Goal: Complete application form

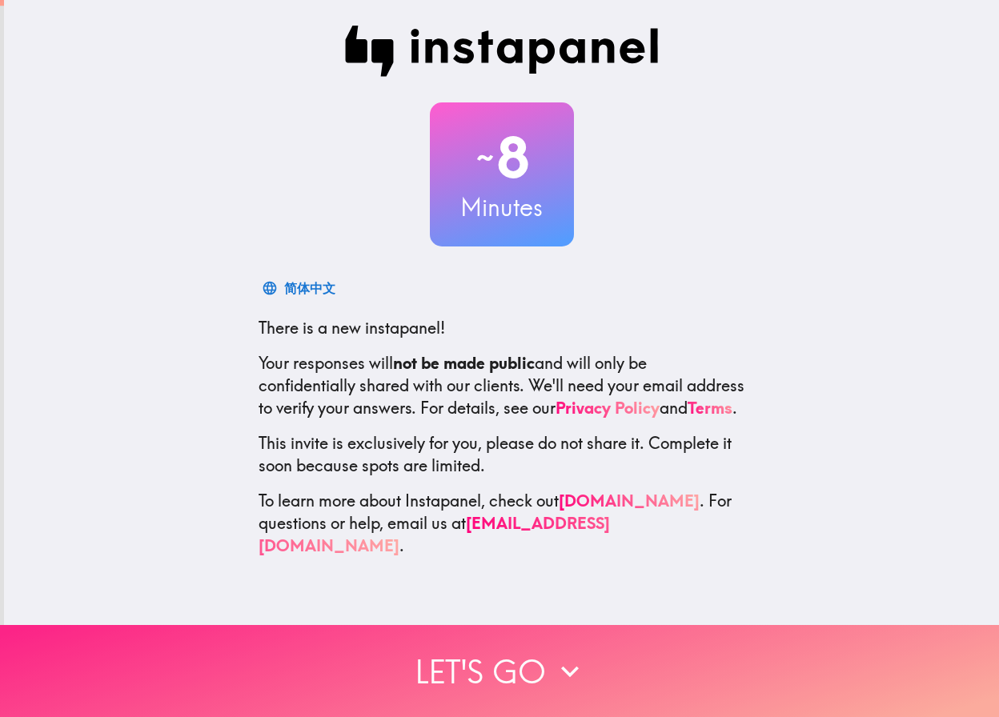
click at [526, 679] on button "Let's go" at bounding box center [499, 671] width 999 height 92
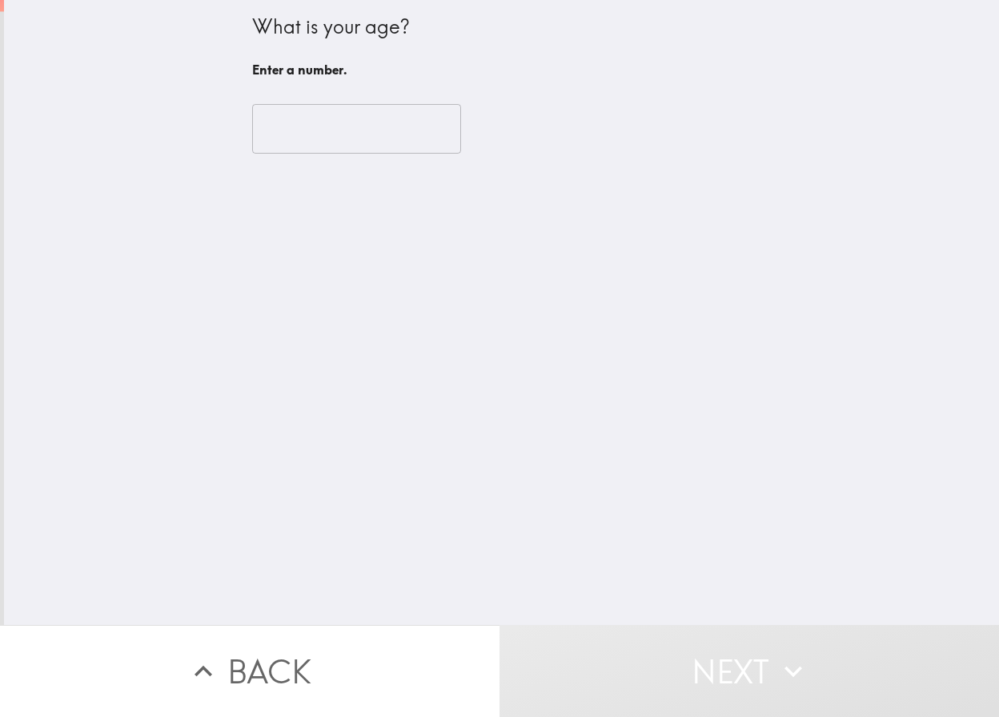
click at [348, 133] on input "number" at bounding box center [356, 129] width 209 height 50
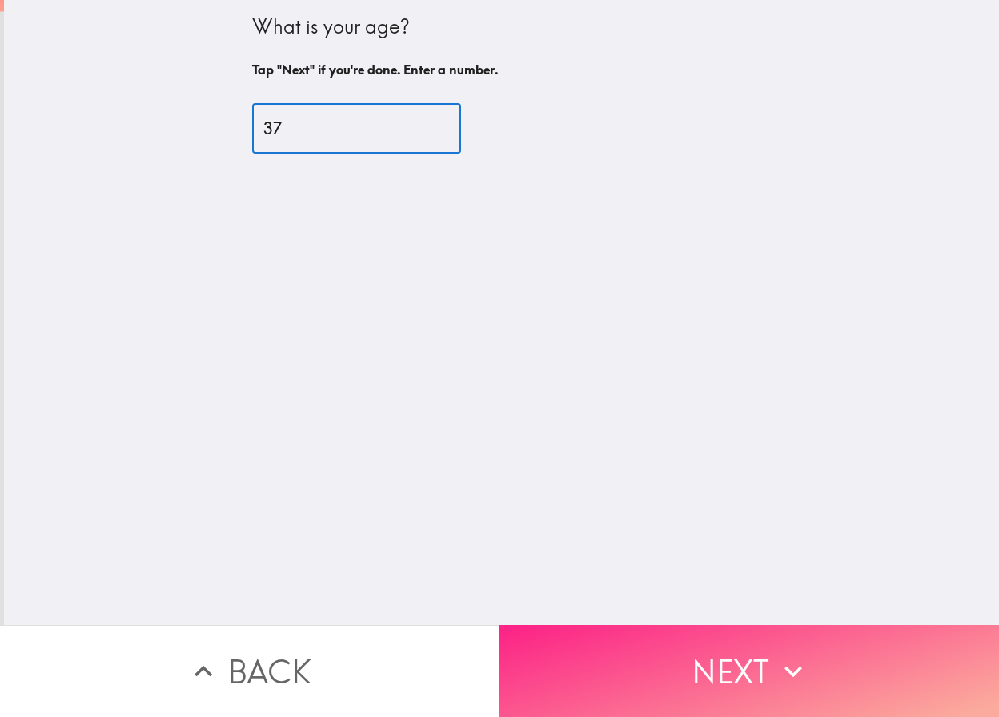
type input "37"
click at [738, 660] on button "Next" at bounding box center [748, 671] width 499 height 92
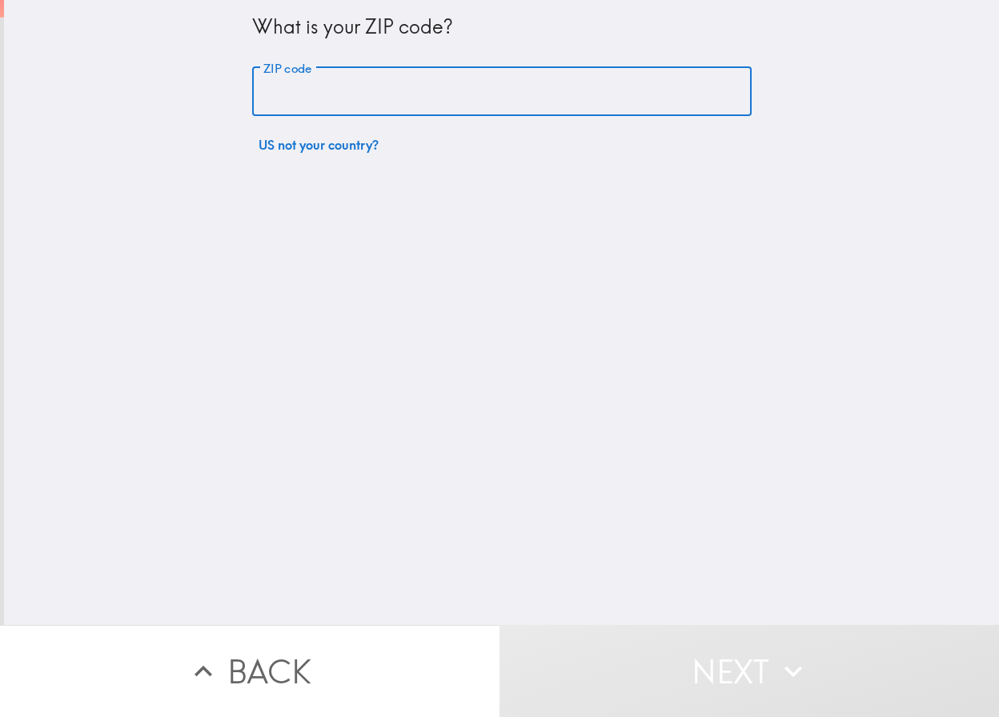
click at [427, 110] on input "ZIP code" at bounding box center [501, 92] width 499 height 50
type input "47130"
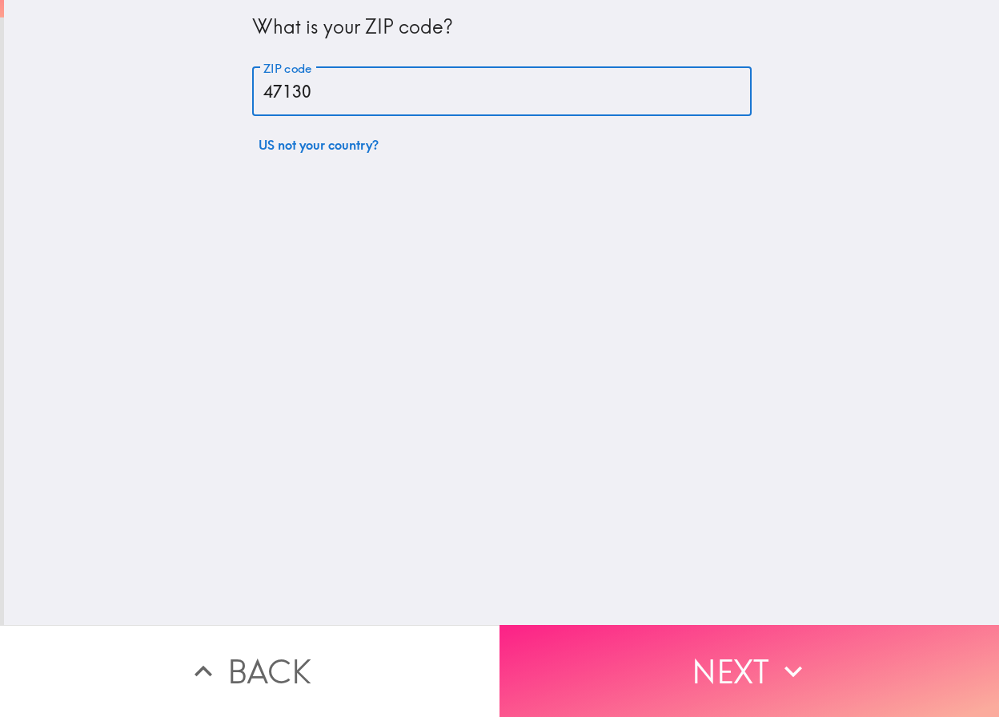
click at [770, 687] on button "Next" at bounding box center [748, 671] width 499 height 92
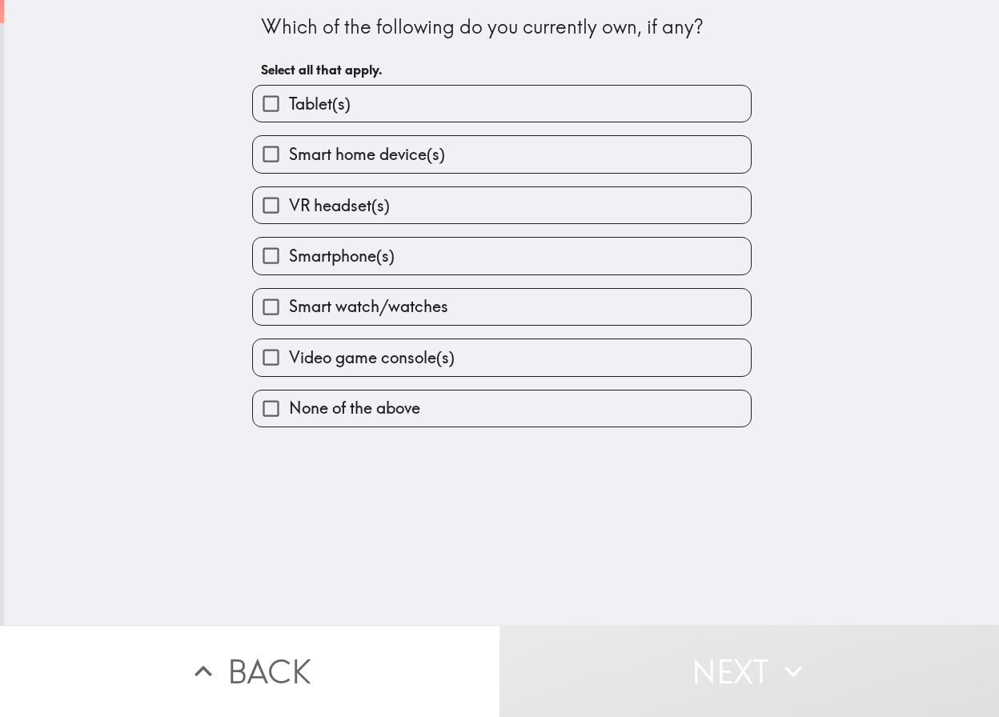
click at [511, 98] on label "Tablet(s)" at bounding box center [502, 104] width 498 height 36
click at [289, 98] on input "Tablet(s)" at bounding box center [271, 104] width 36 height 36
checkbox input "true"
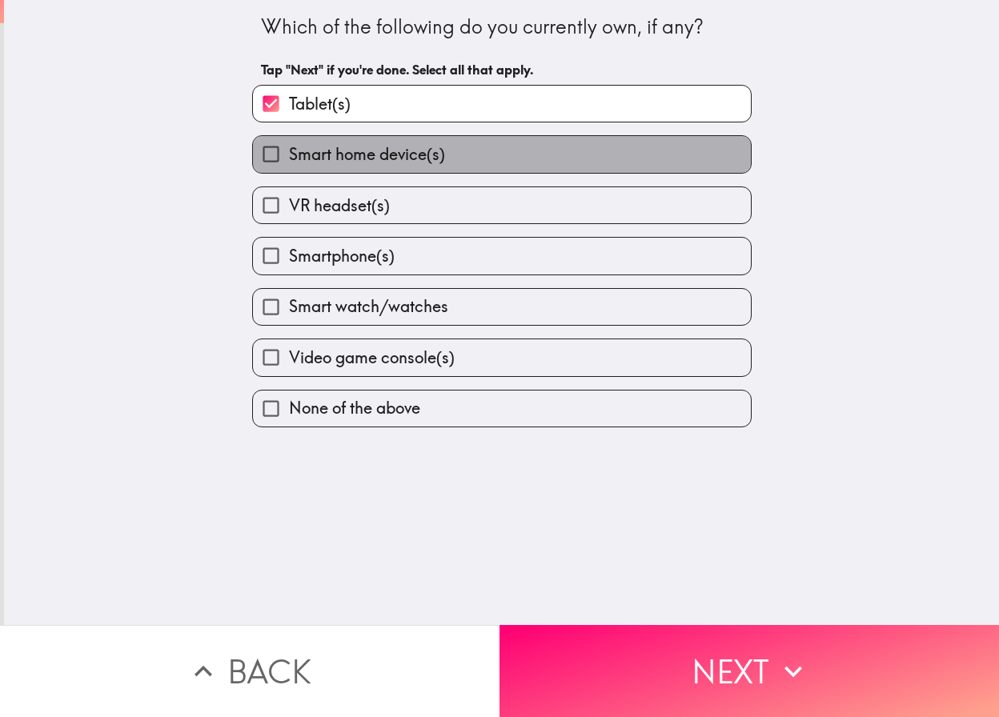
click at [453, 144] on label "Smart home device(s)" at bounding box center [502, 154] width 498 height 36
click at [289, 144] on input "Smart home device(s)" at bounding box center [271, 154] width 36 height 36
checkbox input "true"
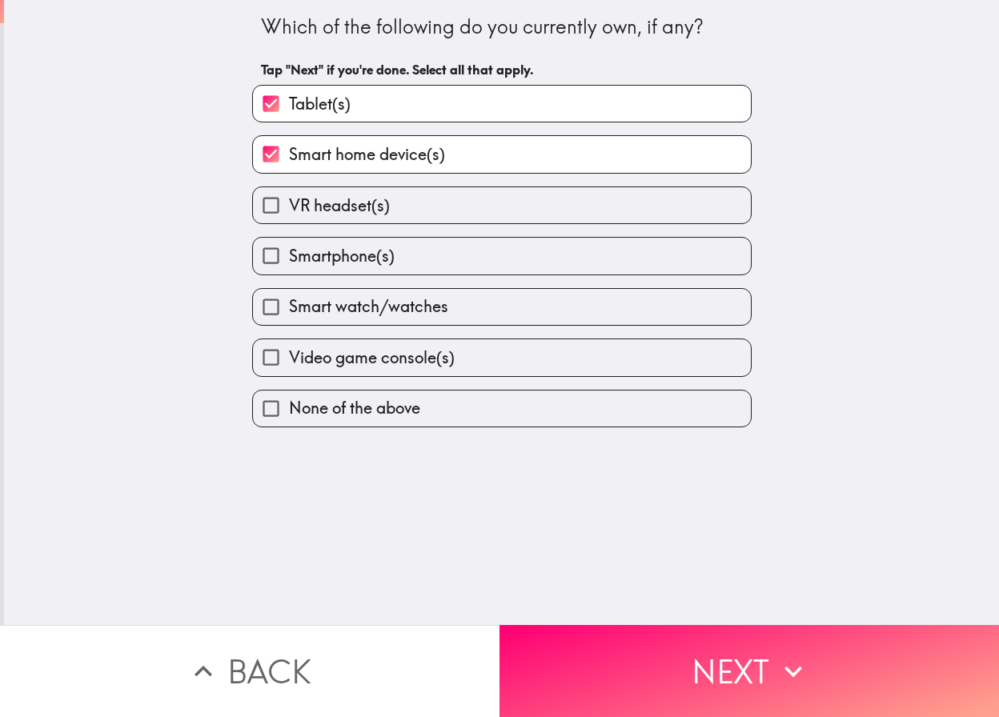
click at [420, 203] on label "VR headset(s)" at bounding box center [502, 205] width 498 height 36
click at [289, 203] on input "VR headset(s)" at bounding box center [271, 205] width 36 height 36
checkbox input "true"
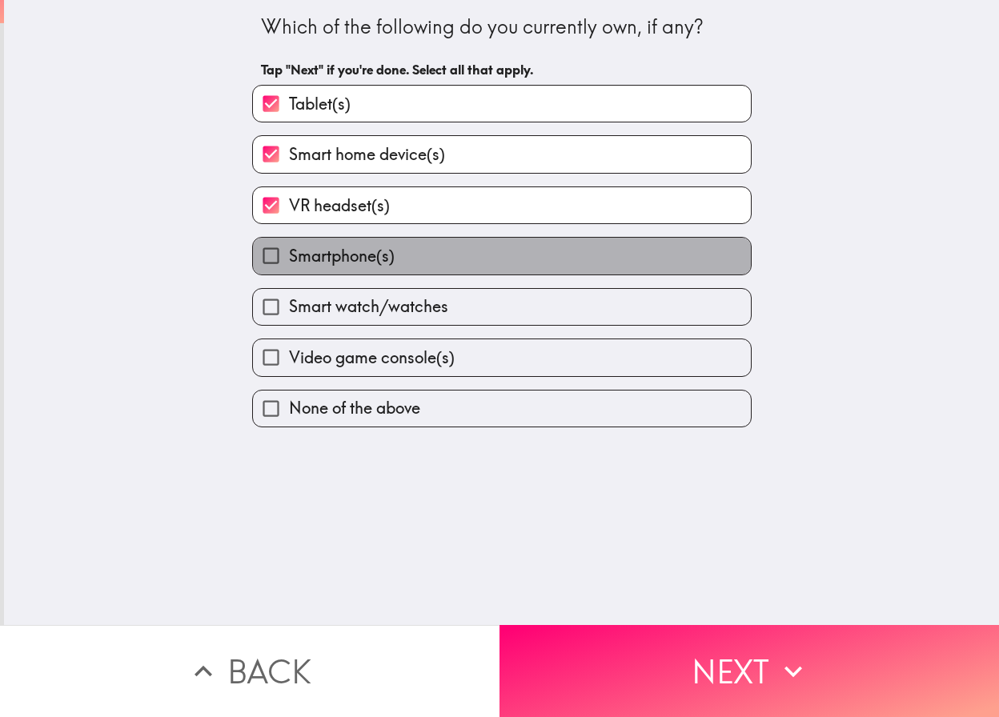
click at [394, 248] on label "Smartphone(s)" at bounding box center [502, 256] width 498 height 36
click at [289, 248] on input "Smartphone(s)" at bounding box center [271, 256] width 36 height 36
checkbox input "true"
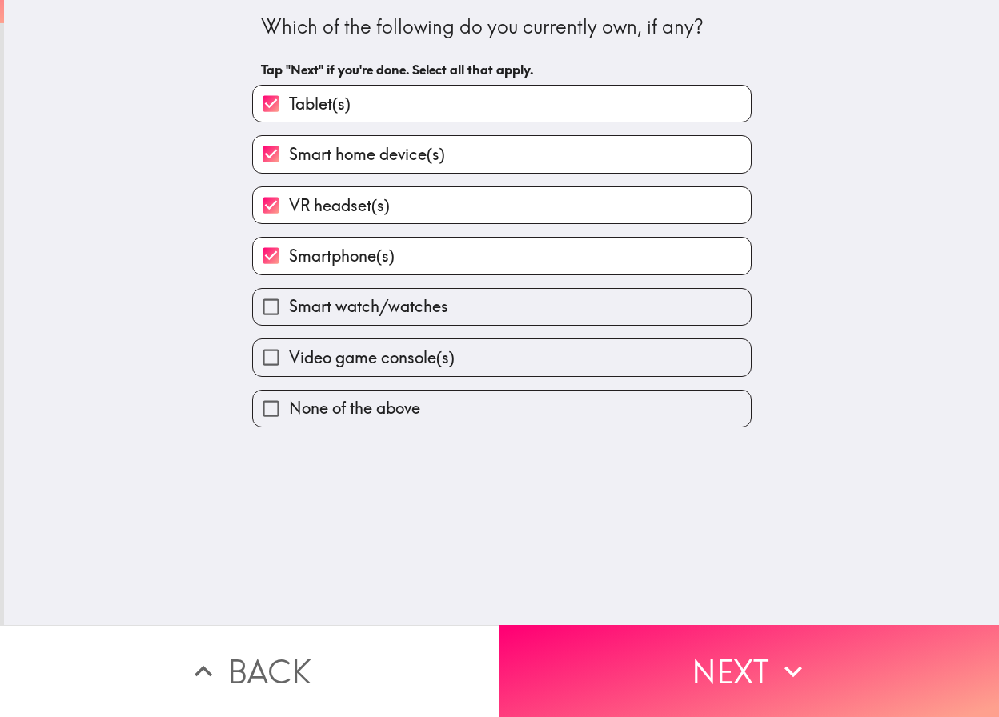
click at [393, 299] on span "Smart watch/watches" at bounding box center [368, 306] width 159 height 22
click at [289, 299] on input "Smart watch/watches" at bounding box center [271, 307] width 36 height 36
checkbox input "true"
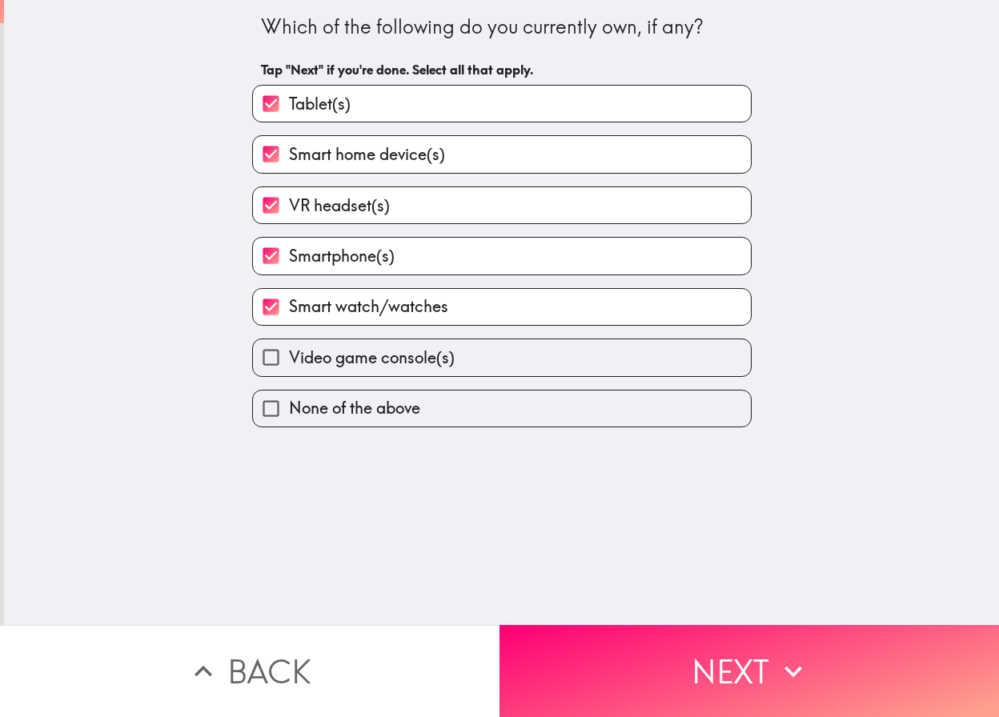
click at [383, 354] on span "Video game console(s)" at bounding box center [372, 358] width 166 height 22
click at [289, 354] on input "Video game console(s)" at bounding box center [271, 357] width 36 height 36
checkbox input "true"
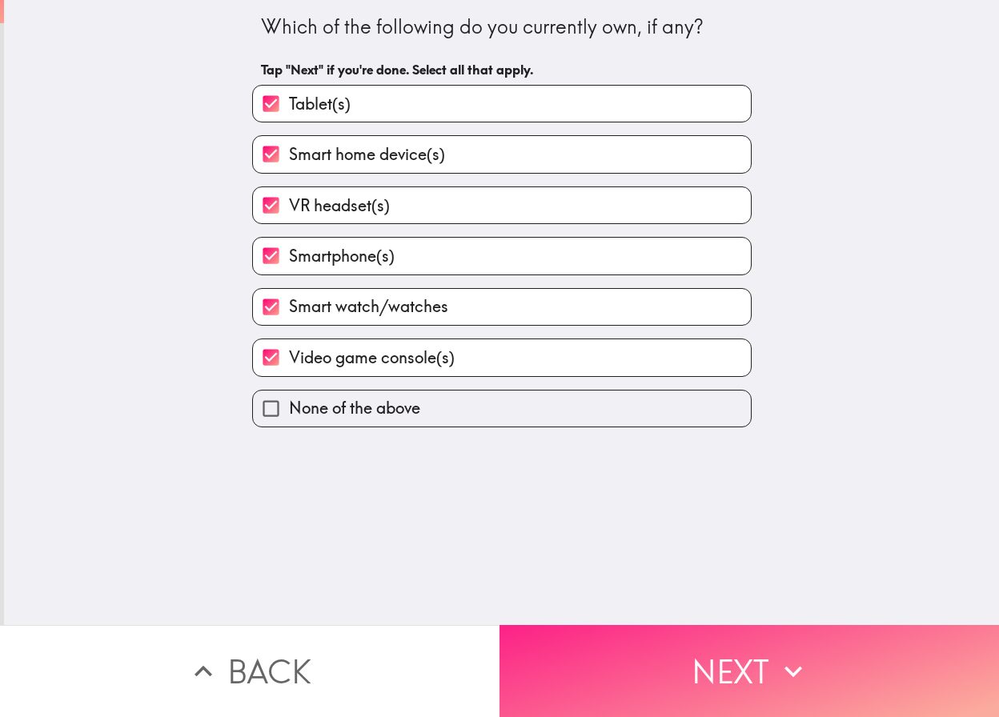
click at [646, 657] on button "Next" at bounding box center [748, 671] width 499 height 92
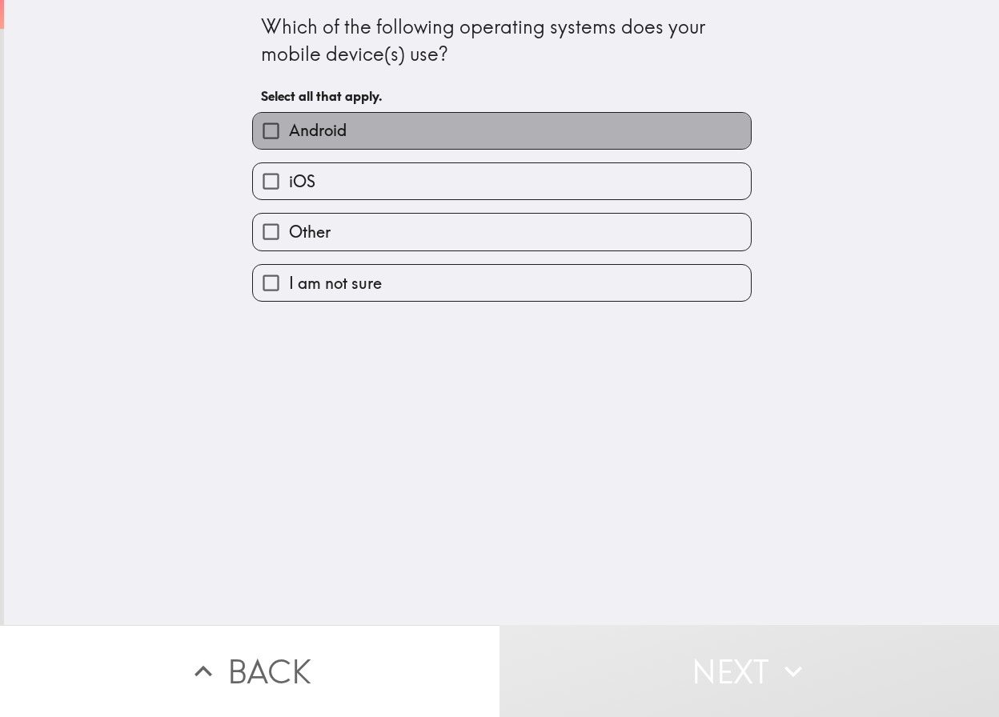
click at [475, 126] on label "Android" at bounding box center [502, 131] width 498 height 36
click at [289, 126] on input "Android" at bounding box center [271, 131] width 36 height 36
checkbox input "true"
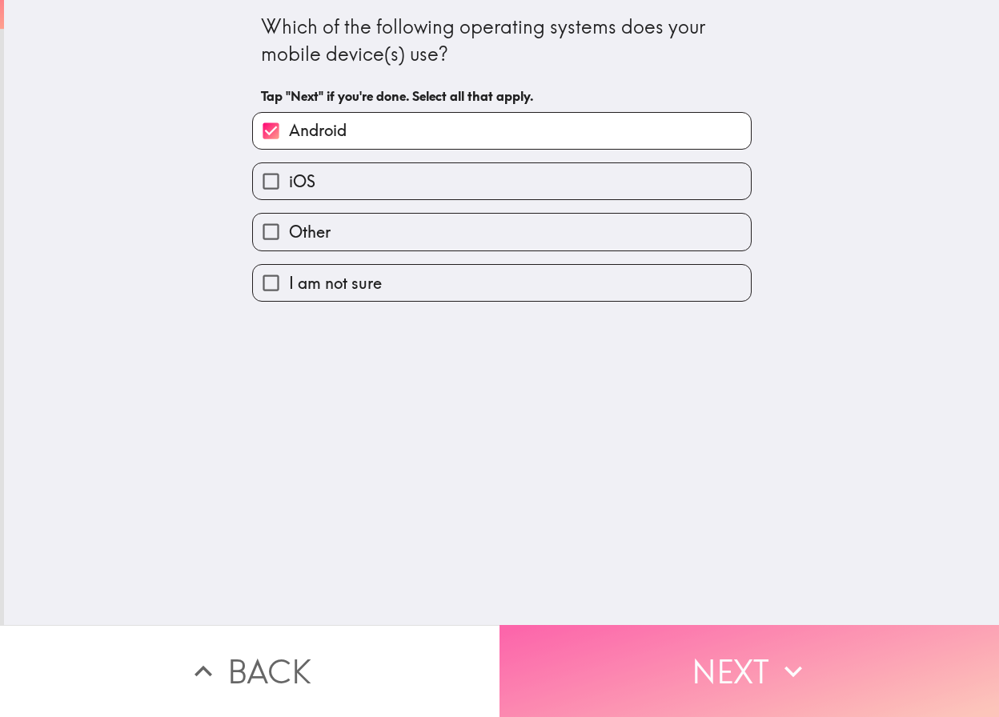
click at [716, 676] on button "Next" at bounding box center [748, 671] width 499 height 92
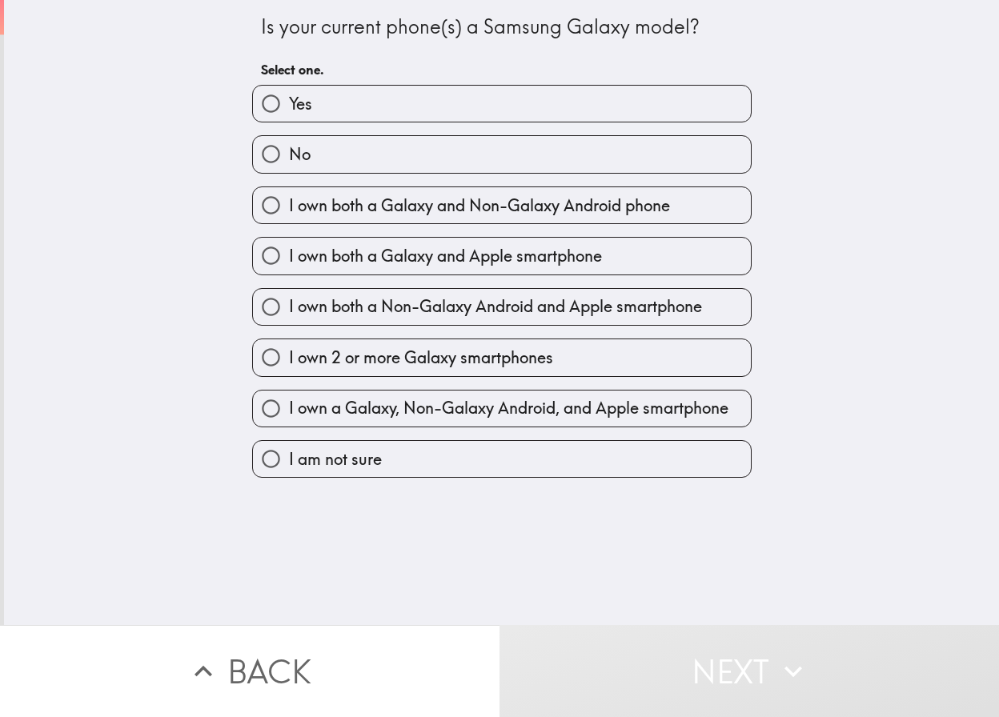
click at [493, 97] on label "Yes" at bounding box center [502, 104] width 498 height 36
click at [289, 97] on input "Yes" at bounding box center [271, 104] width 36 height 36
radio input "true"
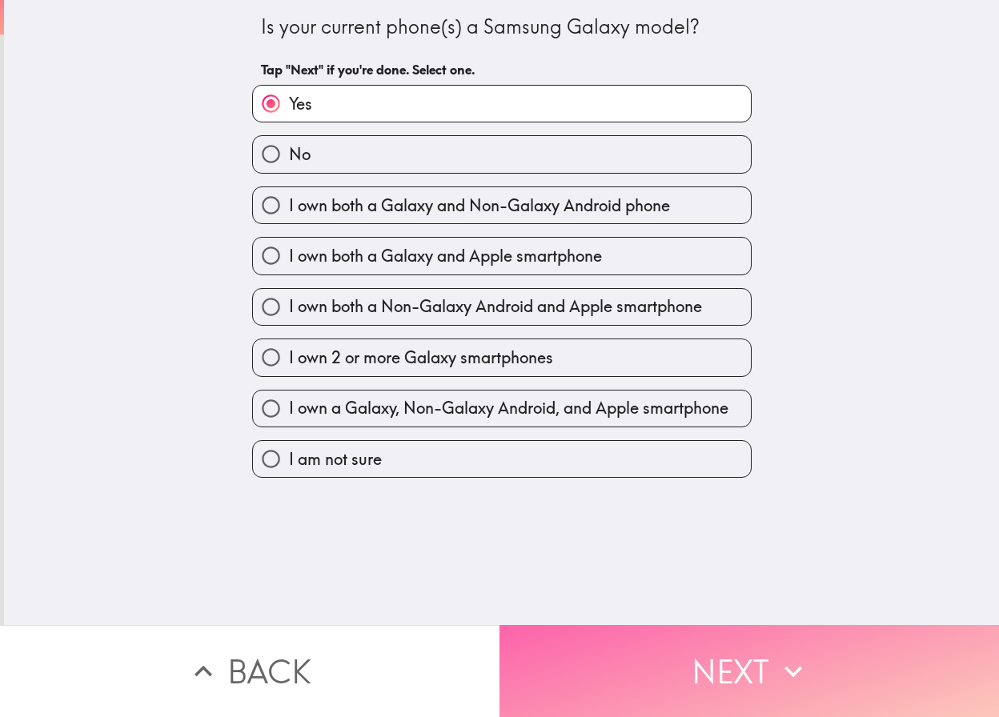
click at [746, 656] on button "Next" at bounding box center [748, 671] width 499 height 92
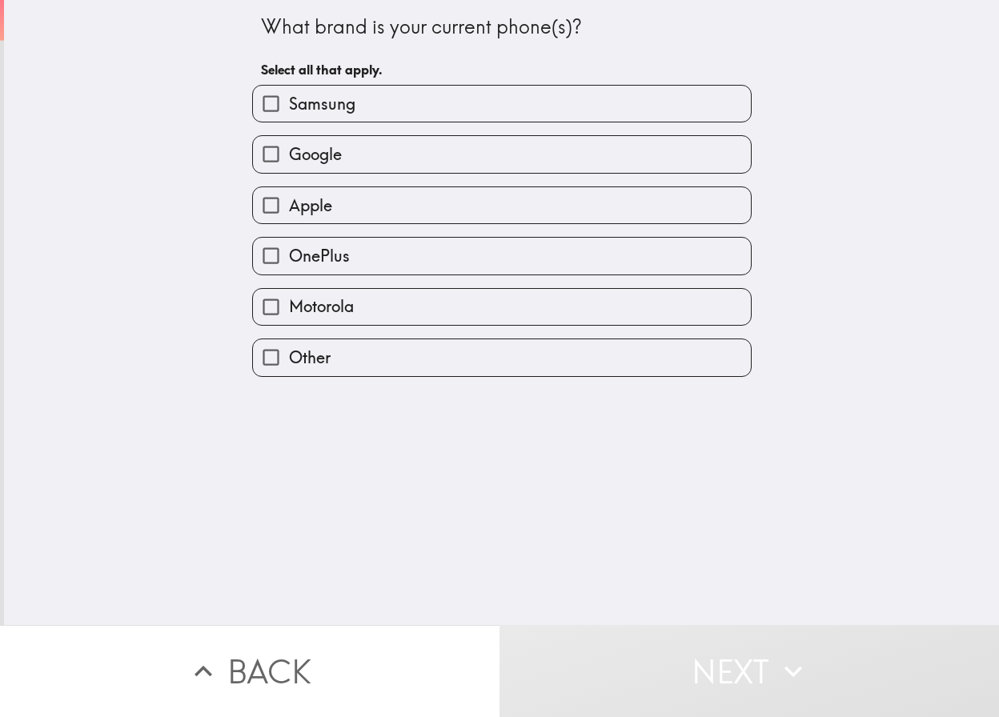
click at [474, 101] on label "Samsung" at bounding box center [502, 104] width 498 height 36
click at [289, 101] on input "Samsung" at bounding box center [271, 104] width 36 height 36
checkbox input "true"
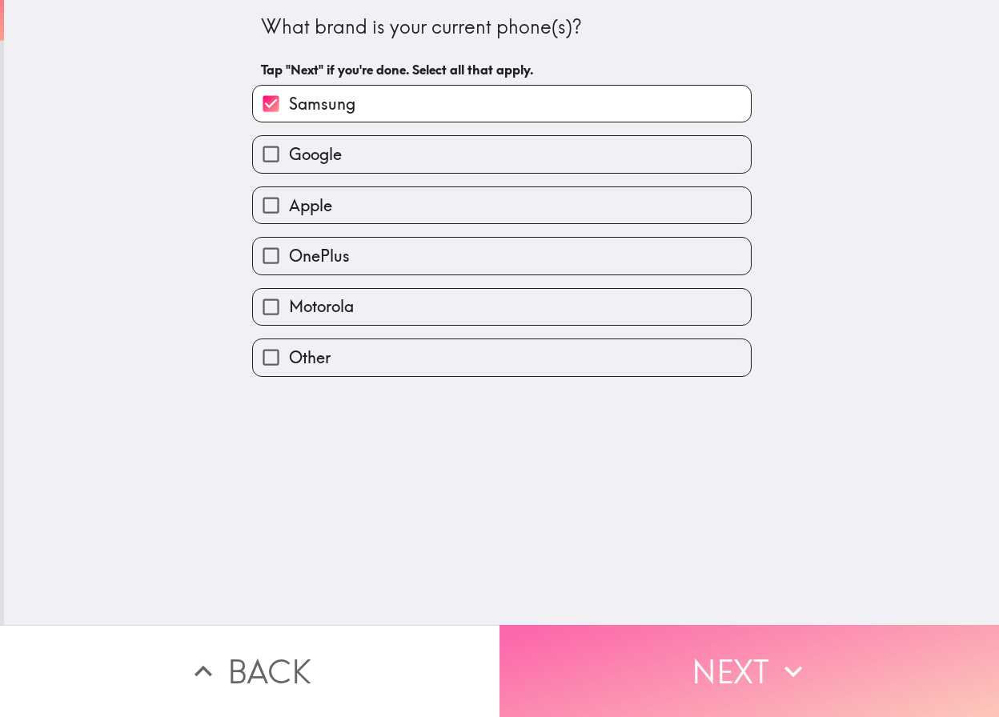
click at [657, 634] on button "Next" at bounding box center [748, 671] width 499 height 92
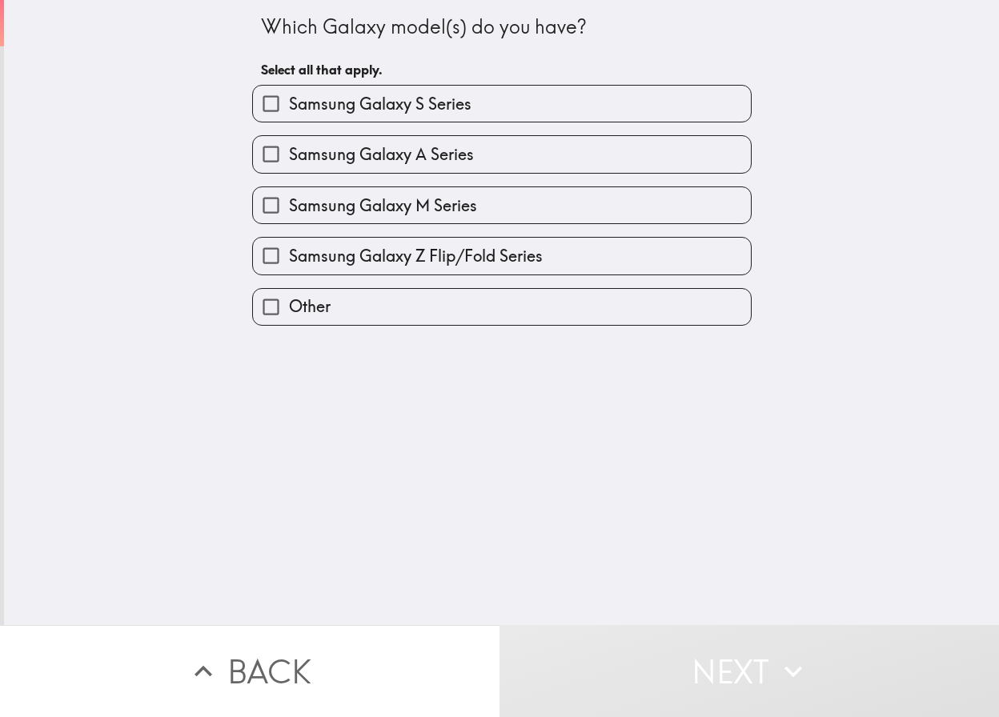
click at [547, 98] on label "Samsung Galaxy S Series" at bounding box center [502, 104] width 498 height 36
click at [289, 98] on input "Samsung Galaxy S Series" at bounding box center [271, 104] width 36 height 36
checkbox input "true"
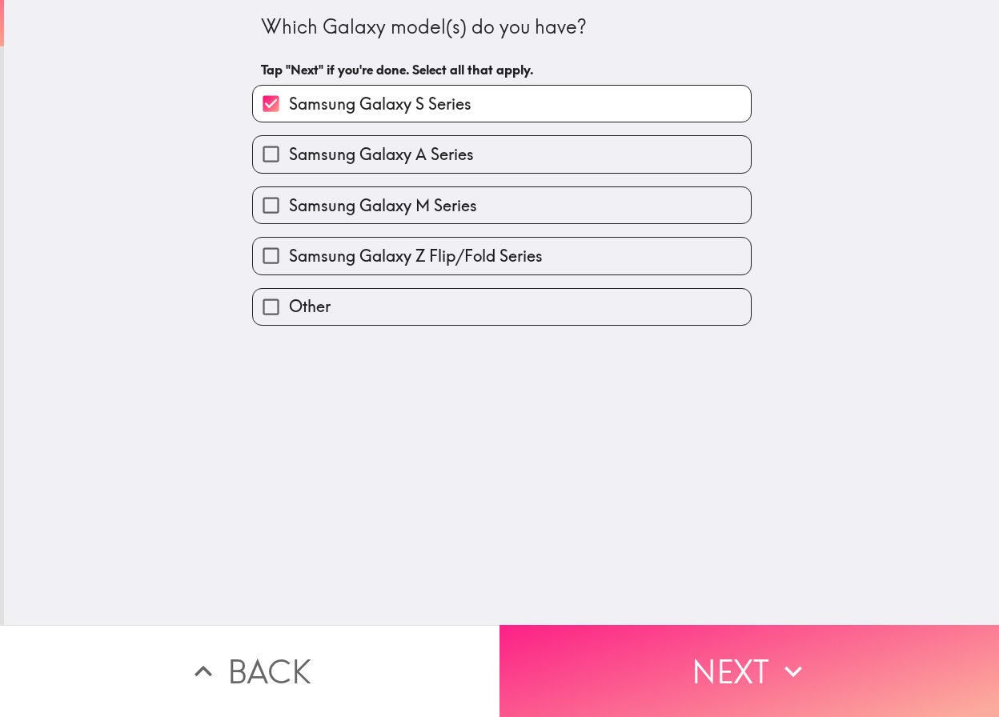
click at [664, 676] on button "Next" at bounding box center [748, 671] width 499 height 92
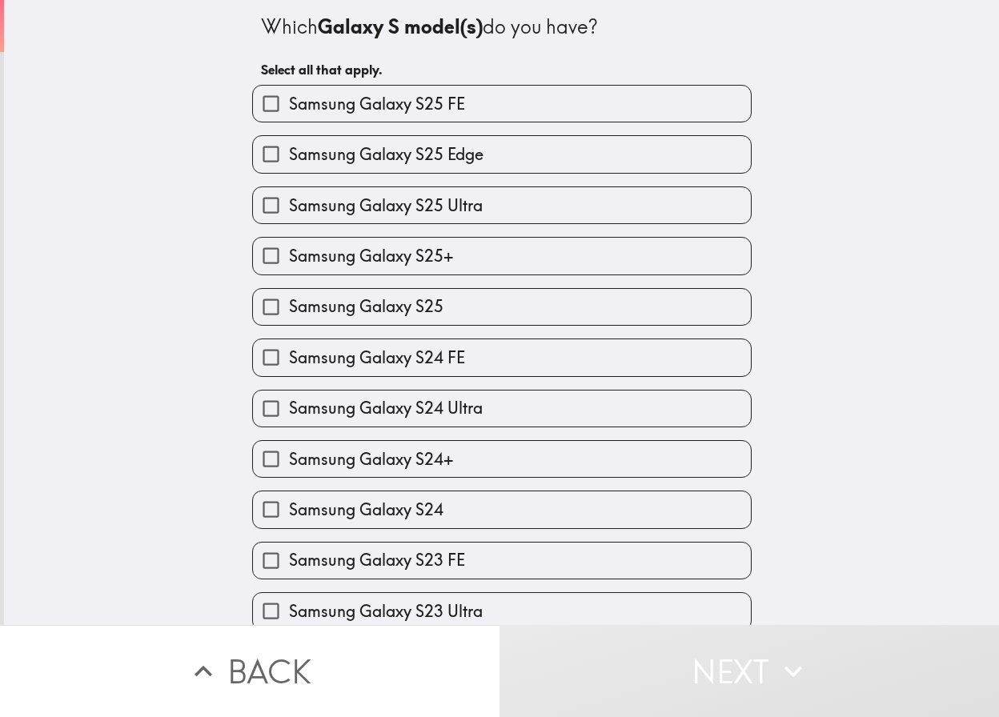
click at [506, 245] on label "Samsung Galaxy S25+" at bounding box center [502, 256] width 498 height 36
click at [289, 245] on input "Samsung Galaxy S25+" at bounding box center [271, 256] width 36 height 36
checkbox input "true"
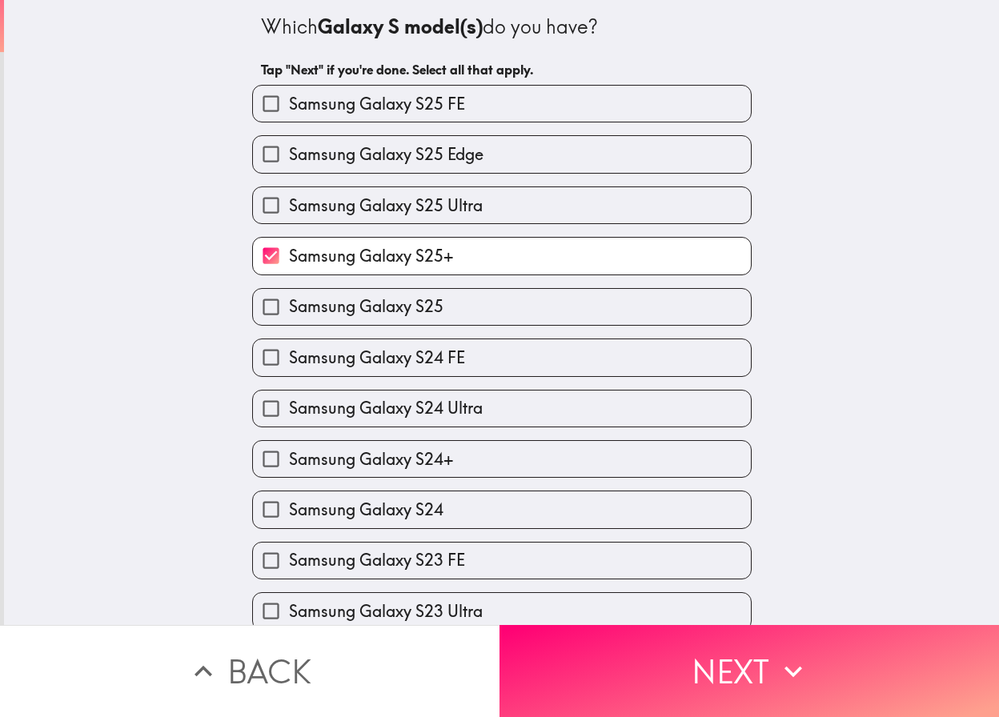
scroll to position [320, 0]
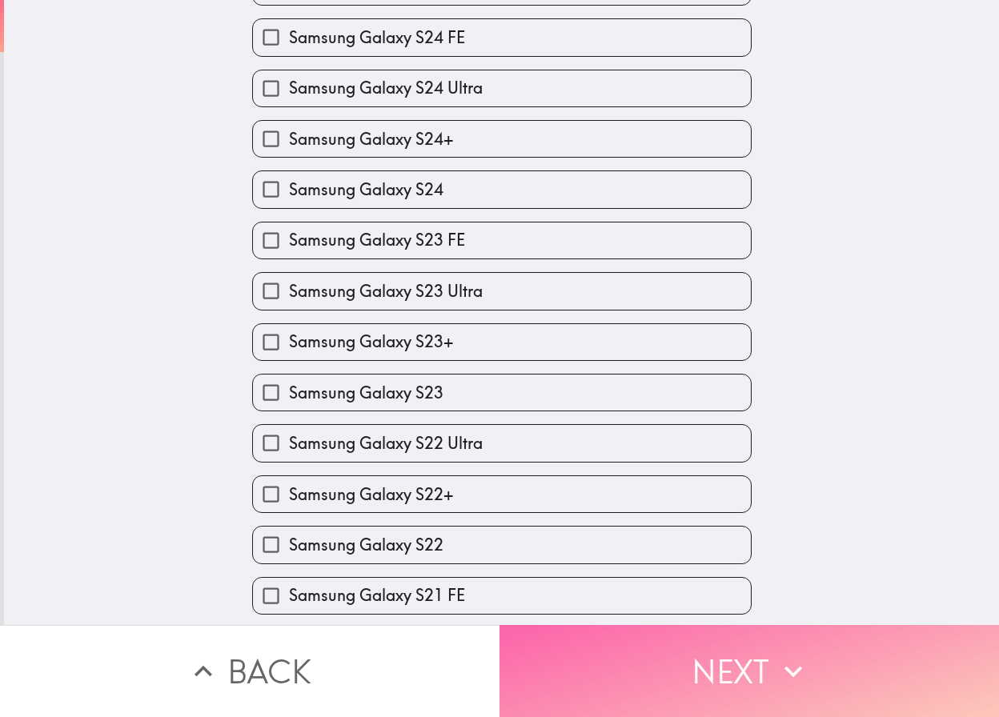
click at [616, 664] on button "Next" at bounding box center [748, 671] width 499 height 92
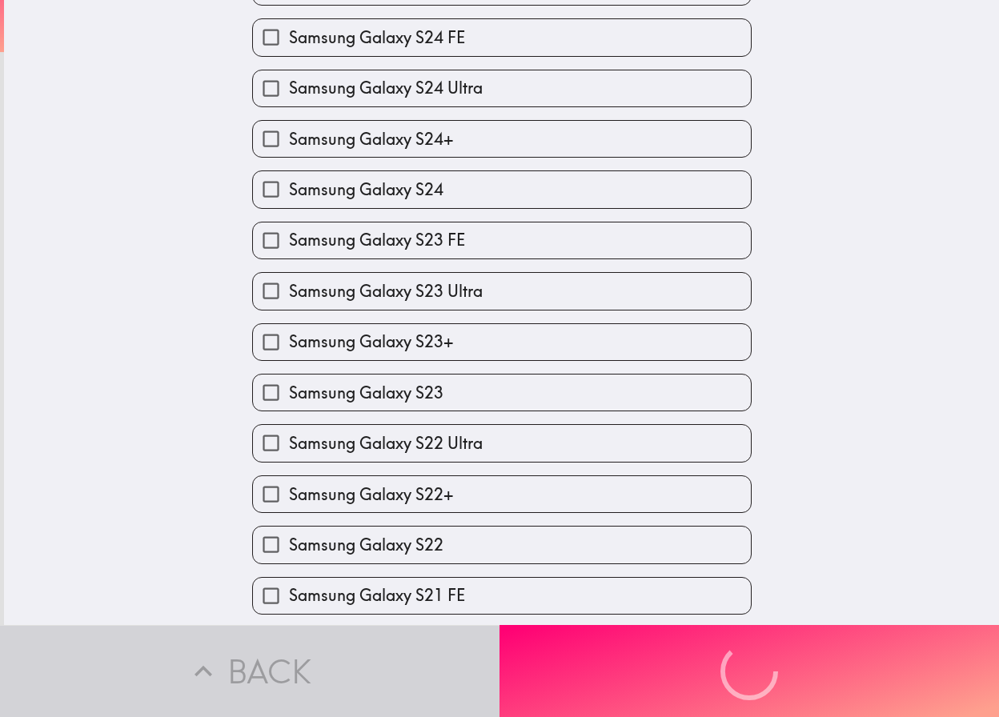
scroll to position [0, 0]
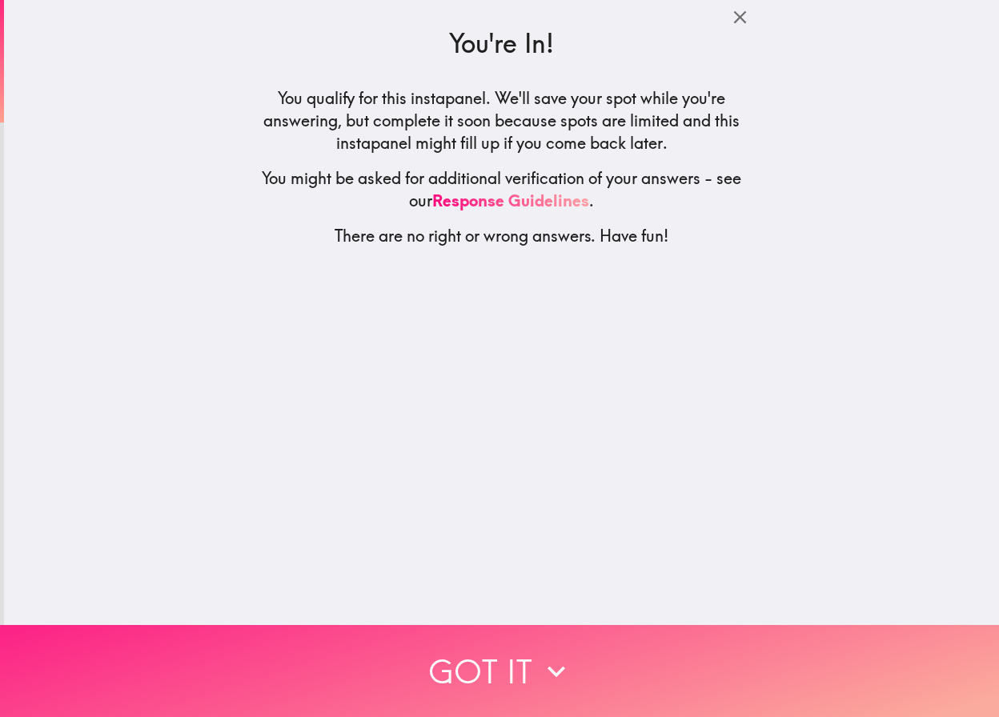
click at [500, 658] on button "Got it" at bounding box center [499, 671] width 999 height 92
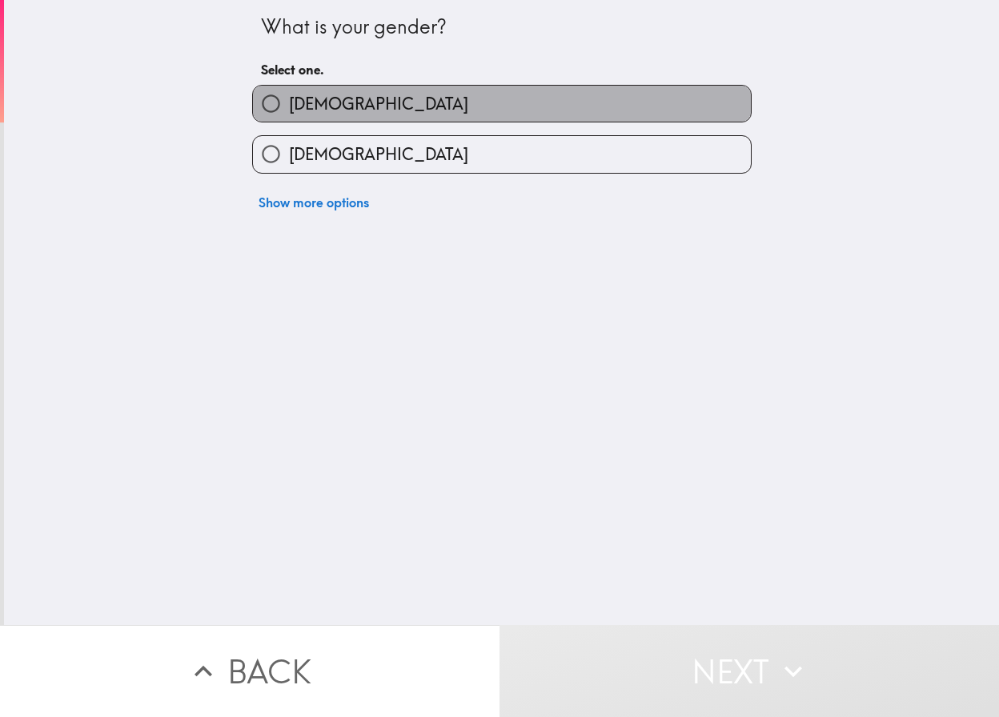
click at [367, 110] on label "[DEMOGRAPHIC_DATA]" at bounding box center [502, 104] width 498 height 36
click at [289, 110] on input "[DEMOGRAPHIC_DATA]" at bounding box center [271, 104] width 36 height 36
radio input "true"
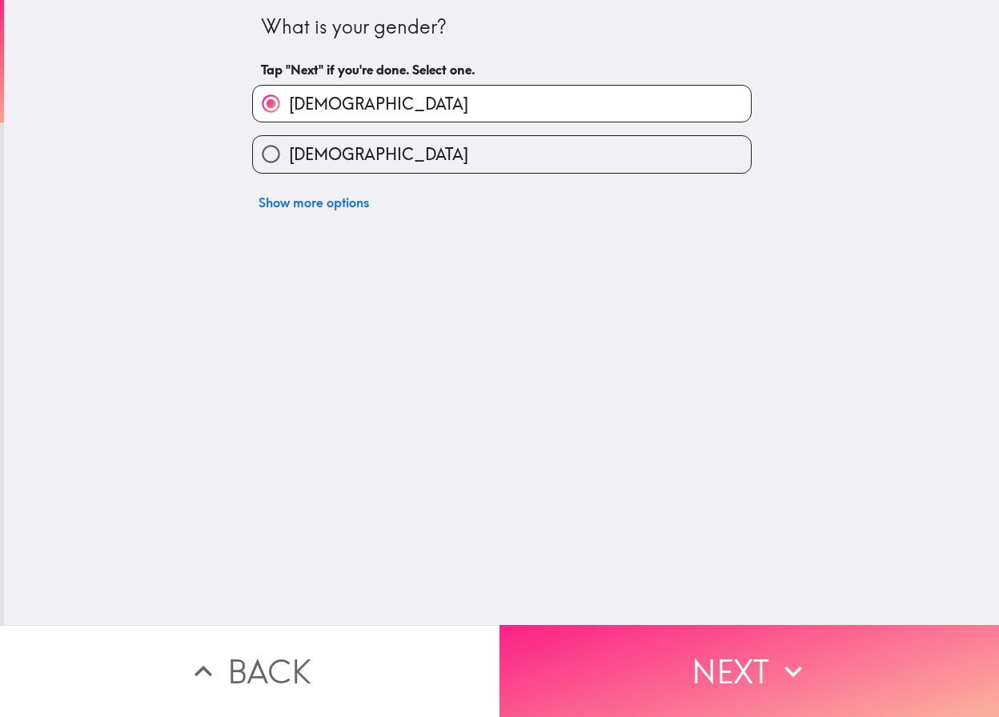
click at [634, 625] on button "Next" at bounding box center [748, 671] width 499 height 92
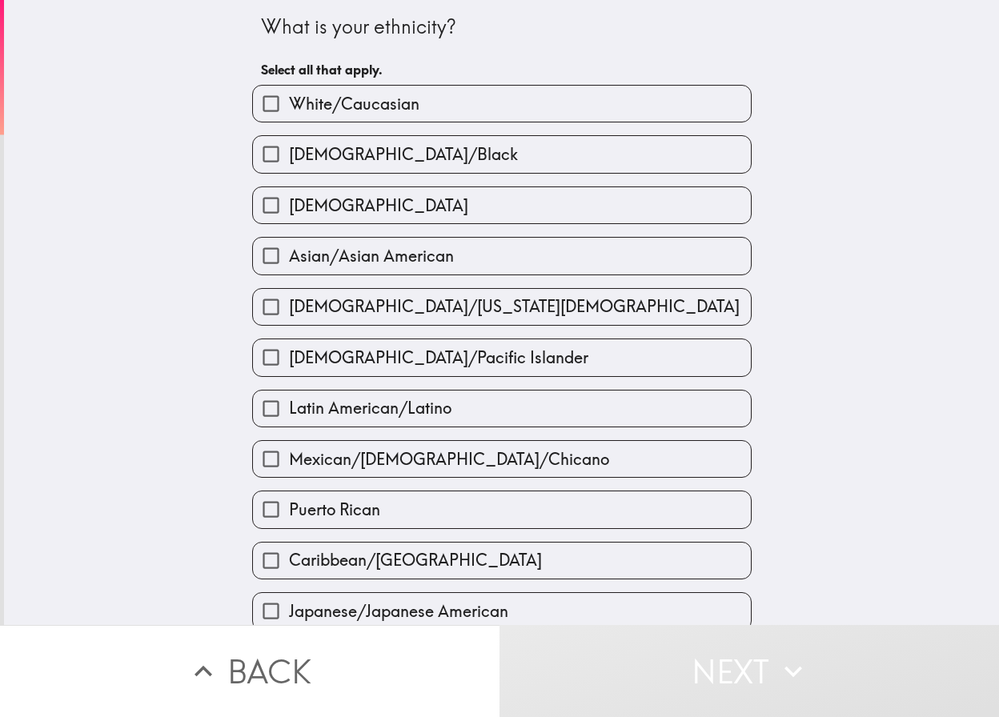
click at [419, 102] on label "White/Caucasian" at bounding box center [502, 104] width 498 height 36
click at [289, 102] on input "White/Caucasian" at bounding box center [271, 104] width 36 height 36
checkbox input "true"
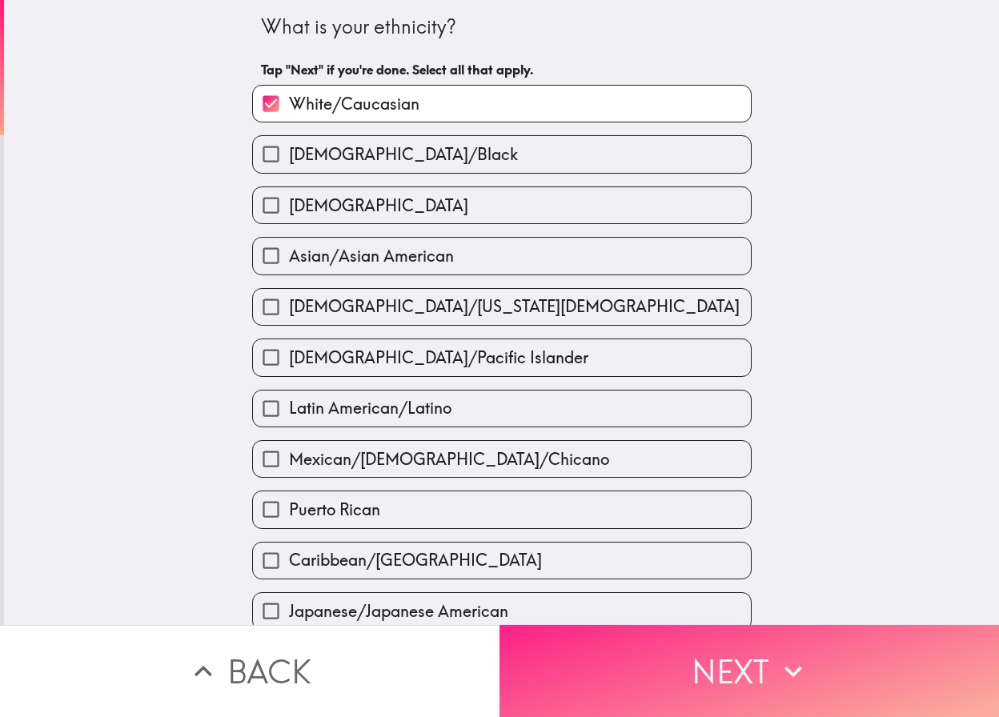
click at [660, 669] on button "Next" at bounding box center [748, 671] width 499 height 92
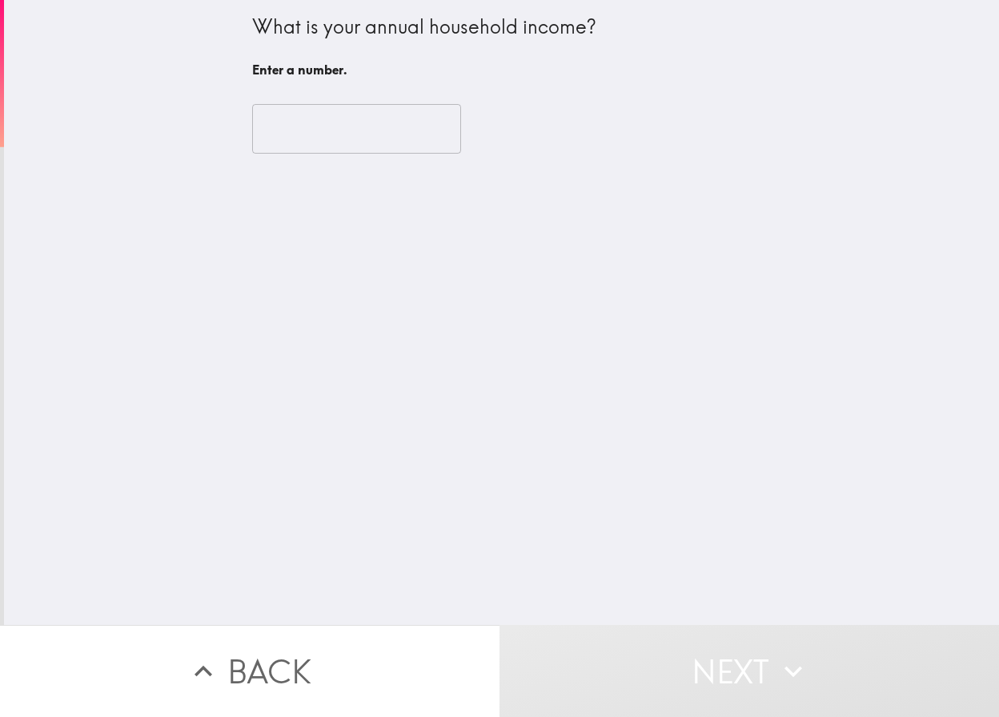
click at [325, 106] on input "number" at bounding box center [356, 129] width 209 height 50
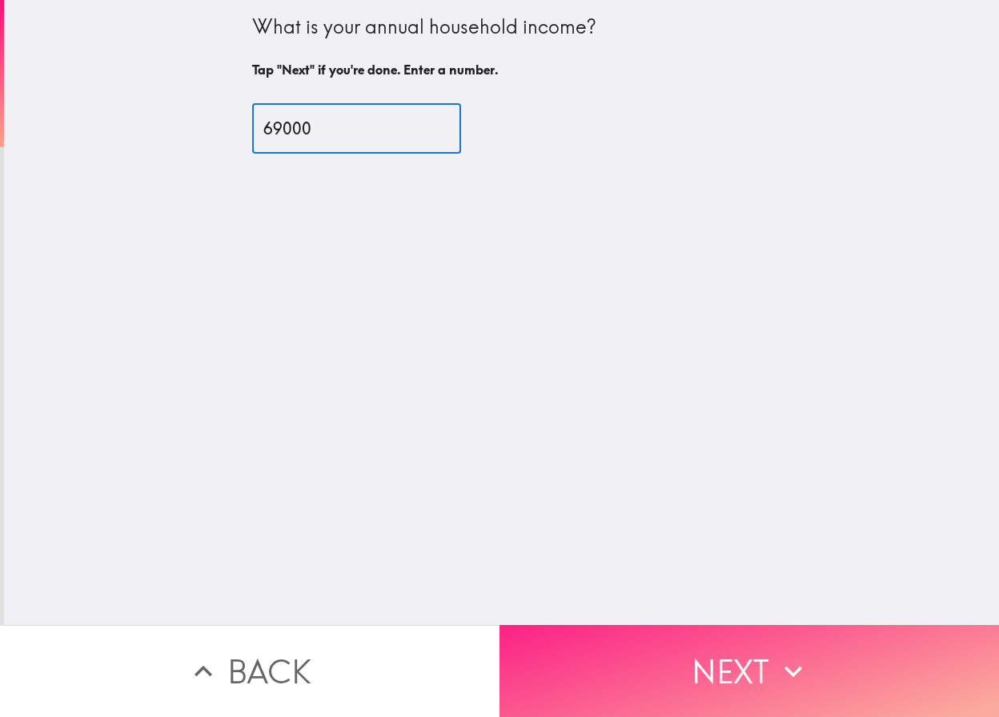
type input "69000"
click at [778, 654] on icon "button" at bounding box center [793, 671] width 35 height 35
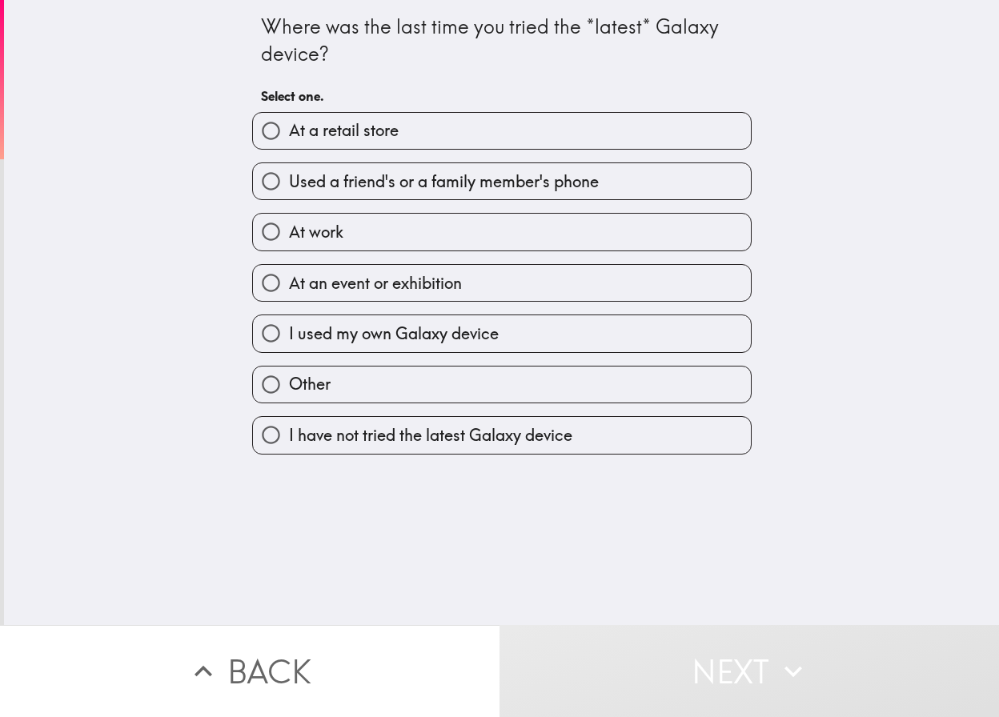
click at [372, 341] on span "I used my own Galaxy device" at bounding box center [394, 334] width 210 height 22
click at [289, 341] on input "I used my own Galaxy device" at bounding box center [271, 333] width 36 height 36
radio input "true"
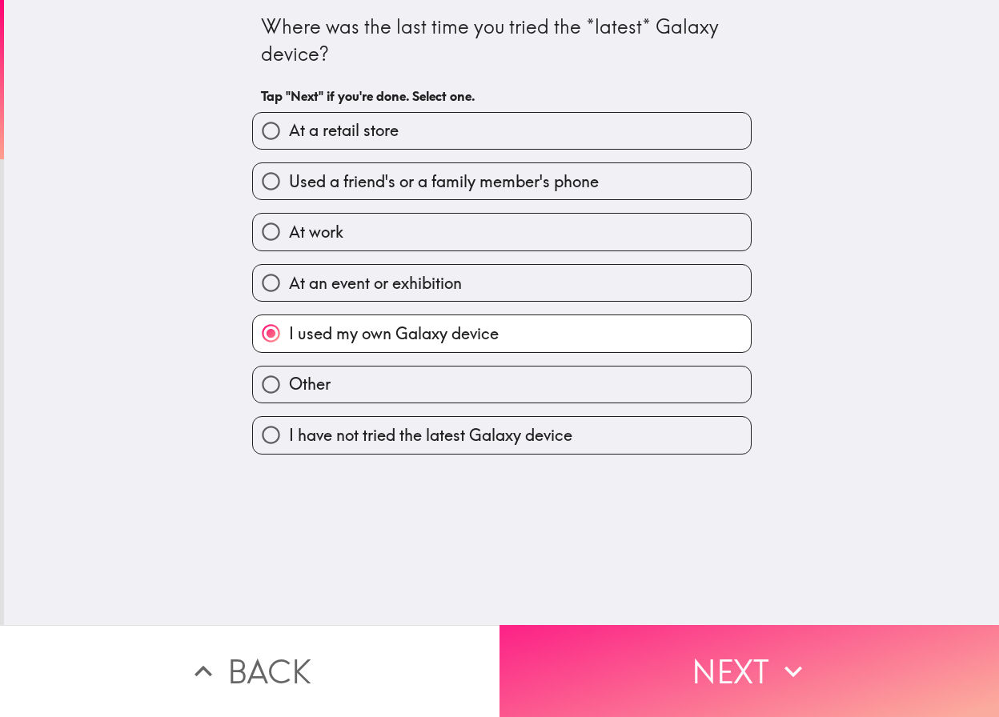
click at [624, 670] on button "Next" at bounding box center [748, 671] width 499 height 92
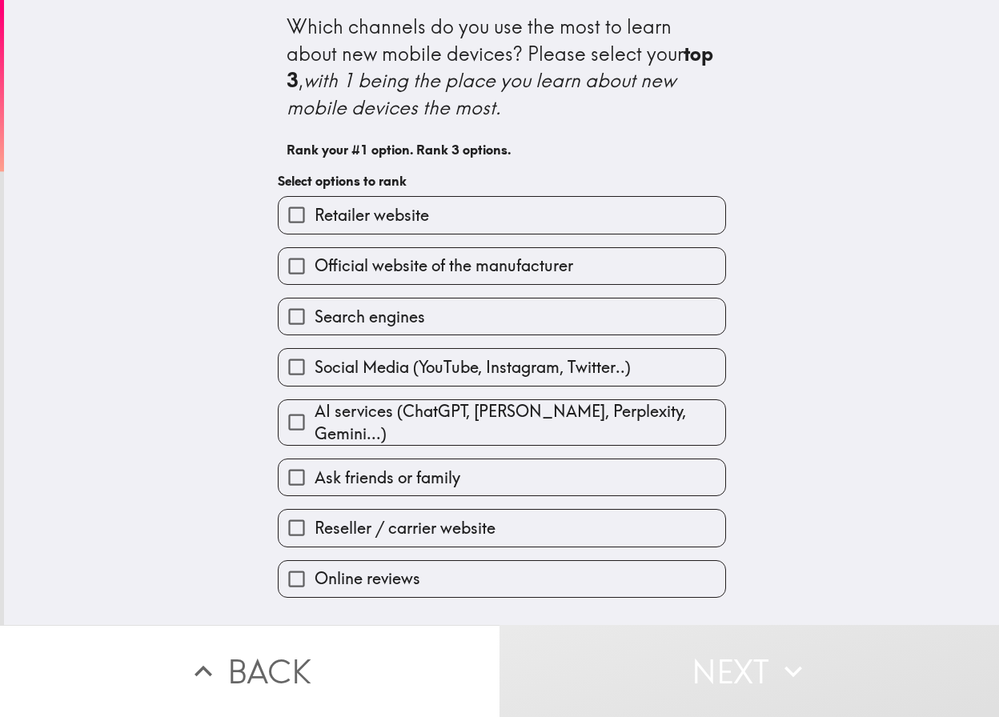
click at [478, 208] on label "Retailer website" at bounding box center [502, 215] width 447 height 36
click at [315, 208] on input "Retailer website" at bounding box center [297, 215] width 36 height 36
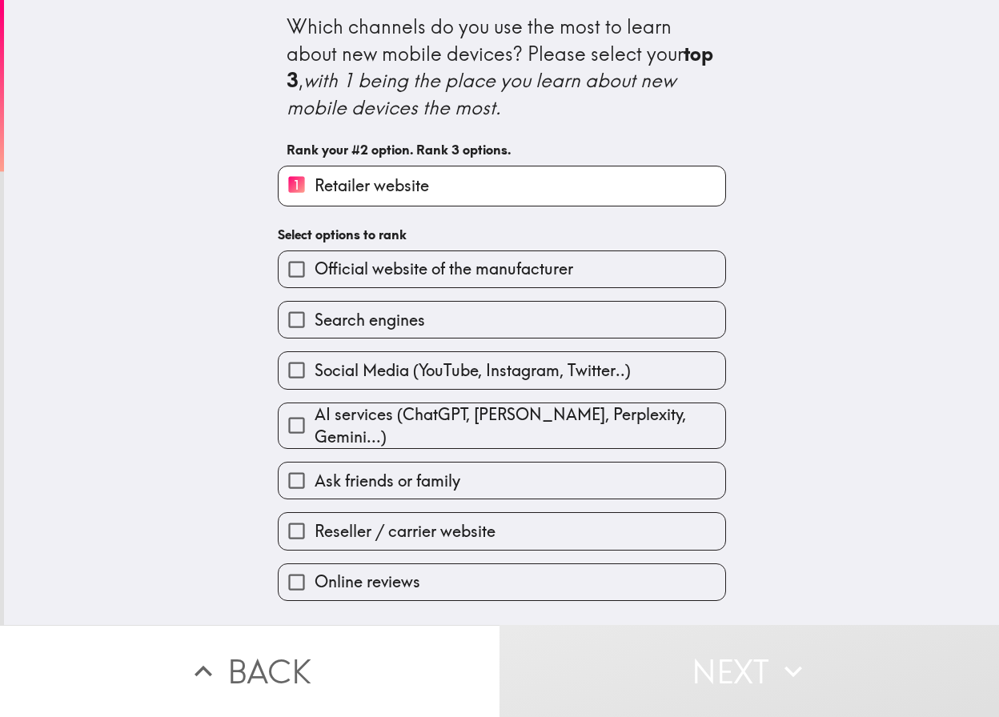
click at [468, 388] on label "Social Media (YouTube, Instagram, Twitter..)" at bounding box center [502, 370] width 447 height 36
click at [315, 388] on input "Social Media (YouTube, Instagram, Twitter..)" at bounding box center [297, 370] width 36 height 36
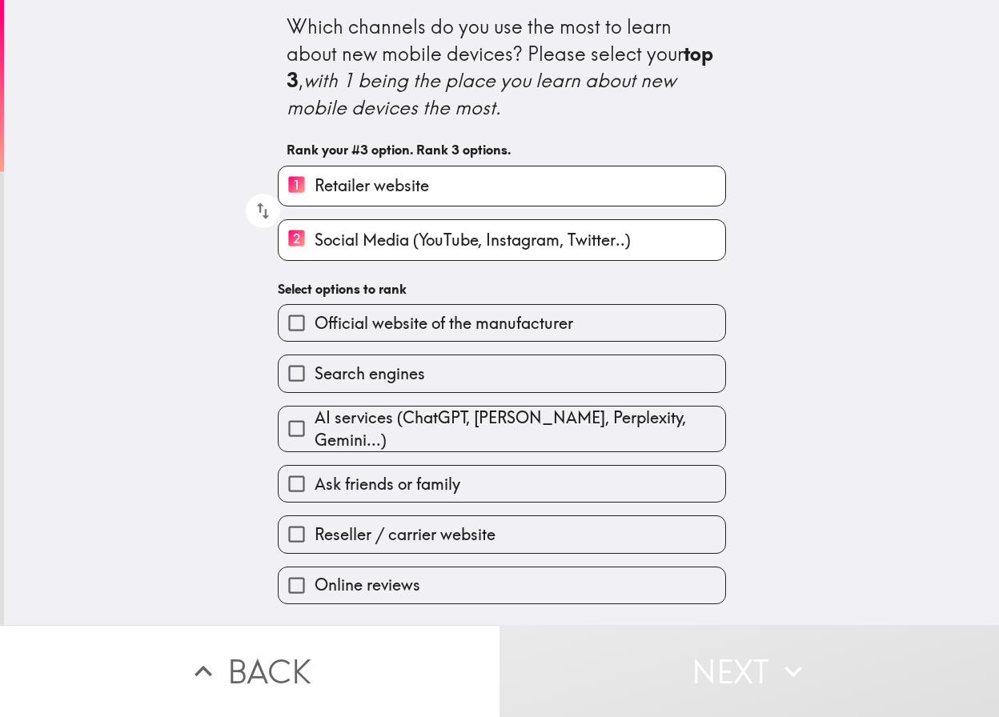
click at [508, 427] on span "AI services (ChatGPT, [PERSON_NAME], Perplexity, Gemini...)" at bounding box center [520, 429] width 411 height 45
click at [315, 427] on input "AI services (ChatGPT, [PERSON_NAME], Perplexity, Gemini...)" at bounding box center [297, 429] width 36 height 36
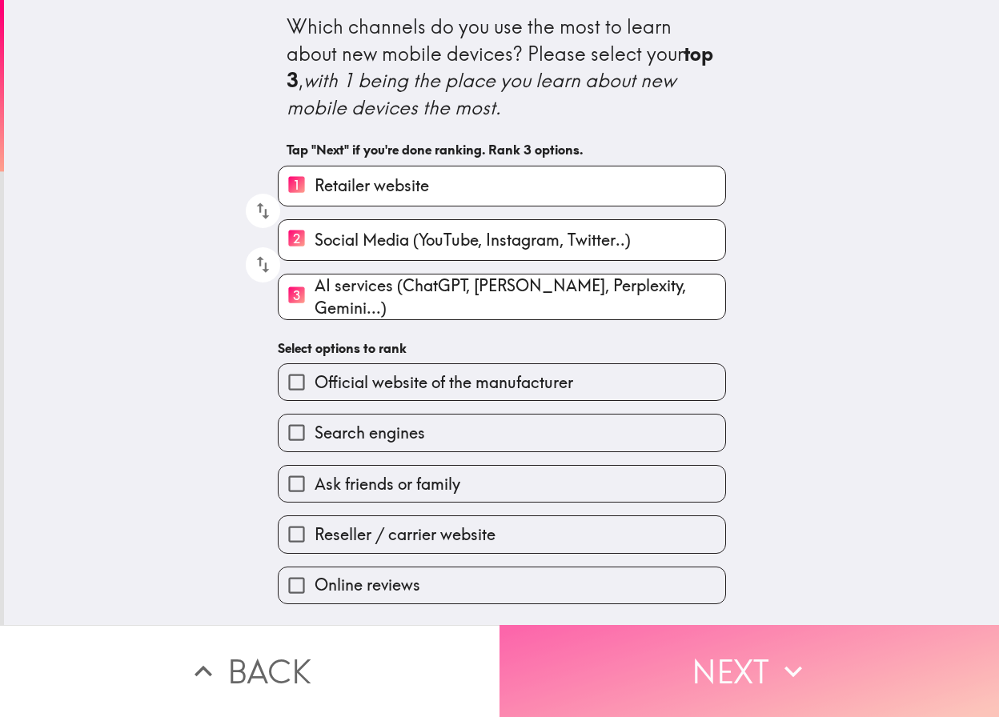
click at [665, 626] on button "Next" at bounding box center [748, 671] width 499 height 92
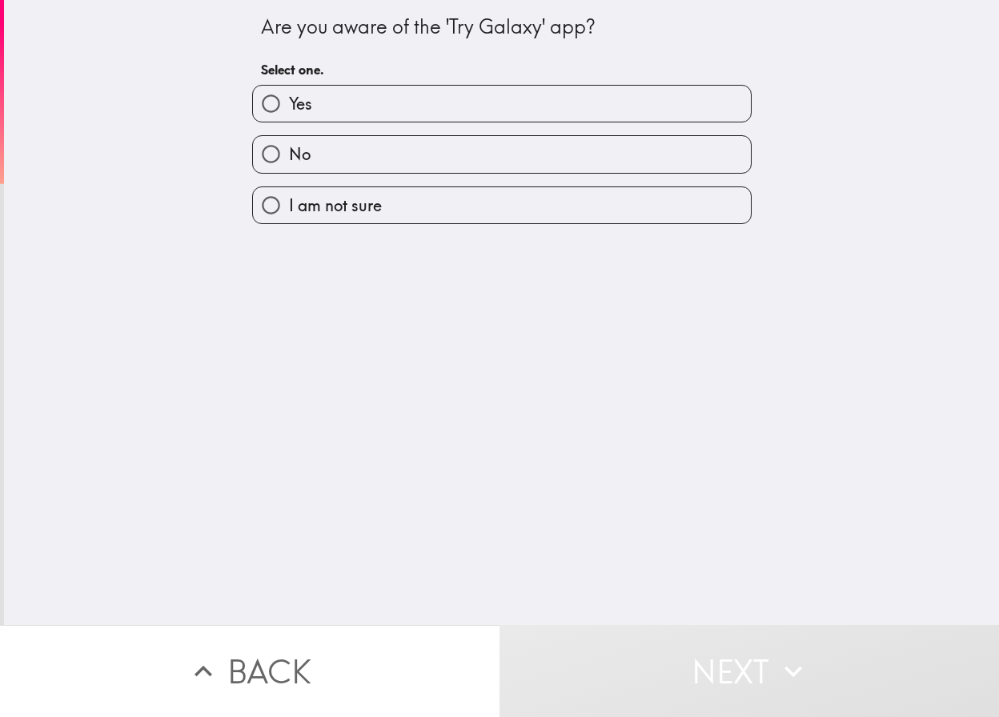
click at [384, 149] on label "No" at bounding box center [502, 154] width 498 height 36
click at [289, 149] on input "No" at bounding box center [271, 154] width 36 height 36
radio input "true"
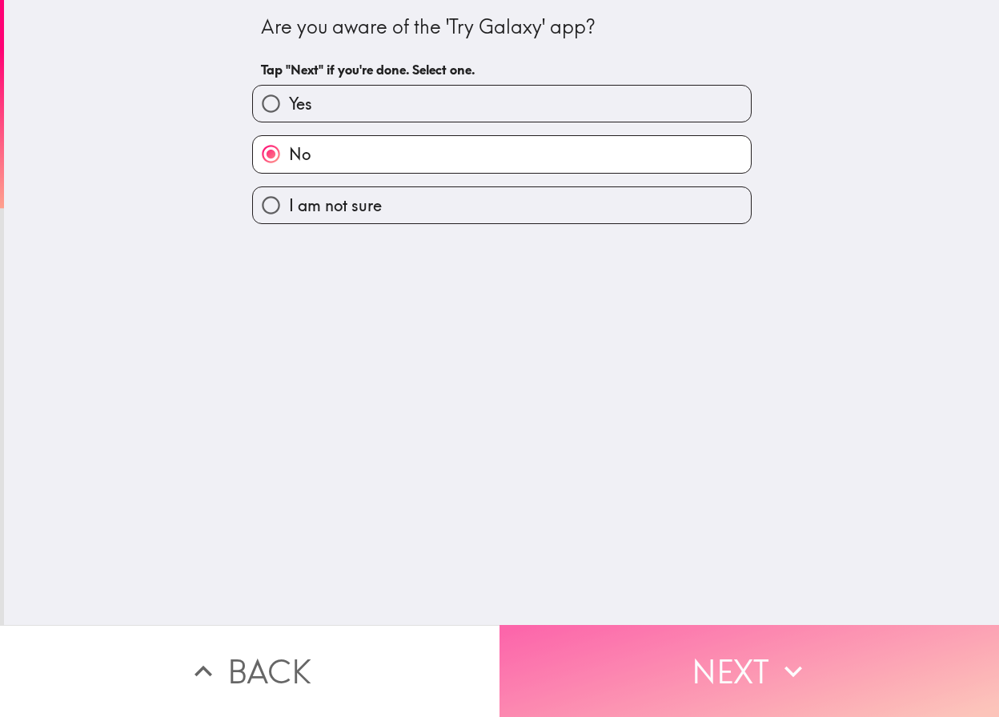
click at [683, 642] on button "Next" at bounding box center [748, 671] width 499 height 92
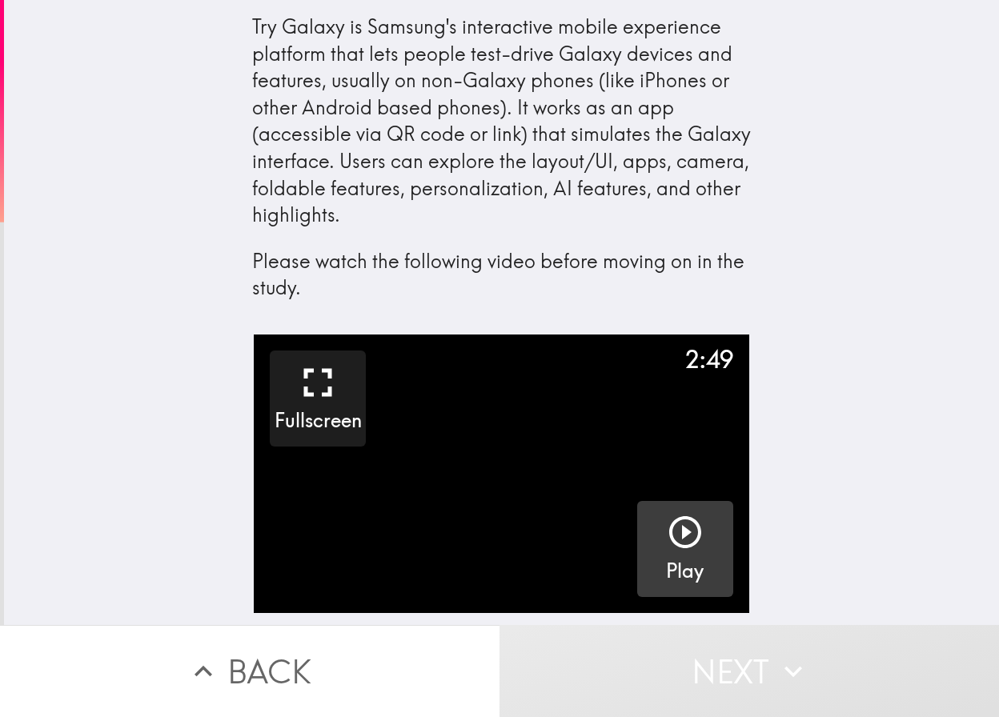
click at [700, 558] on button "Play" at bounding box center [685, 549] width 96 height 96
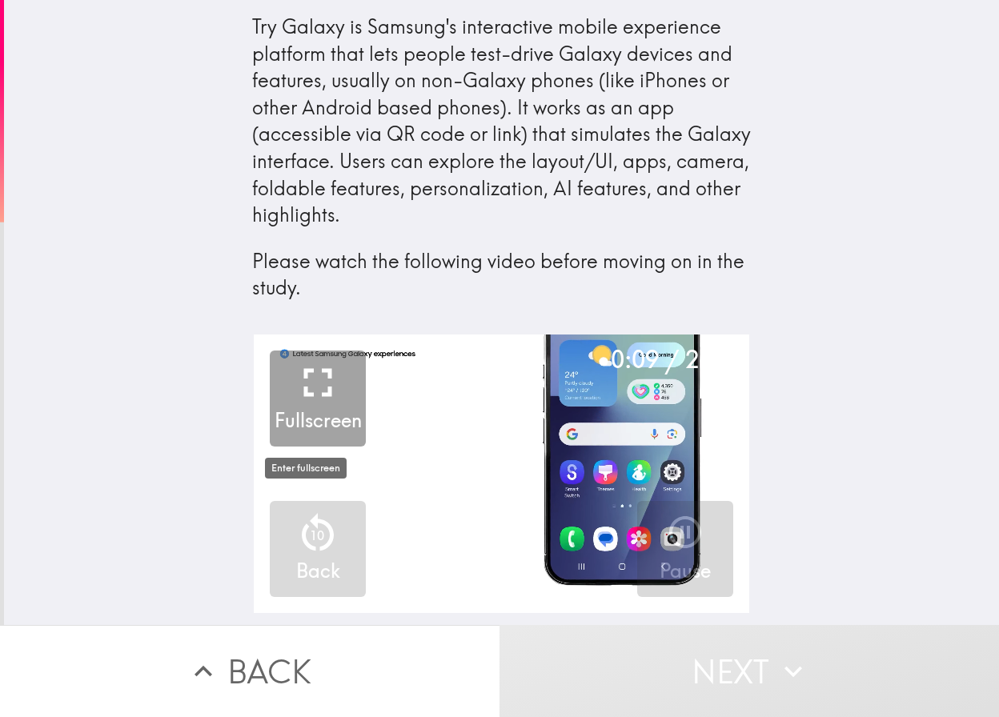
click at [305, 368] on icon "button" at bounding box center [318, 383] width 48 height 48
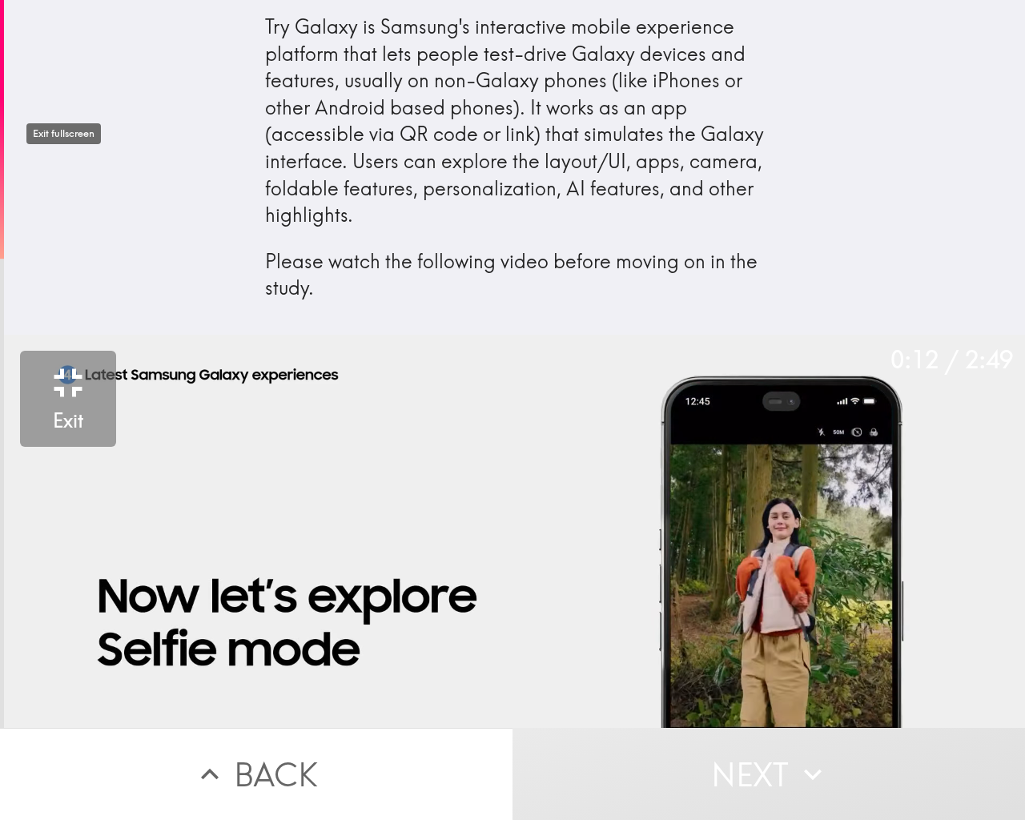
click at [62, 359] on icon "button" at bounding box center [68, 383] width 48 height 48
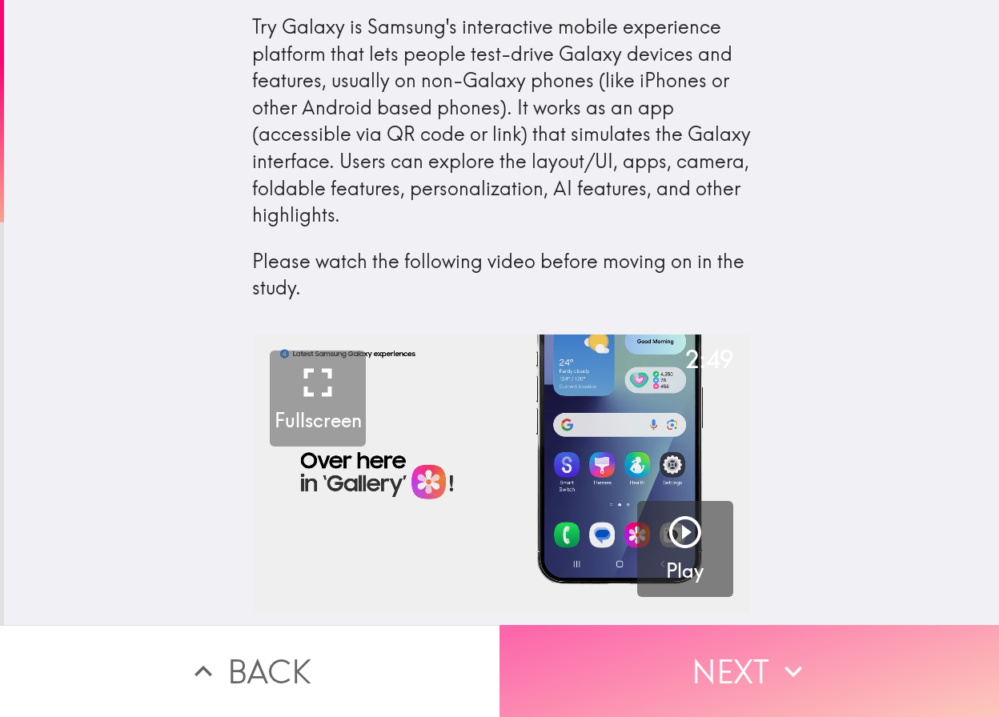
click at [749, 660] on button "Next" at bounding box center [748, 671] width 499 height 92
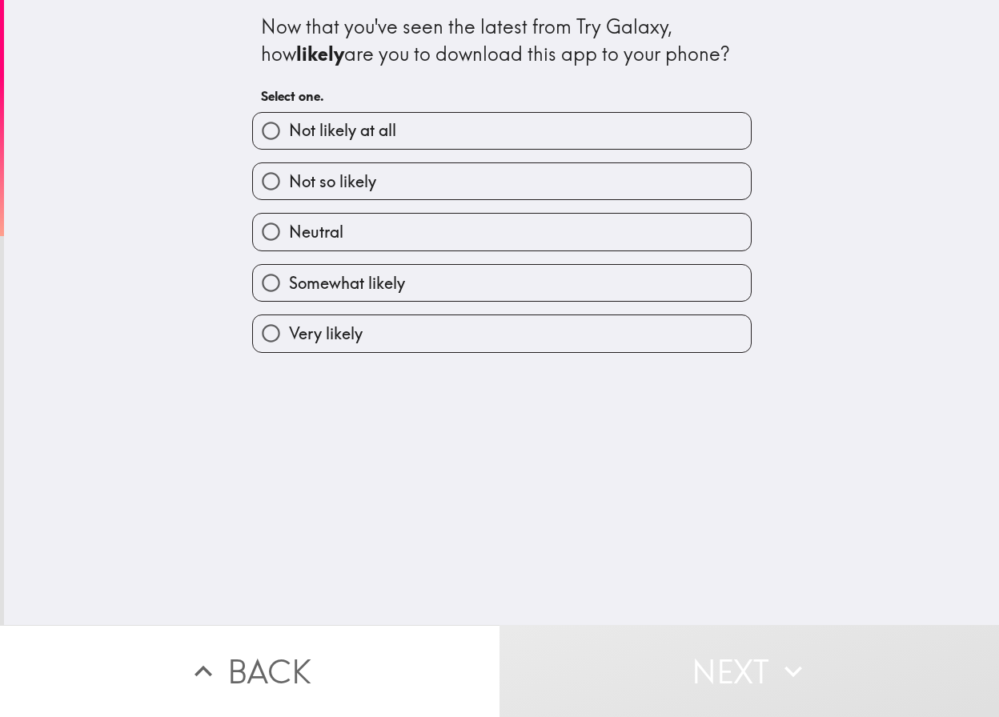
click at [383, 283] on span "Somewhat likely" at bounding box center [347, 283] width 116 height 22
click at [289, 283] on input "Somewhat likely" at bounding box center [271, 283] width 36 height 36
radio input "true"
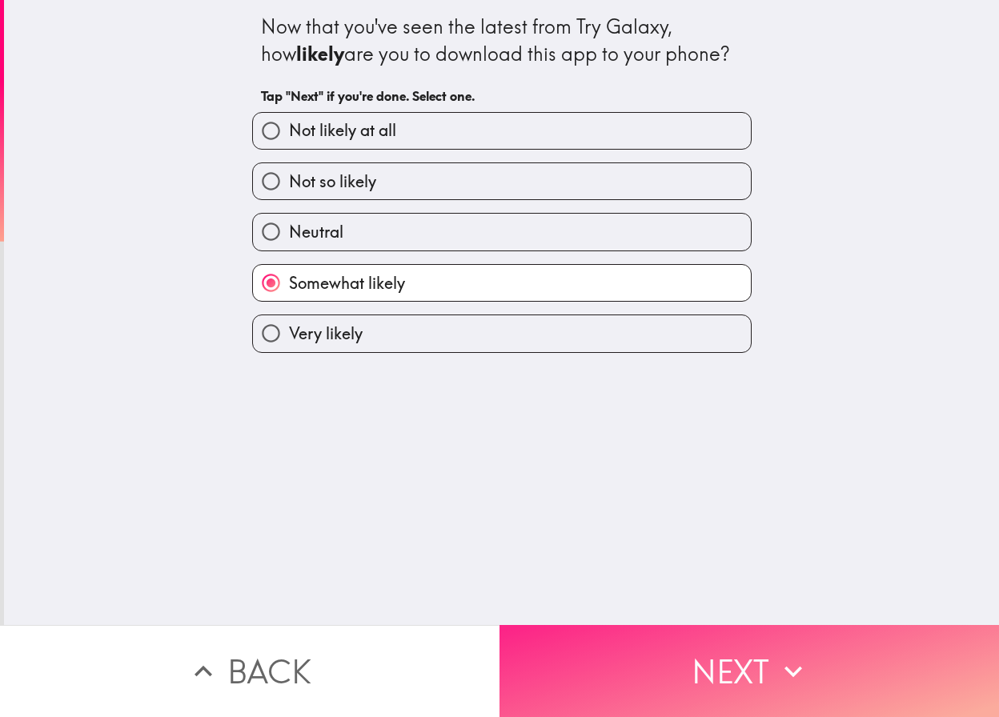
click at [776, 654] on icon "button" at bounding box center [793, 671] width 35 height 35
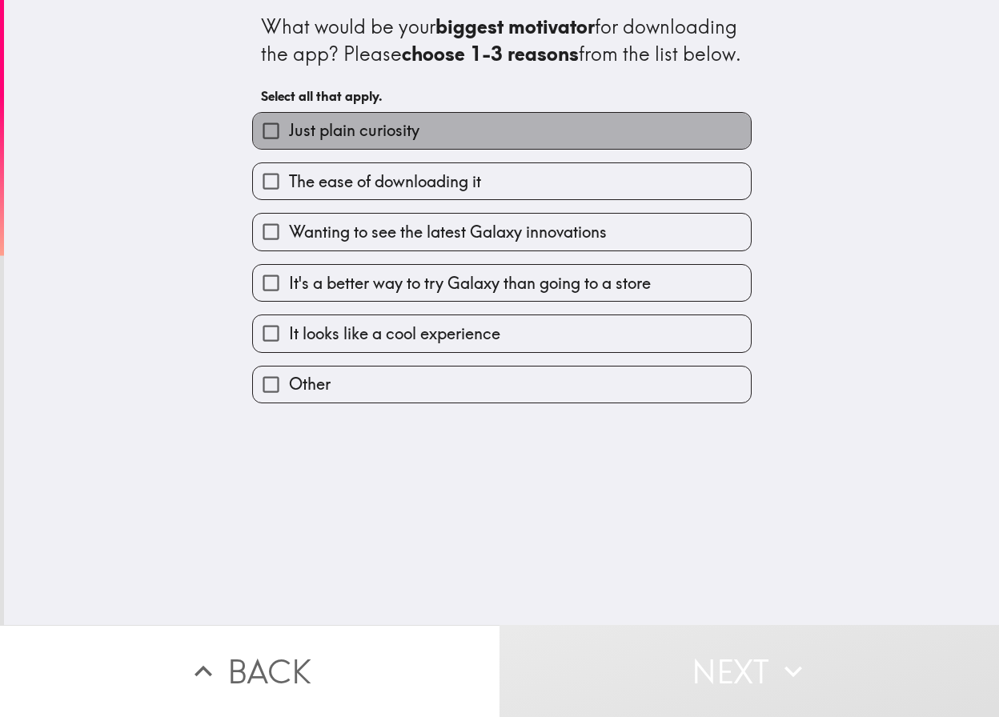
click at [457, 149] on label "Just plain curiosity" at bounding box center [502, 131] width 498 height 36
click at [289, 149] on input "Just plain curiosity" at bounding box center [271, 131] width 36 height 36
checkbox input "true"
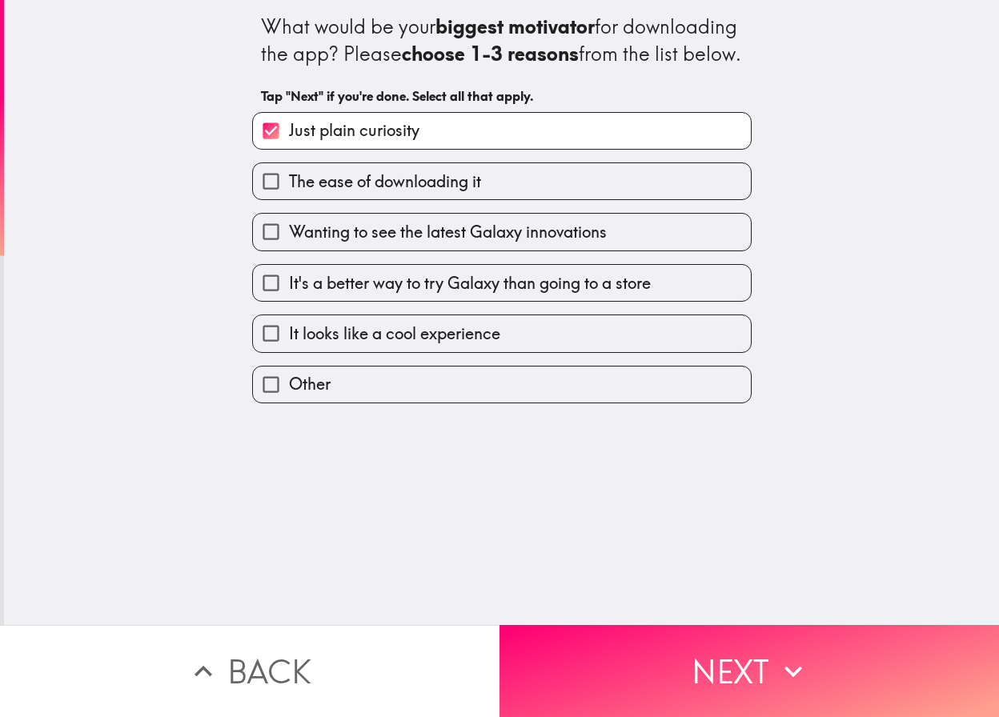
click at [477, 295] on span "It's a better way to try Galaxy than going to a store" at bounding box center [470, 283] width 362 height 22
click at [289, 301] on input "It's a better way to try Galaxy than going to a store" at bounding box center [271, 283] width 36 height 36
checkbox input "true"
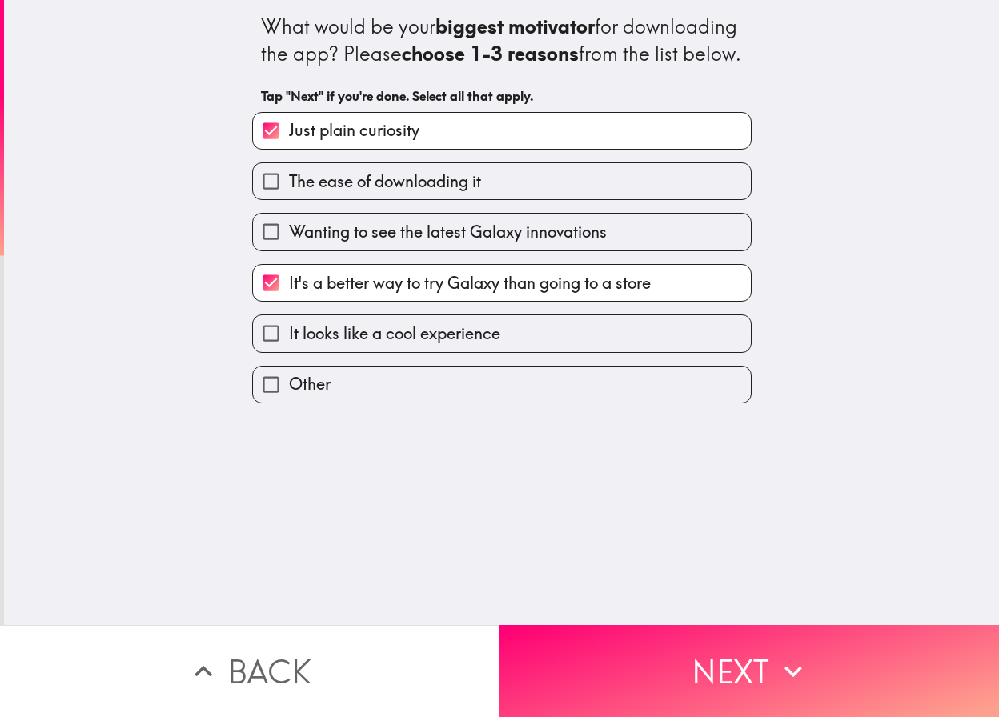
click at [490, 243] on span "Wanting to see the latest Galaxy innovations" at bounding box center [448, 232] width 318 height 22
click at [289, 250] on input "Wanting to see the latest Galaxy innovations" at bounding box center [271, 232] width 36 height 36
checkbox input "true"
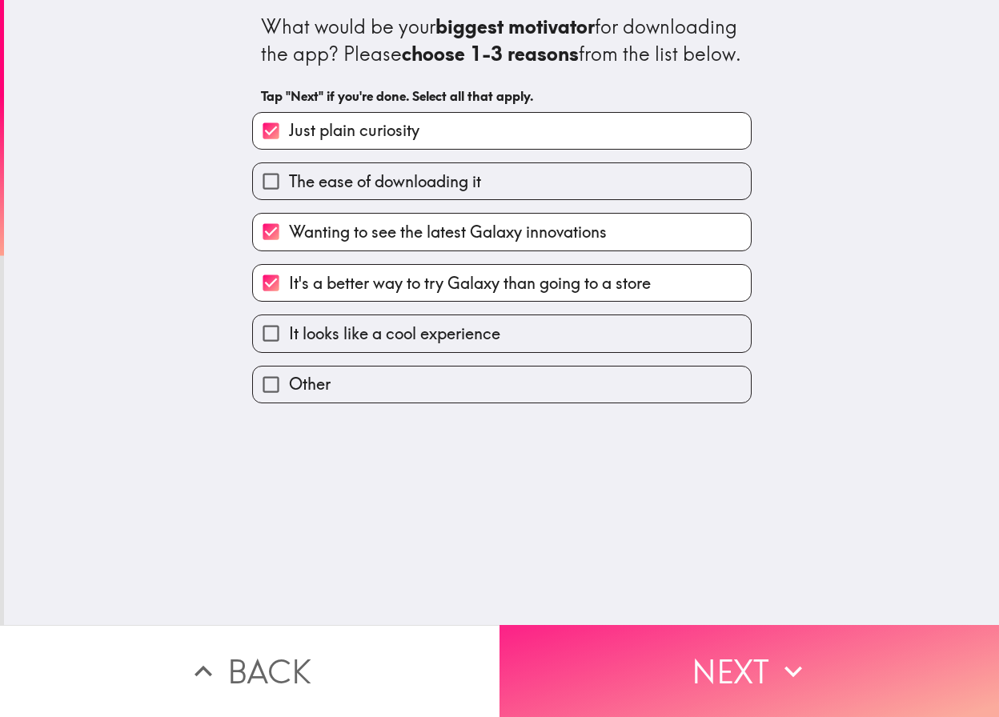
click at [742, 676] on button "Next" at bounding box center [748, 671] width 499 height 92
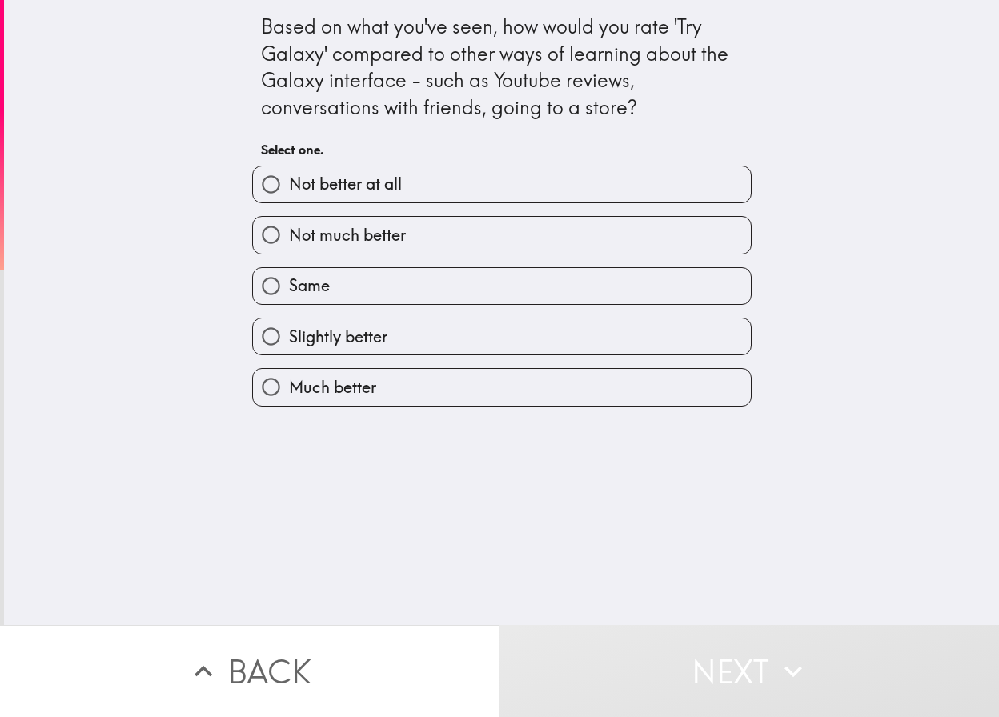
click at [384, 344] on label "Slightly better" at bounding box center [502, 337] width 498 height 36
click at [289, 344] on input "Slightly better" at bounding box center [271, 337] width 36 height 36
radio input "true"
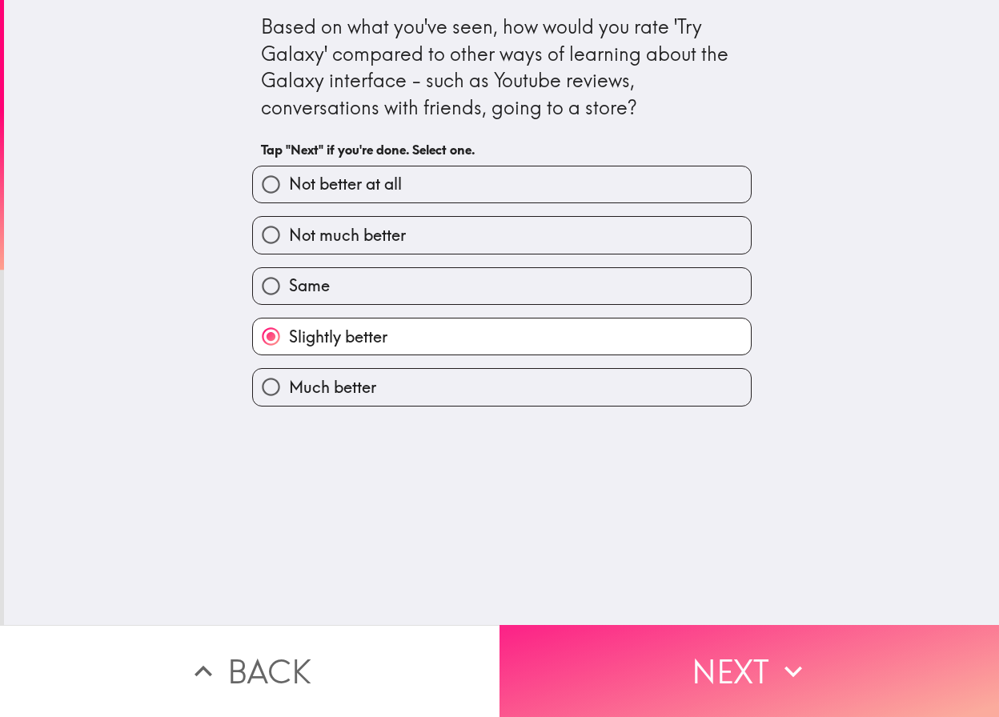
click at [752, 676] on button "Next" at bounding box center [748, 671] width 499 height 92
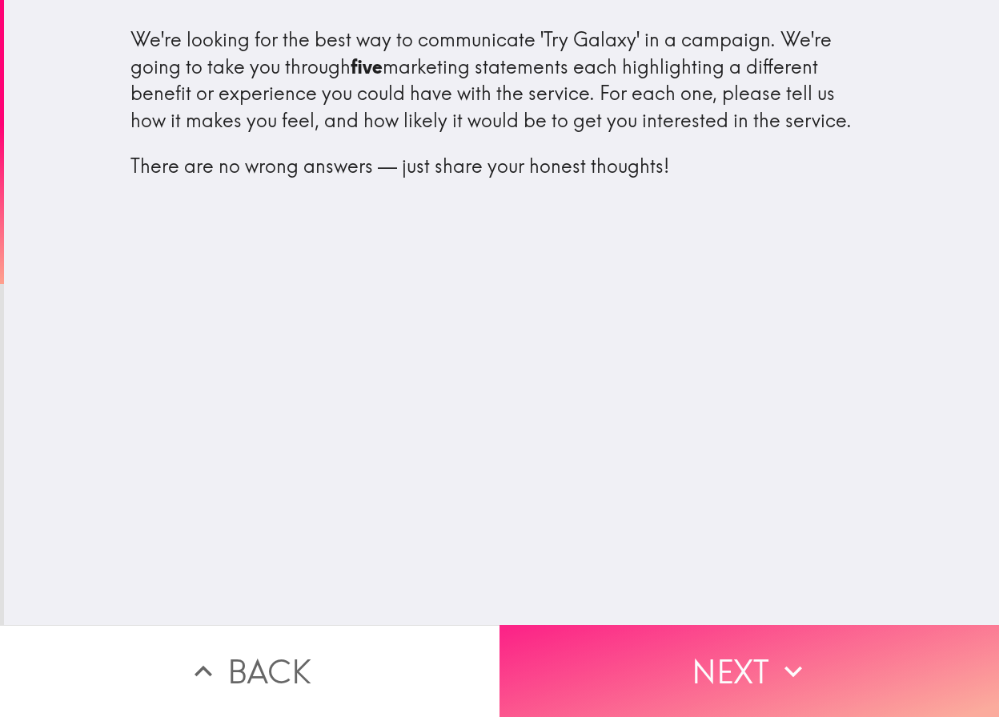
click at [776, 654] on icon "button" at bounding box center [793, 671] width 35 height 35
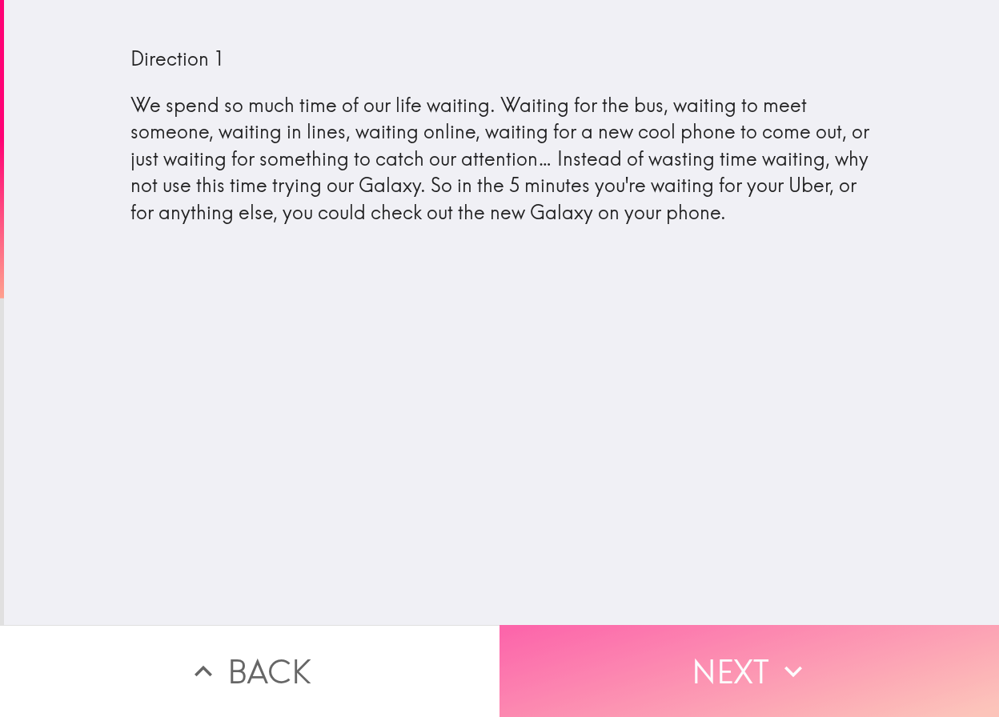
click at [750, 668] on button "Next" at bounding box center [748, 671] width 499 height 92
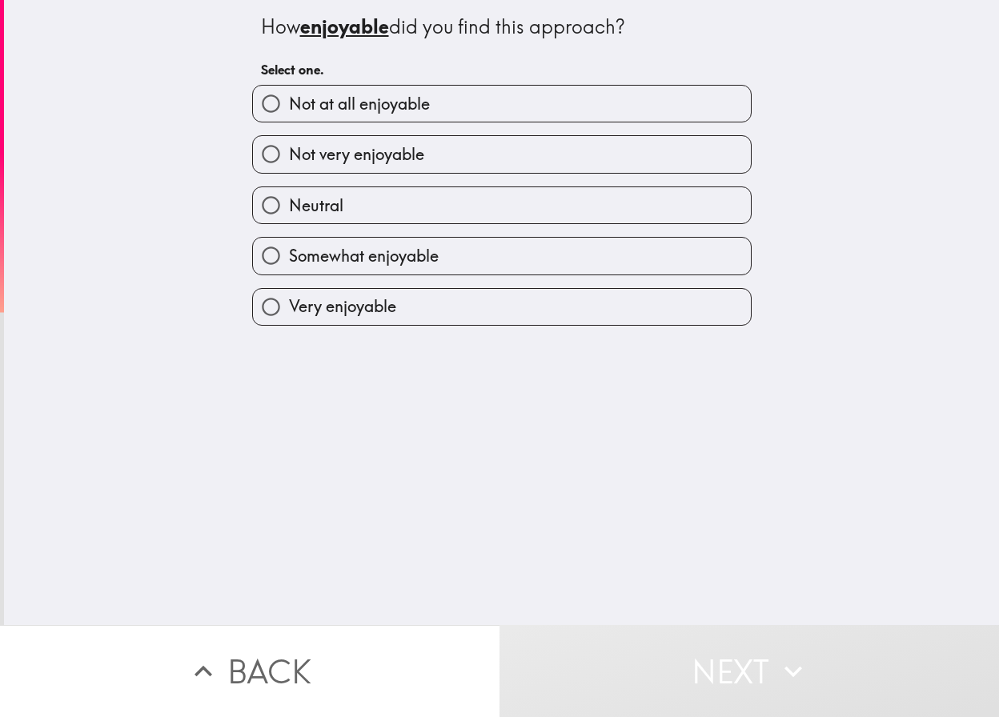
click at [414, 257] on span "Somewhat enjoyable" at bounding box center [364, 256] width 150 height 22
click at [289, 257] on input "Somewhat enjoyable" at bounding box center [271, 256] width 36 height 36
radio input "true"
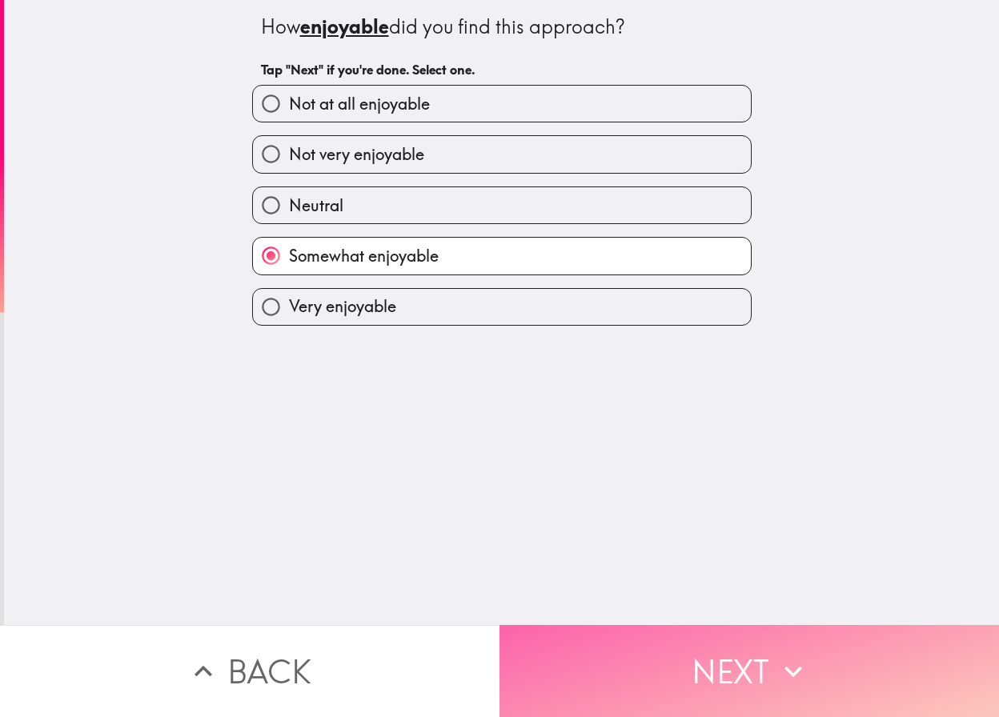
click at [704, 669] on button "Next" at bounding box center [748, 671] width 499 height 92
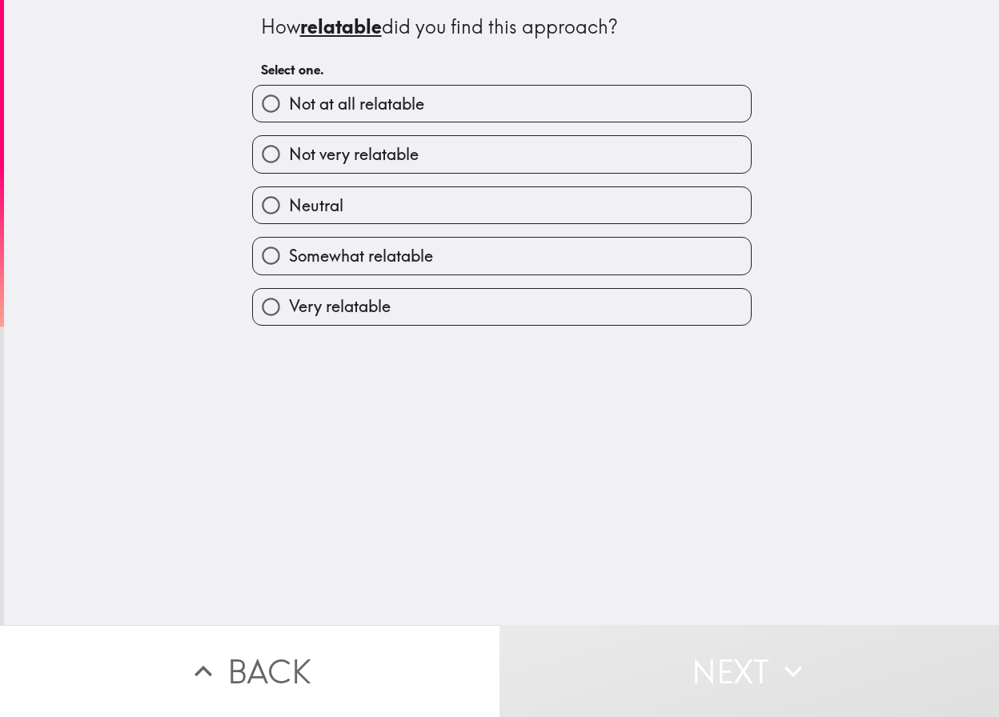
click at [478, 243] on label "Somewhat relatable" at bounding box center [502, 256] width 498 height 36
click at [289, 243] on input "Somewhat relatable" at bounding box center [271, 256] width 36 height 36
radio input "true"
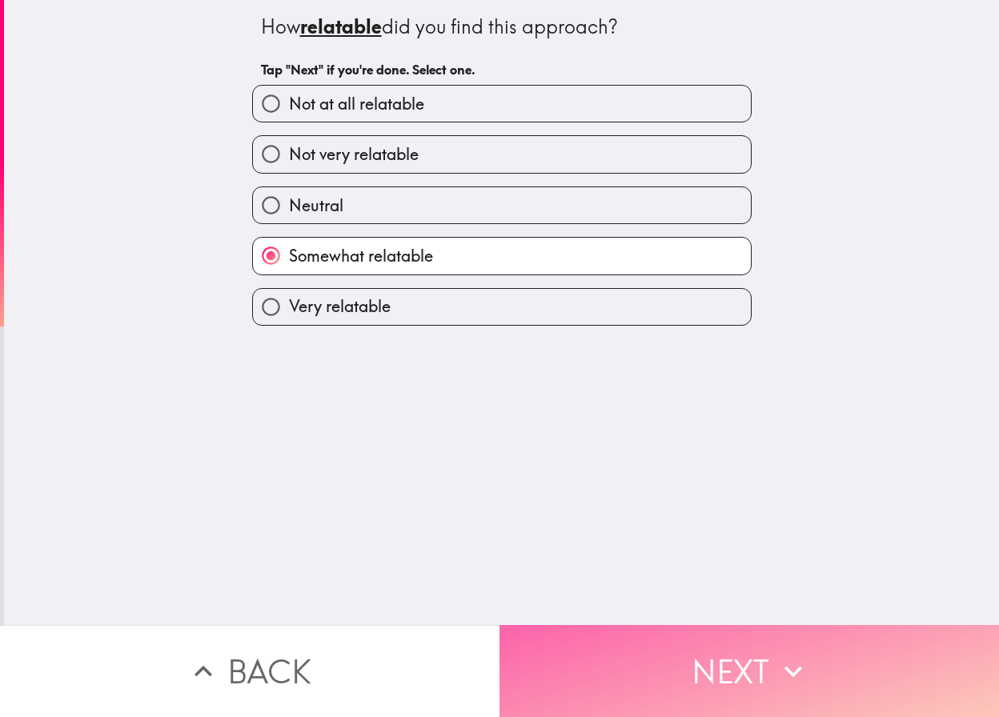
click at [649, 644] on button "Next" at bounding box center [748, 671] width 499 height 92
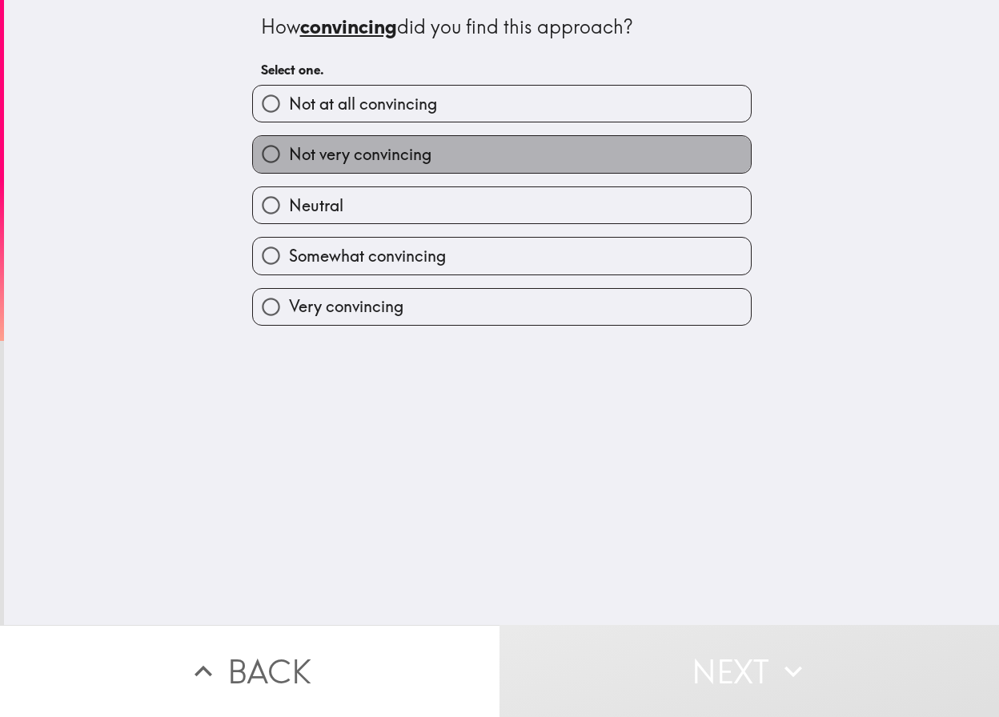
click at [467, 164] on label "Not very convincing" at bounding box center [502, 154] width 498 height 36
click at [289, 164] on input "Not very convincing" at bounding box center [271, 154] width 36 height 36
radio input "true"
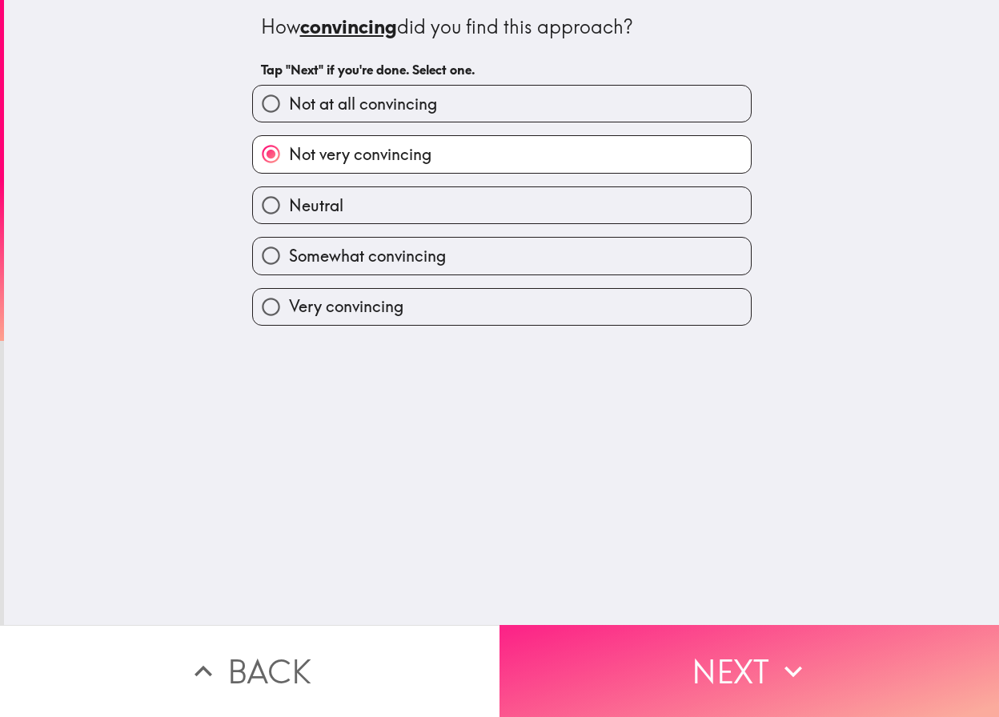
click at [732, 649] on button "Next" at bounding box center [748, 671] width 499 height 92
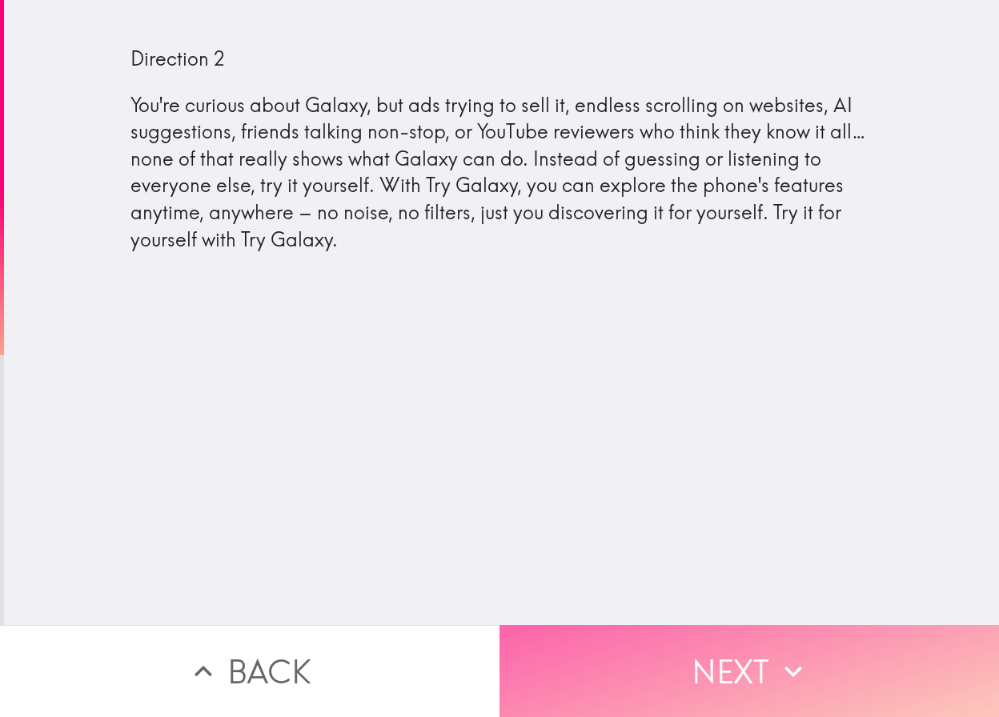
click at [676, 681] on button "Next" at bounding box center [748, 671] width 499 height 92
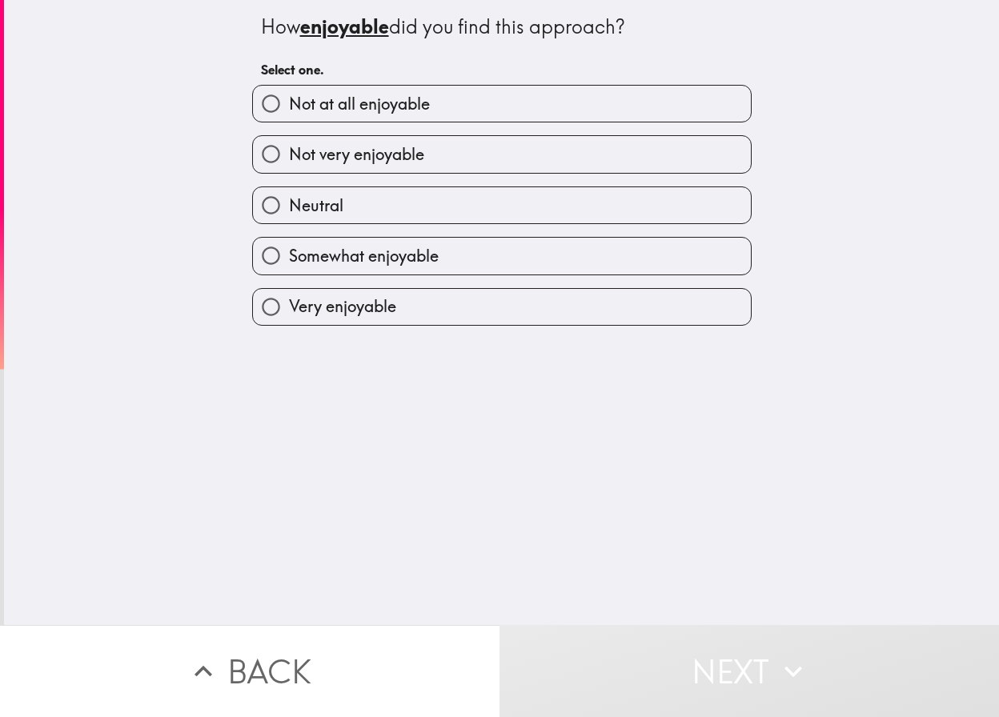
click at [523, 311] on label "Very enjoyable" at bounding box center [502, 307] width 498 height 36
click at [289, 311] on input "Very enjoyable" at bounding box center [271, 307] width 36 height 36
radio input "true"
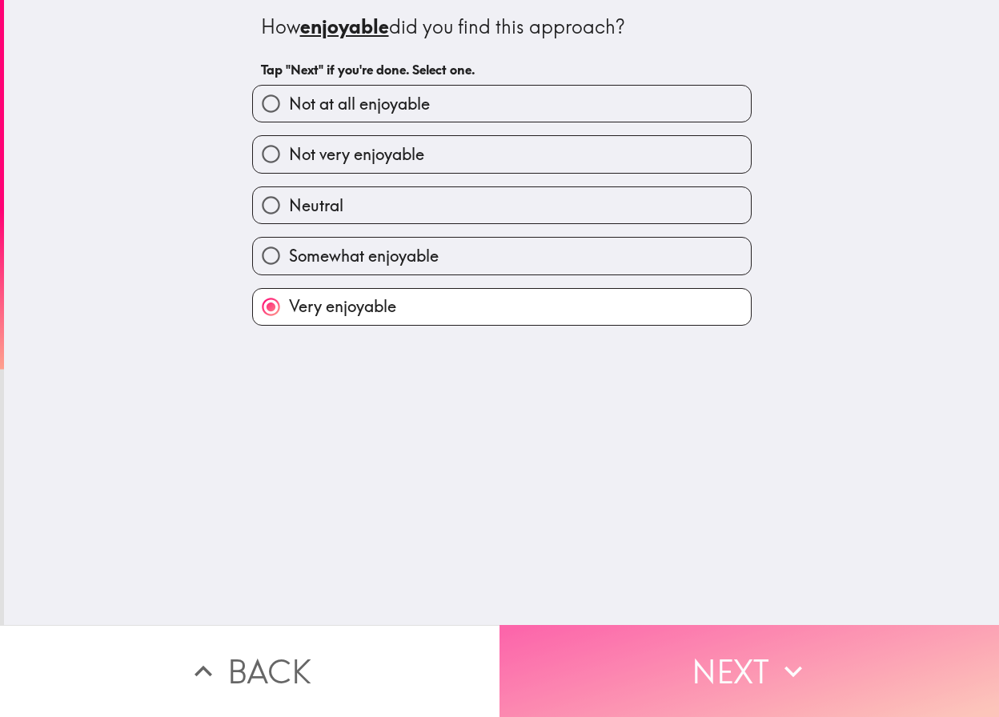
click at [674, 660] on button "Next" at bounding box center [748, 671] width 499 height 92
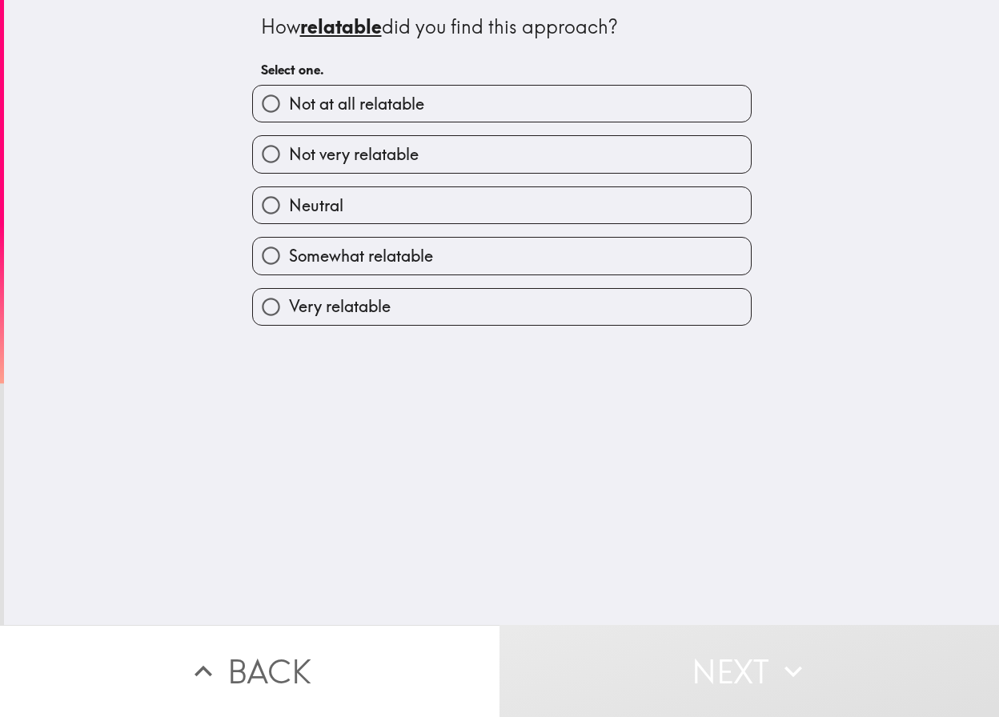
click at [580, 338] on div "How relatable did you find this approach? Select one. Not at all relatable Not …" at bounding box center [501, 312] width 995 height 625
click at [578, 326] on div "Very relatable" at bounding box center [501, 307] width 499 height 38
click at [688, 315] on label "Very relatable" at bounding box center [502, 307] width 498 height 36
click at [289, 315] on input "Very relatable" at bounding box center [271, 307] width 36 height 36
radio input "true"
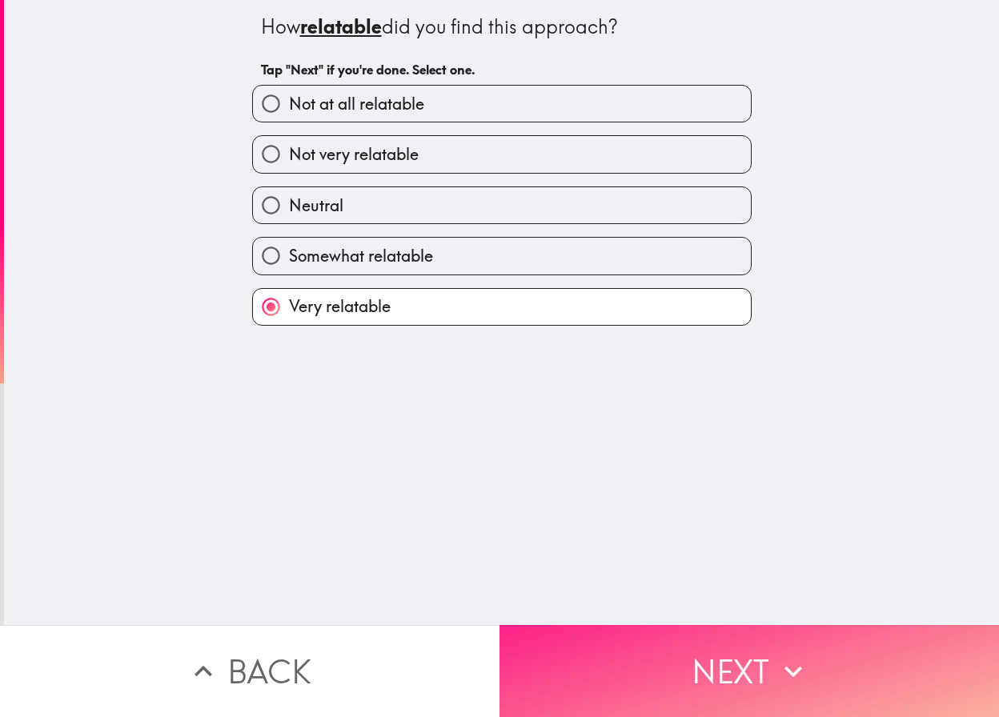
click at [764, 652] on button "Next" at bounding box center [748, 671] width 499 height 92
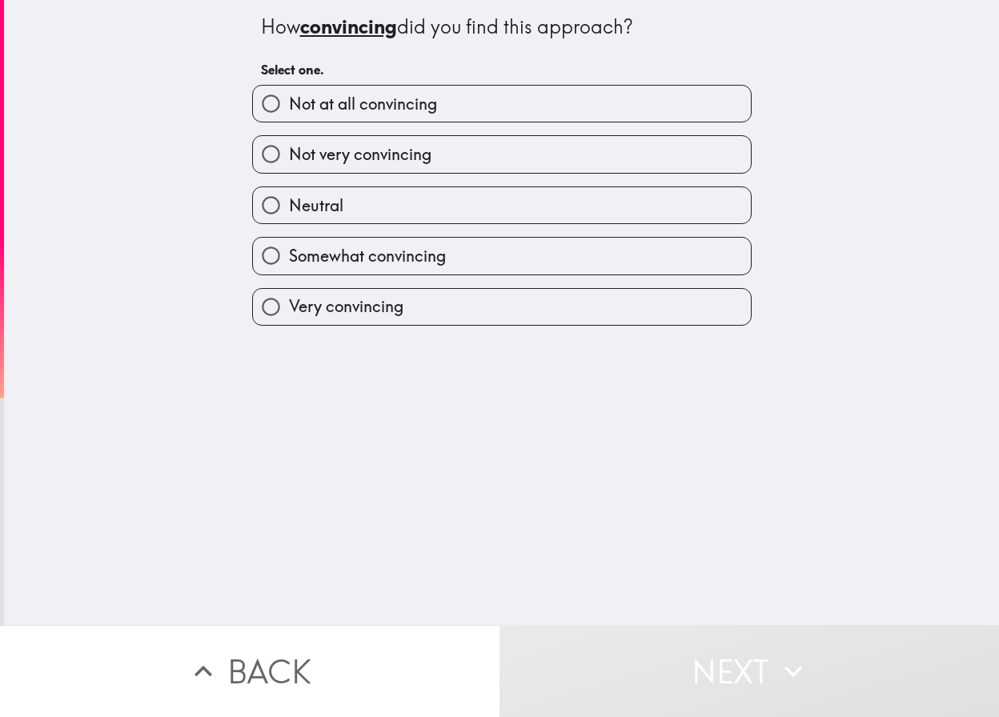
click at [377, 255] on span "Somewhat convincing" at bounding box center [367, 256] width 157 height 22
click at [289, 255] on input "Somewhat convincing" at bounding box center [271, 256] width 36 height 36
radio input "true"
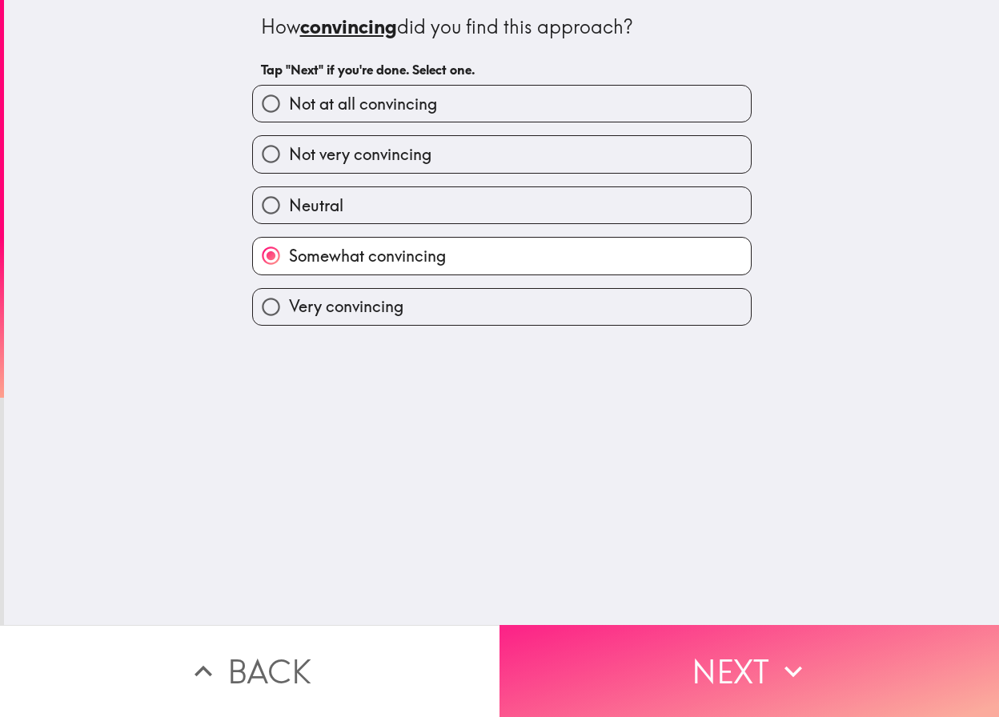
drag, startPoint x: 588, startPoint y: 609, endPoint x: 588, endPoint y: 656, distance: 47.2
click at [588, 624] on div "How convincing did you find this approach? Tap "Next" if you're done. Select on…" at bounding box center [499, 358] width 999 height 717
click at [588, 656] on button "Next" at bounding box center [748, 671] width 499 height 92
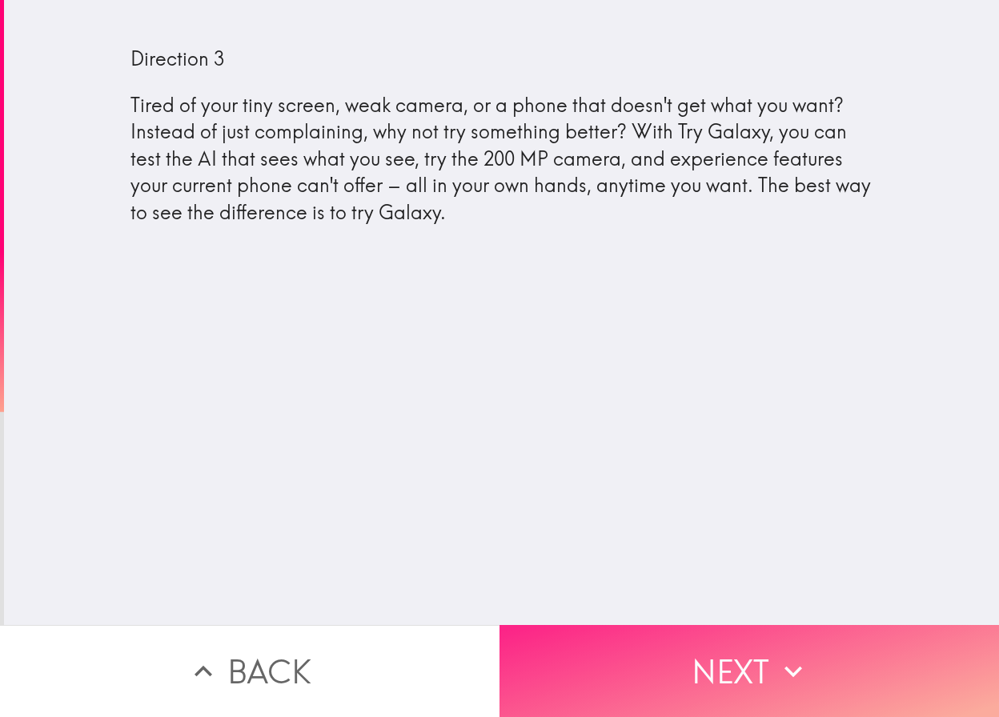
click at [660, 669] on button "Next" at bounding box center [748, 671] width 499 height 92
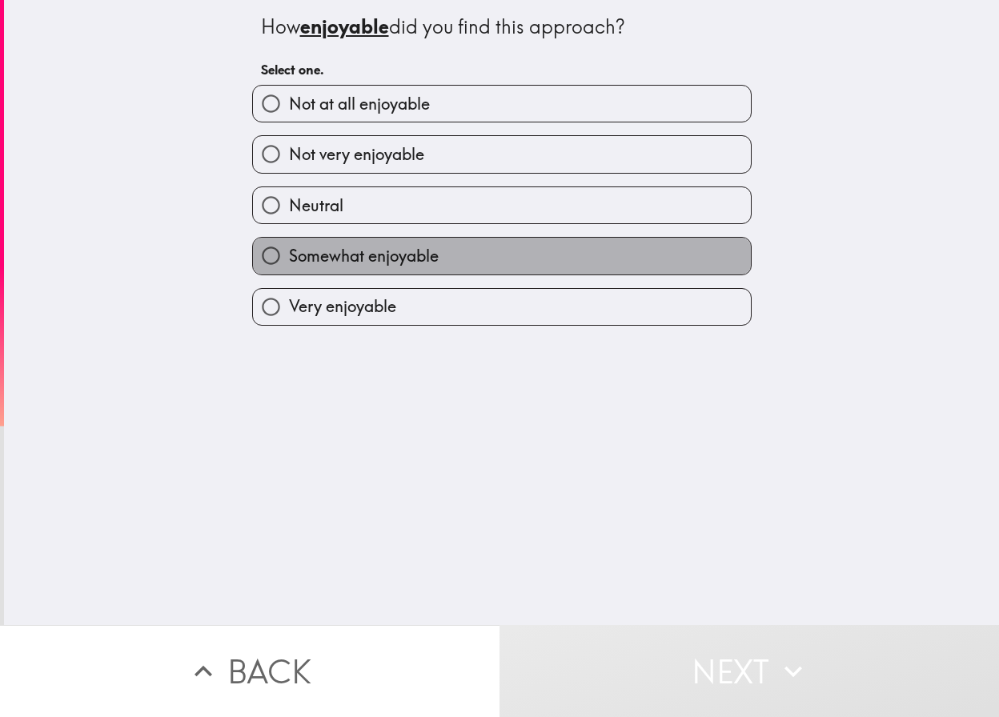
click at [387, 261] on span "Somewhat enjoyable" at bounding box center [364, 256] width 150 height 22
click at [289, 261] on input "Somewhat enjoyable" at bounding box center [271, 256] width 36 height 36
radio input "true"
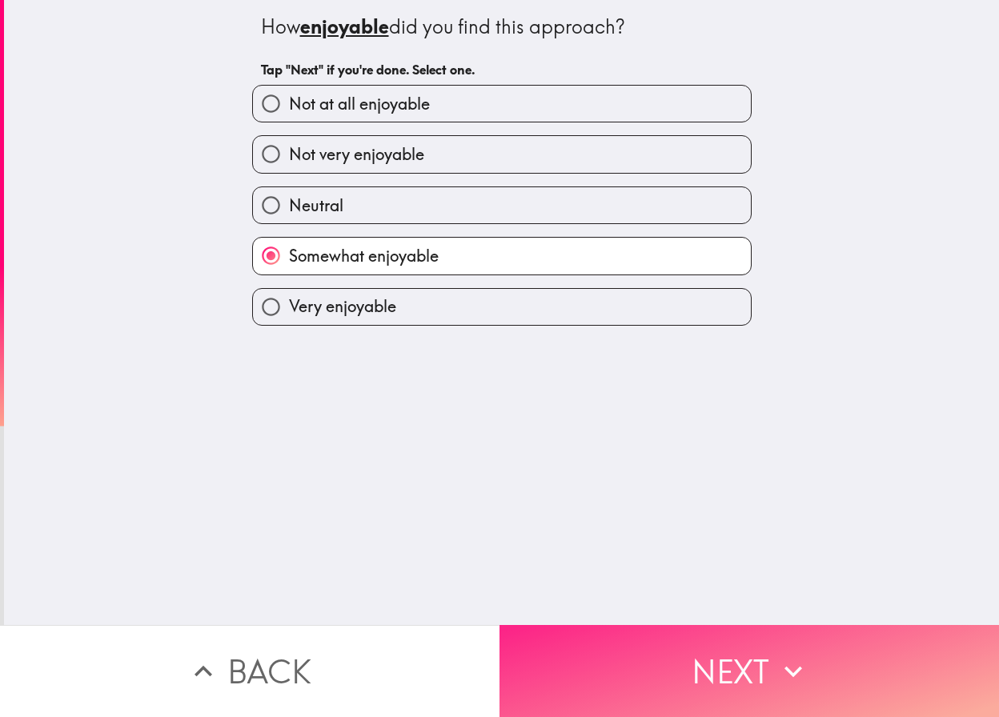
click at [700, 665] on button "Next" at bounding box center [748, 671] width 499 height 92
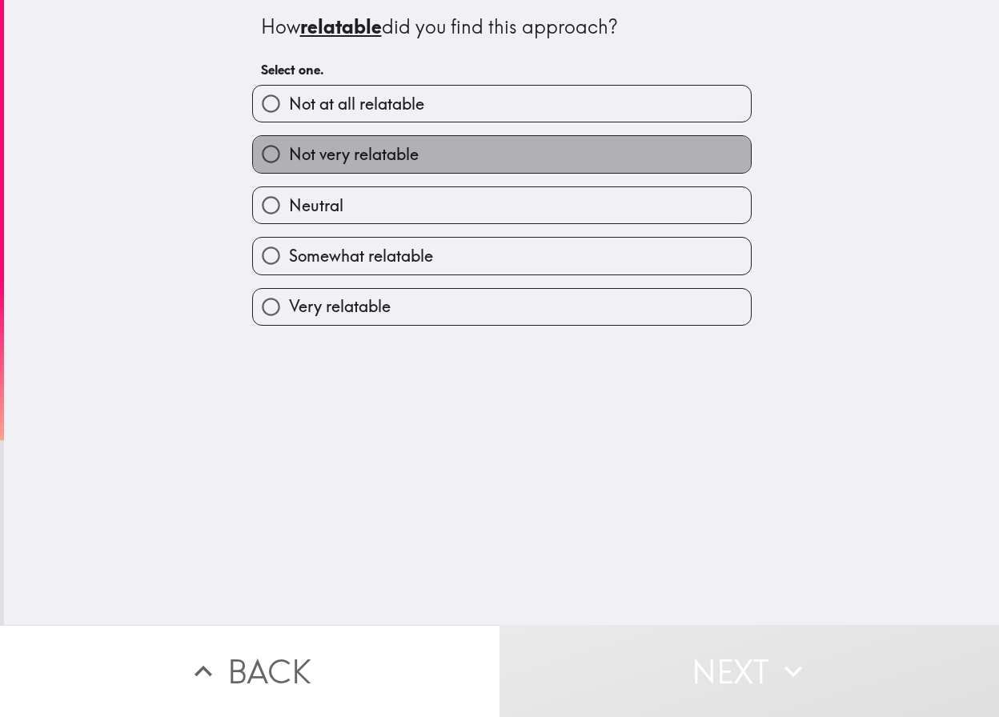
click at [413, 157] on label "Not very relatable" at bounding box center [502, 154] width 498 height 36
click at [289, 157] on input "Not very relatable" at bounding box center [271, 154] width 36 height 36
radio input "true"
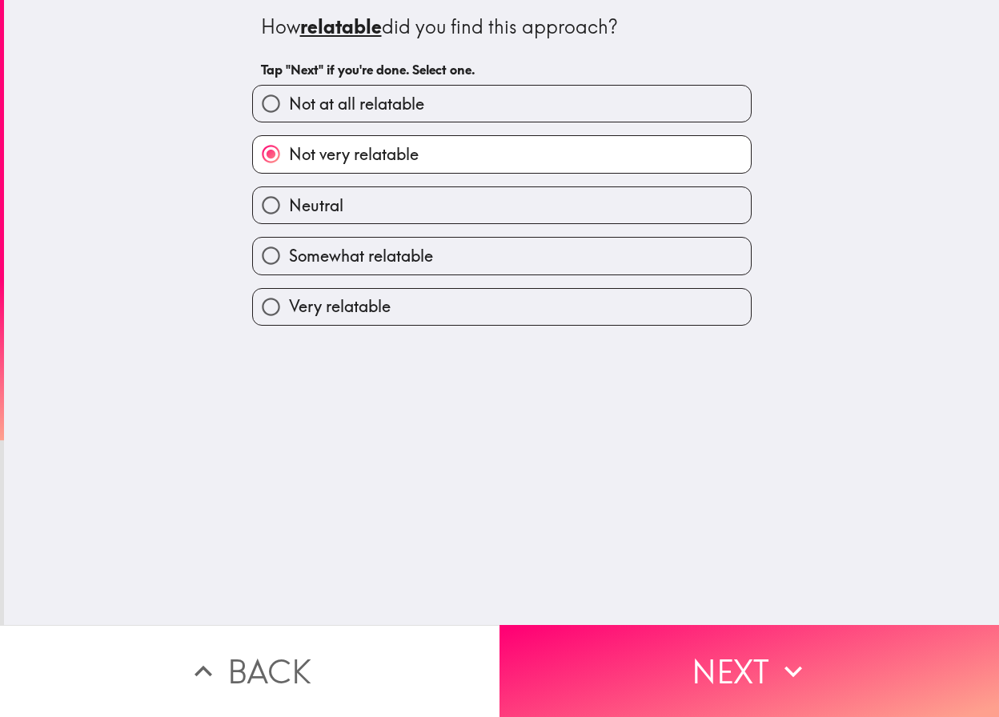
click at [401, 247] on span "Somewhat relatable" at bounding box center [361, 256] width 144 height 22
click at [289, 247] on input "Somewhat relatable" at bounding box center [271, 256] width 36 height 36
radio input "true"
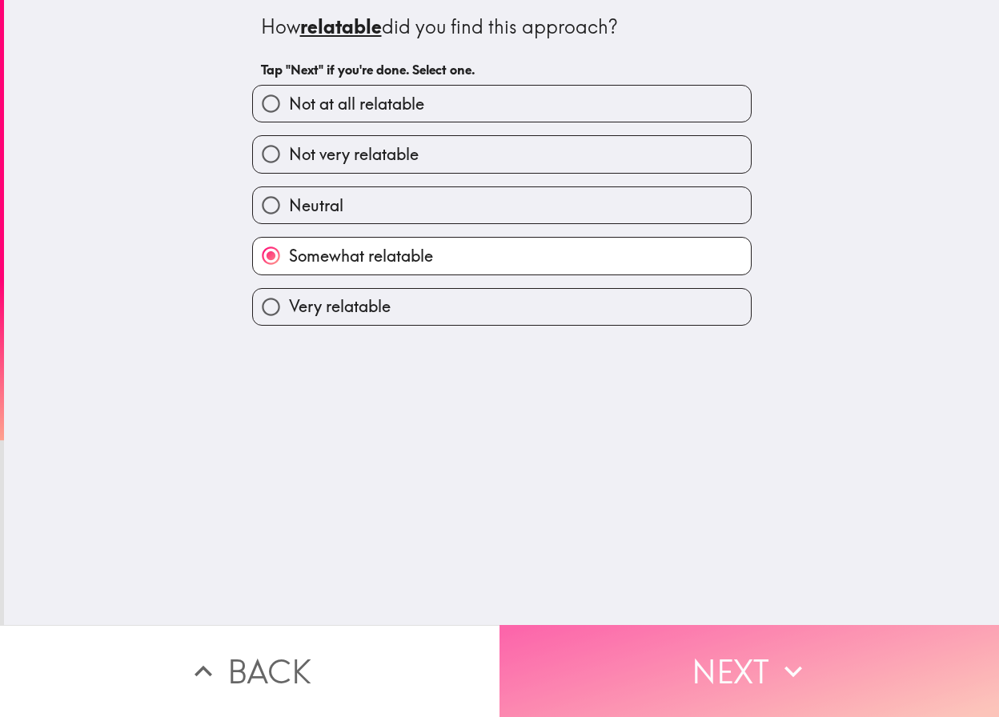
click at [656, 684] on button "Next" at bounding box center [748, 671] width 499 height 92
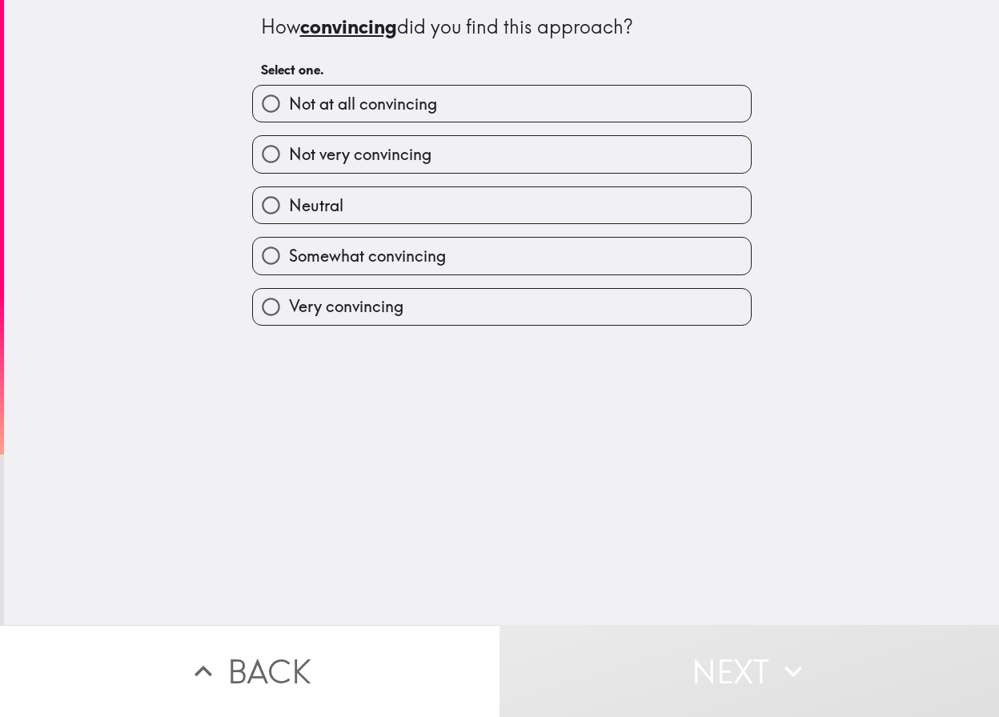
click at [461, 243] on label "Somewhat convincing" at bounding box center [502, 256] width 498 height 36
click at [289, 243] on input "Somewhat convincing" at bounding box center [271, 256] width 36 height 36
radio input "true"
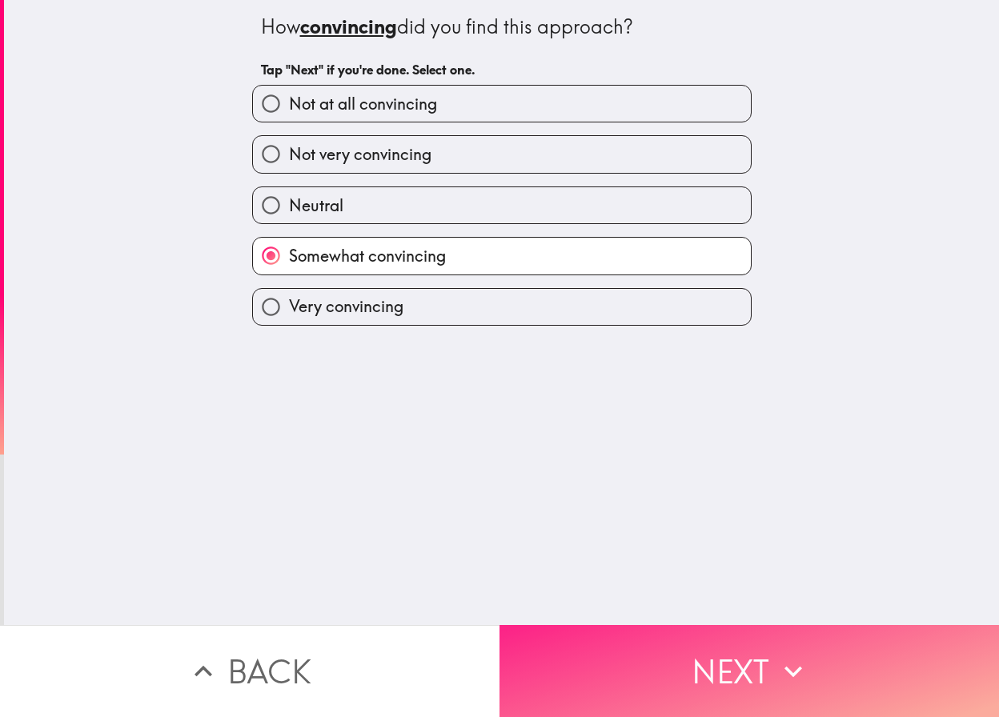
click at [687, 697] on button "Next" at bounding box center [748, 671] width 499 height 92
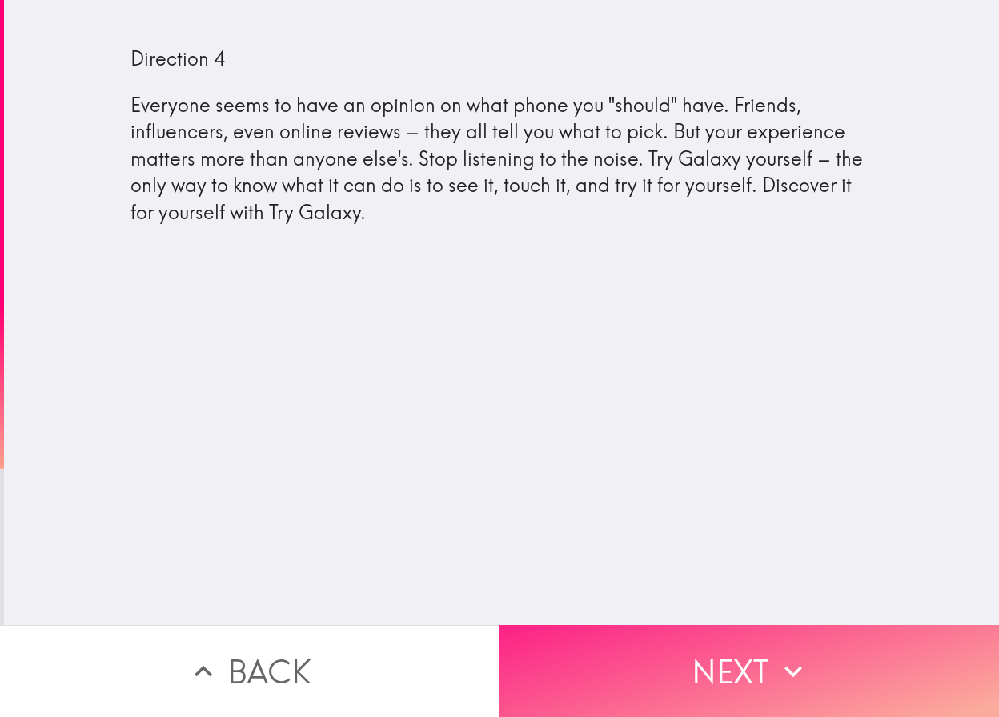
click at [652, 632] on button "Next" at bounding box center [748, 671] width 499 height 92
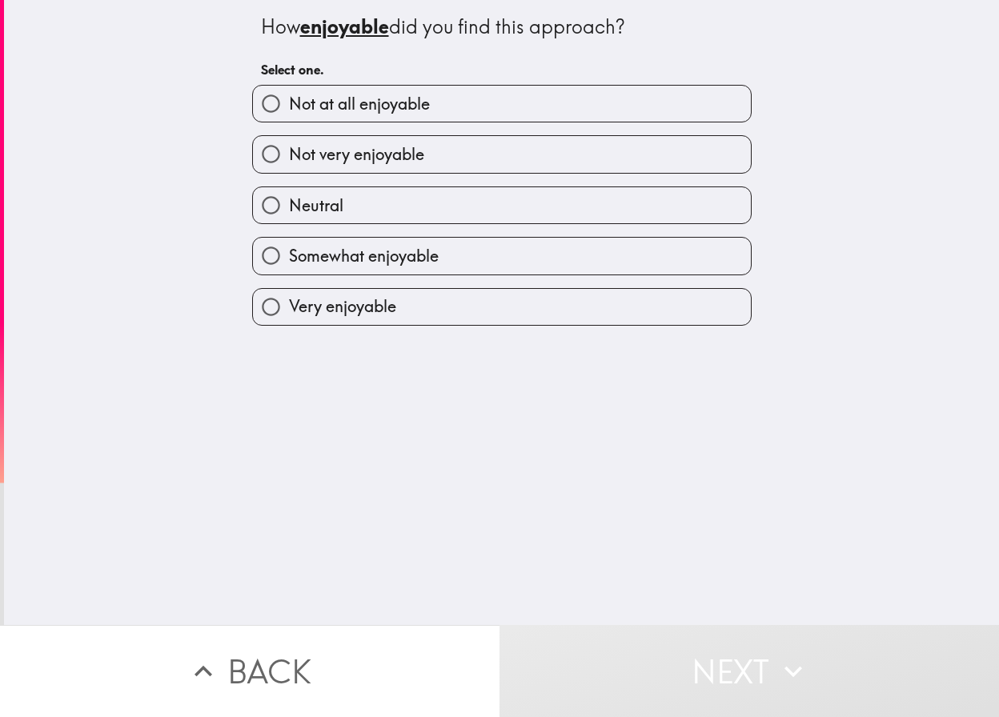
click at [359, 258] on span "Somewhat enjoyable" at bounding box center [364, 256] width 150 height 22
click at [289, 258] on input "Somewhat enjoyable" at bounding box center [271, 256] width 36 height 36
radio input "true"
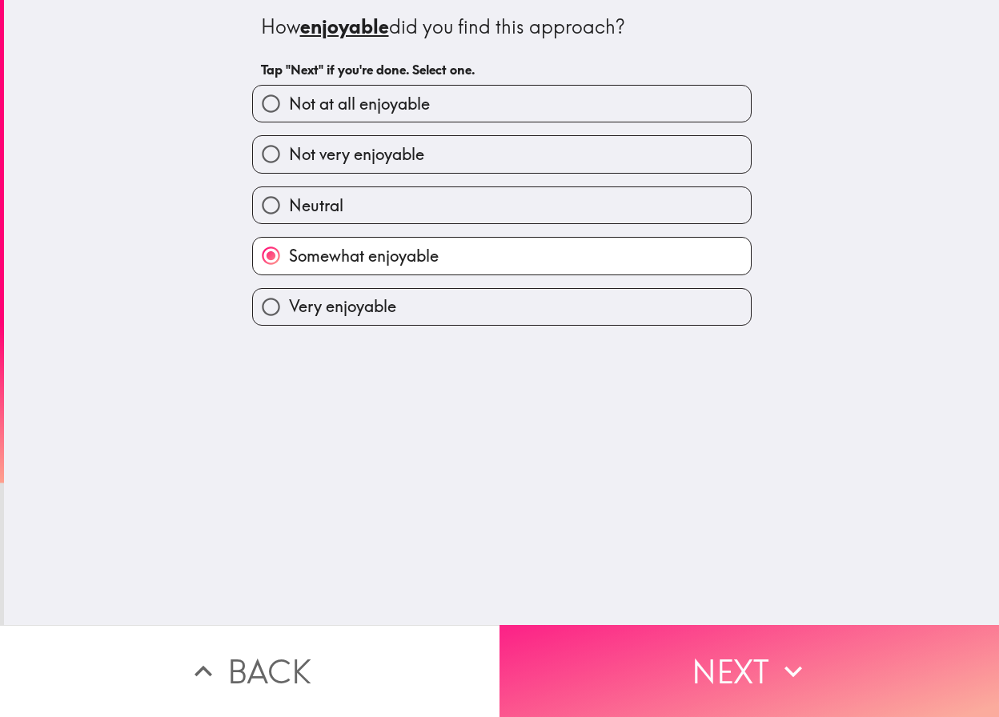
click at [644, 668] on button "Next" at bounding box center [748, 671] width 499 height 92
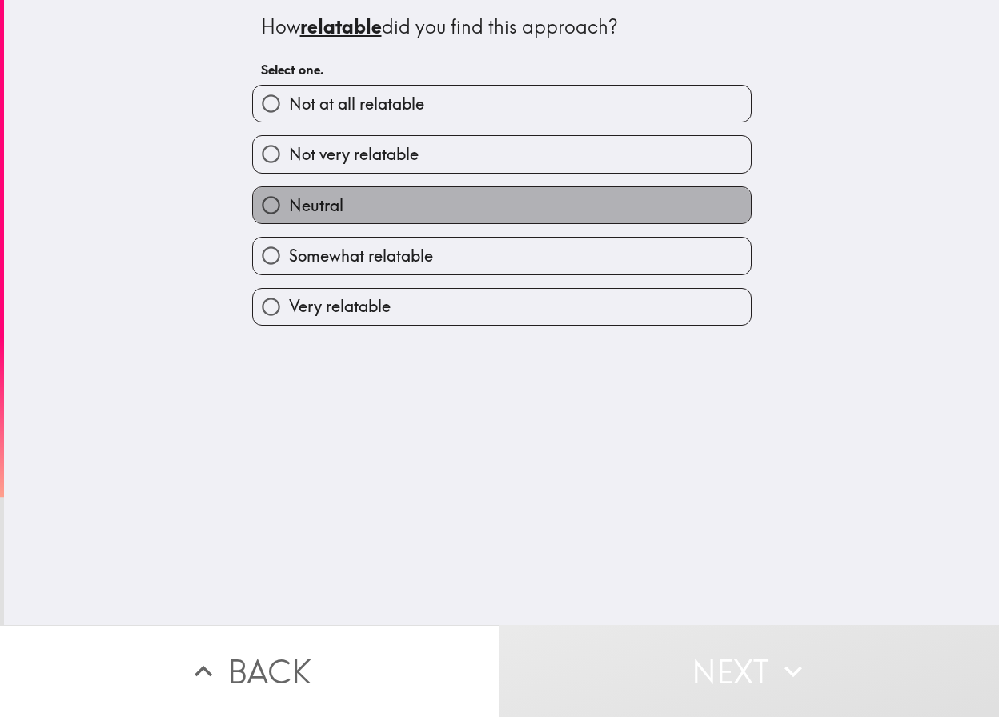
click at [432, 208] on label "Neutral" at bounding box center [502, 205] width 498 height 36
click at [289, 208] on input "Neutral" at bounding box center [271, 205] width 36 height 36
radio input "true"
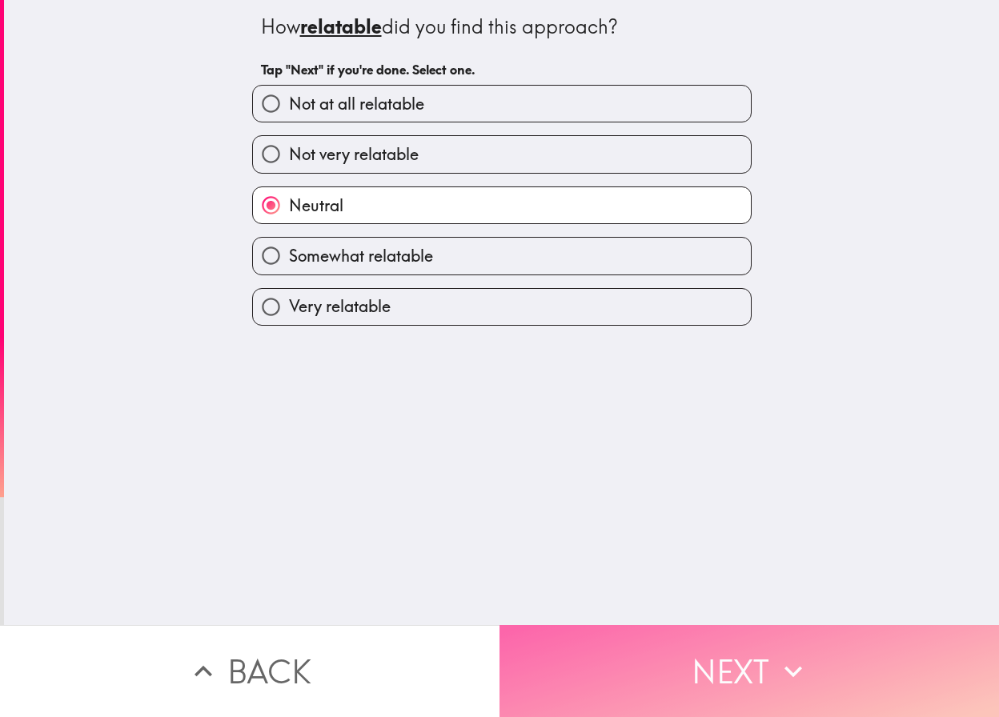
click at [682, 668] on button "Next" at bounding box center [748, 671] width 499 height 92
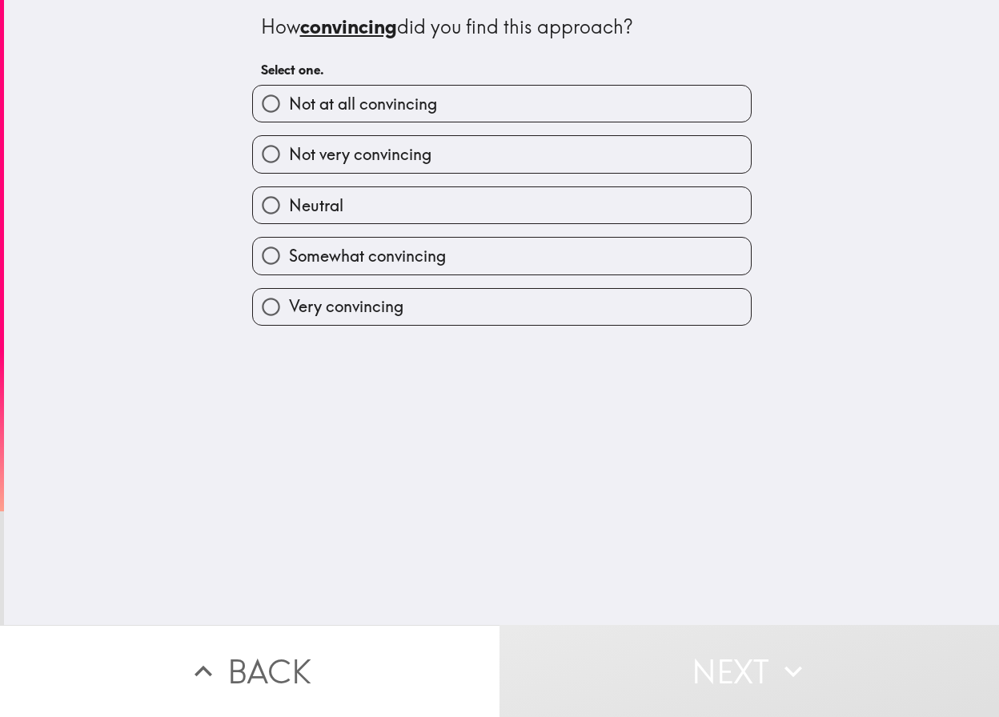
click at [523, 151] on label "Not very convincing" at bounding box center [502, 154] width 498 height 36
click at [289, 151] on input "Not very convincing" at bounding box center [271, 154] width 36 height 36
radio input "true"
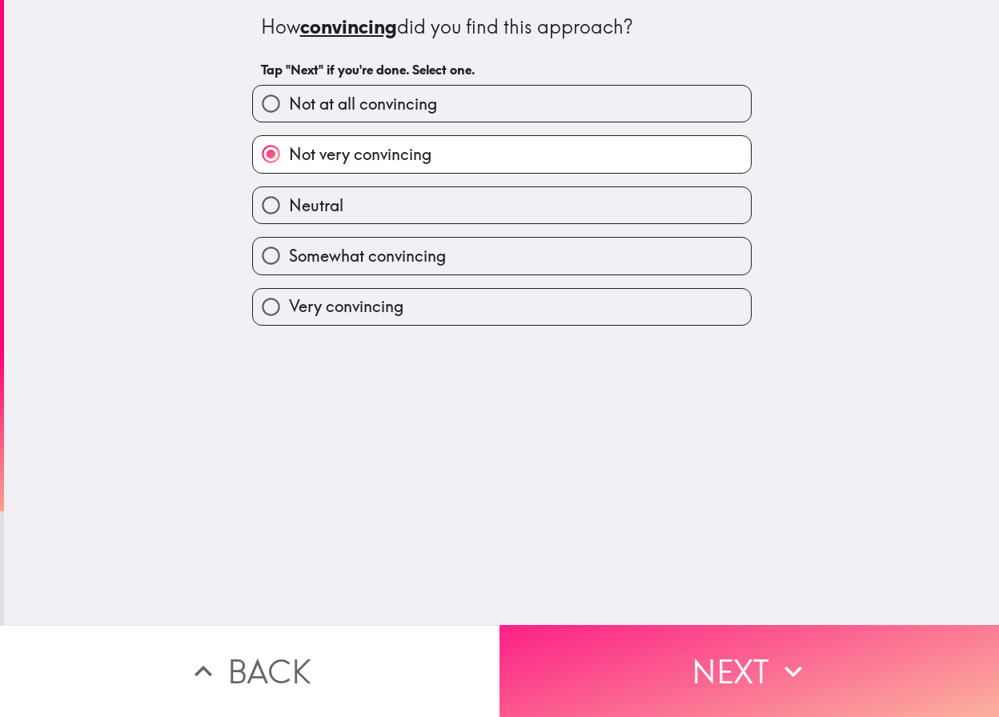
click at [716, 680] on button "Next" at bounding box center [748, 671] width 499 height 92
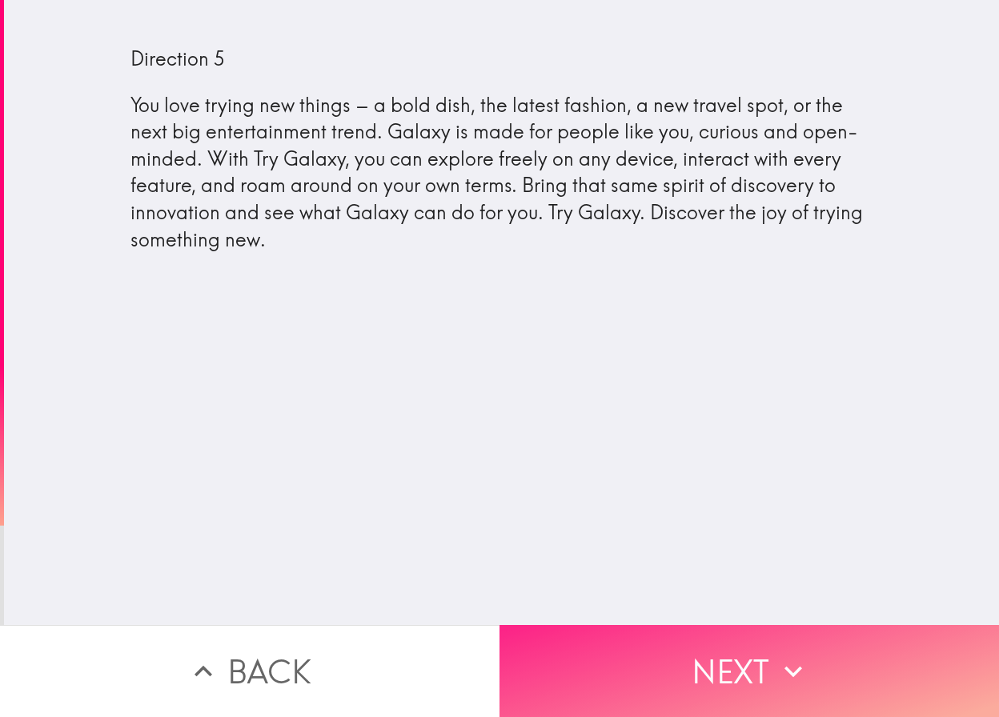
click at [652, 672] on button "Next" at bounding box center [748, 671] width 499 height 92
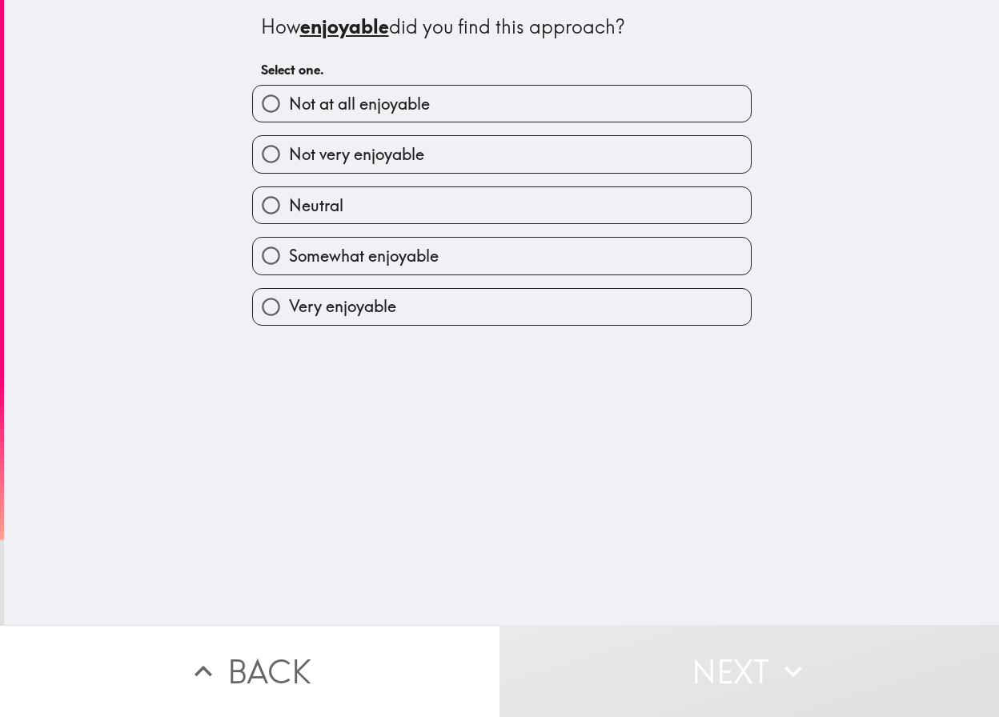
click at [434, 307] on label "Very enjoyable" at bounding box center [502, 307] width 498 height 36
click at [289, 307] on input "Very enjoyable" at bounding box center [271, 307] width 36 height 36
radio input "true"
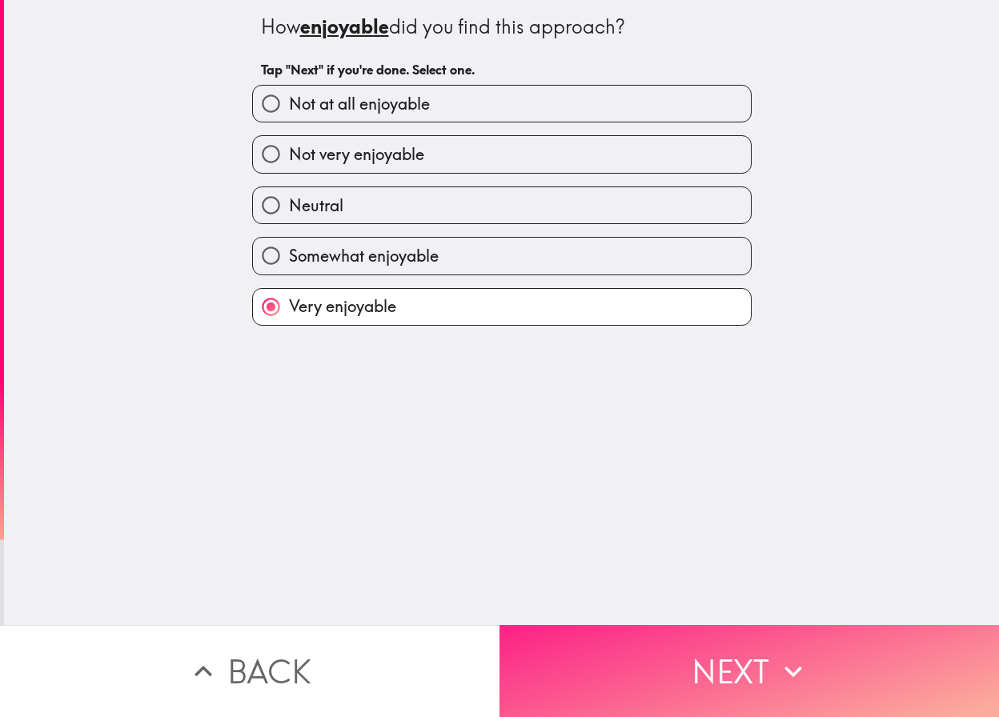
click at [667, 632] on button "Next" at bounding box center [748, 671] width 499 height 92
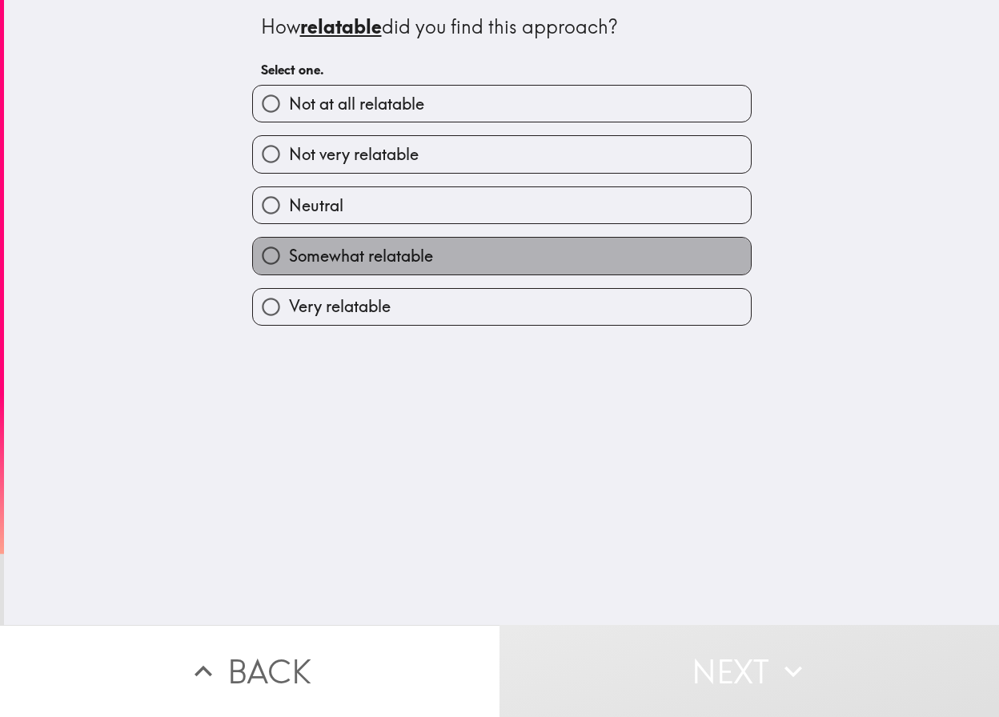
click at [460, 270] on label "Somewhat relatable" at bounding box center [502, 256] width 498 height 36
click at [289, 270] on input "Somewhat relatable" at bounding box center [271, 256] width 36 height 36
radio input "true"
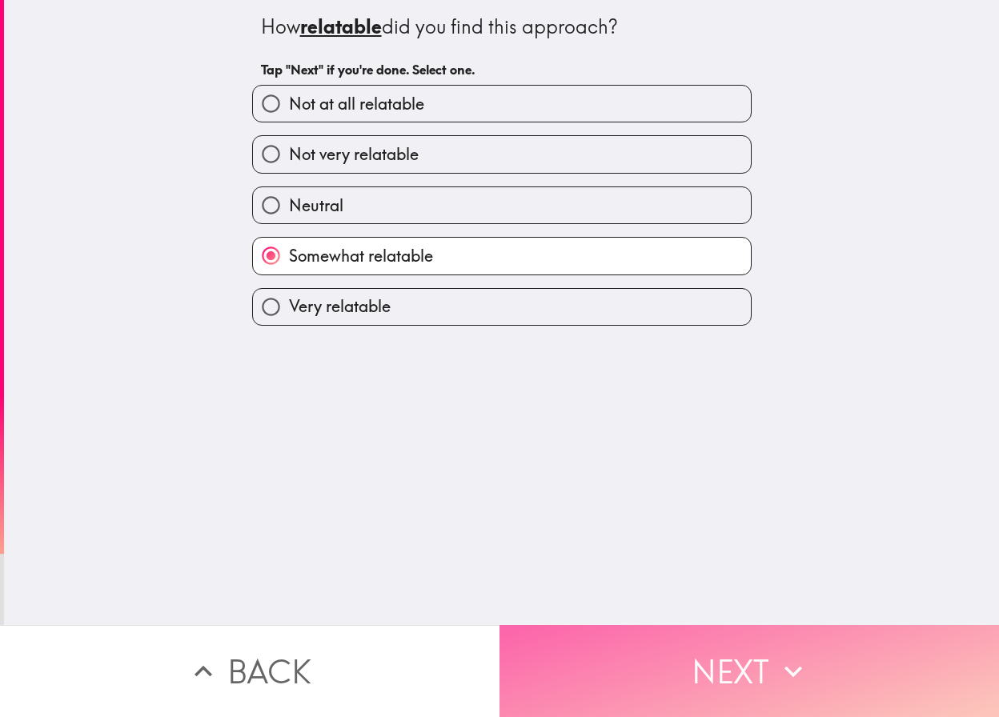
click at [604, 638] on button "Next" at bounding box center [748, 671] width 499 height 92
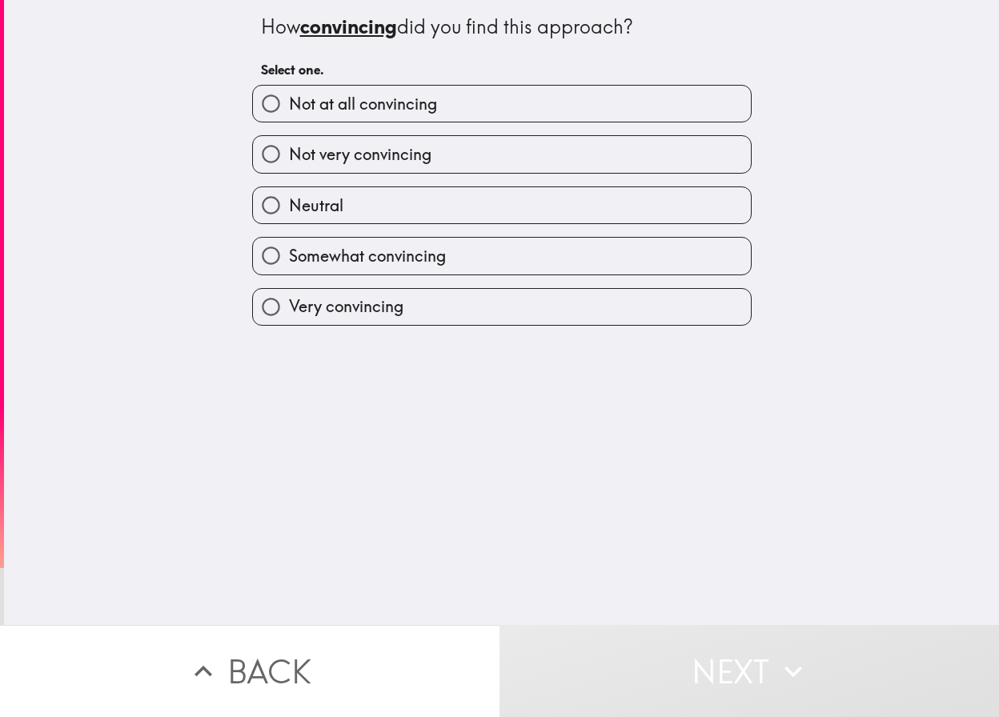
click at [462, 317] on label "Very convincing" at bounding box center [502, 307] width 498 height 36
click at [289, 317] on input "Very convincing" at bounding box center [271, 307] width 36 height 36
radio input "true"
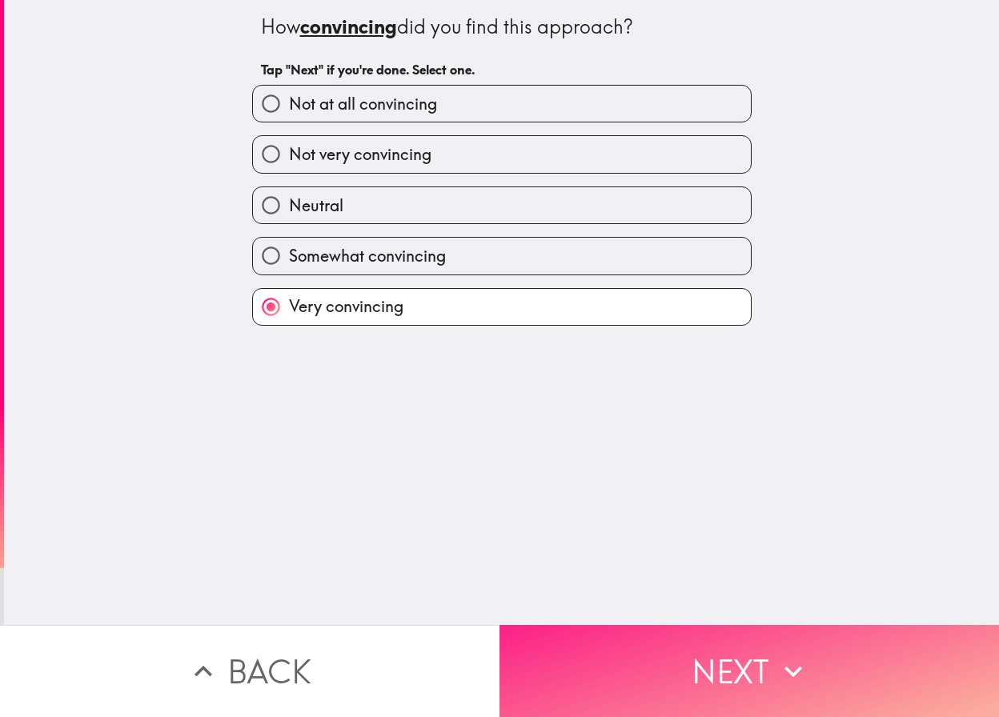
click at [675, 660] on button "Next" at bounding box center [748, 671] width 499 height 92
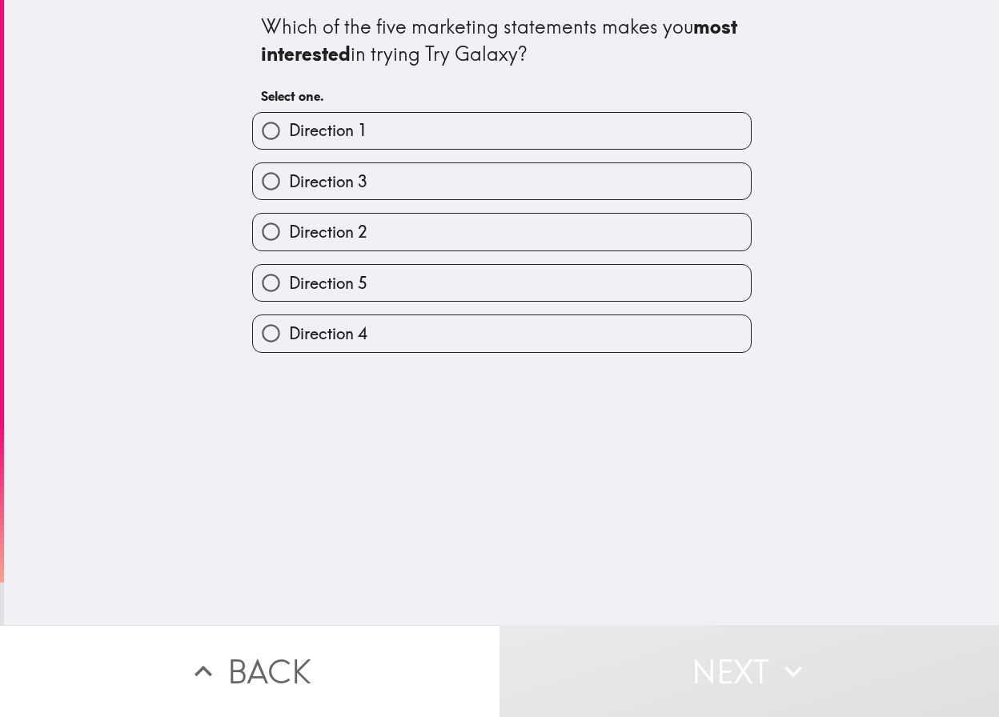
click at [407, 290] on label "Direction 5" at bounding box center [502, 283] width 498 height 36
click at [289, 290] on input "Direction 5" at bounding box center [271, 283] width 36 height 36
radio input "true"
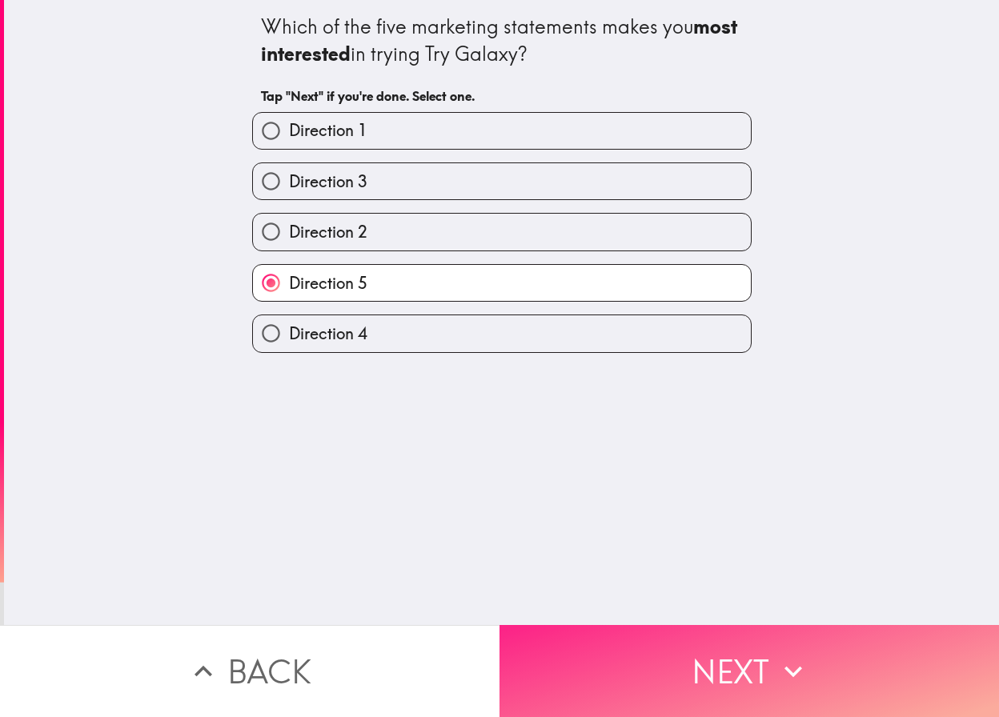
click at [722, 670] on button "Next" at bounding box center [748, 671] width 499 height 92
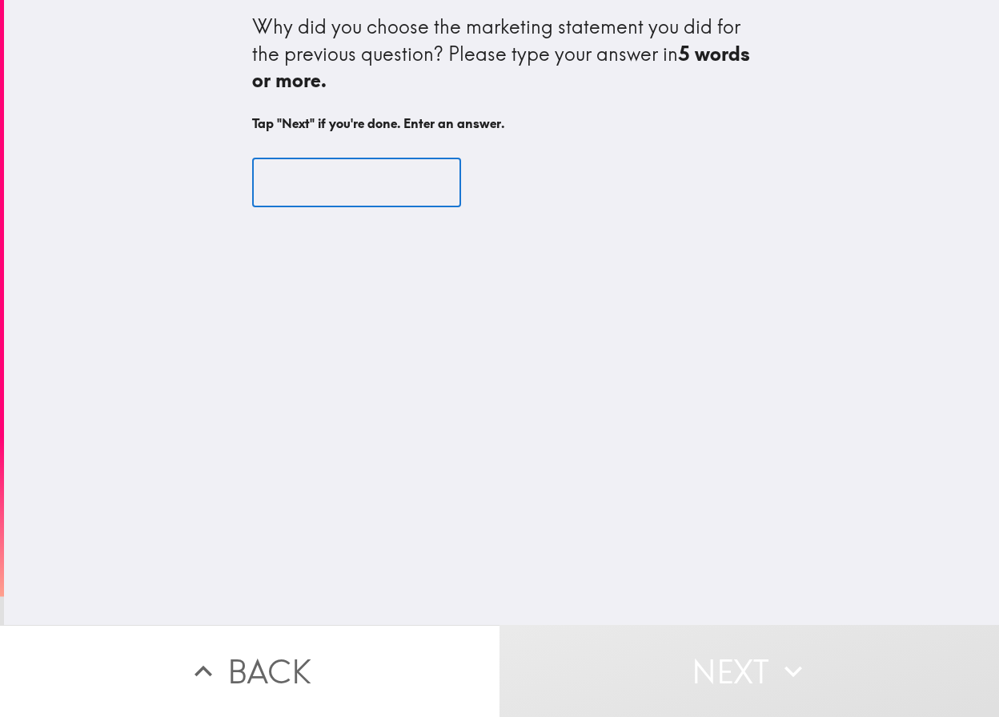
click at [335, 167] on input "text" at bounding box center [356, 183] width 209 height 50
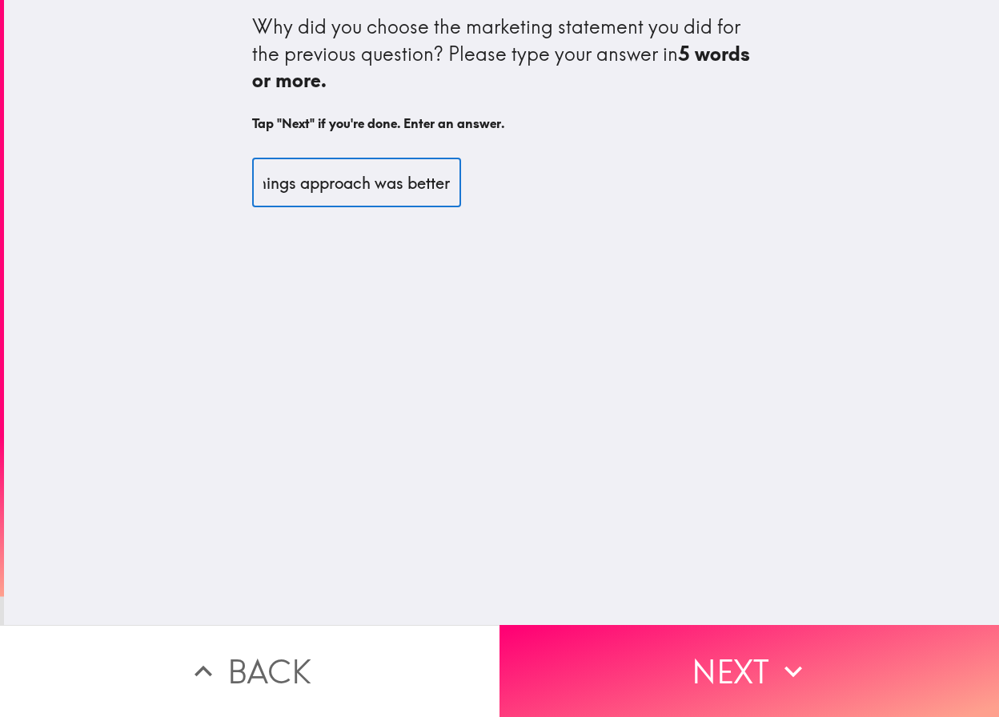
scroll to position [0, 199]
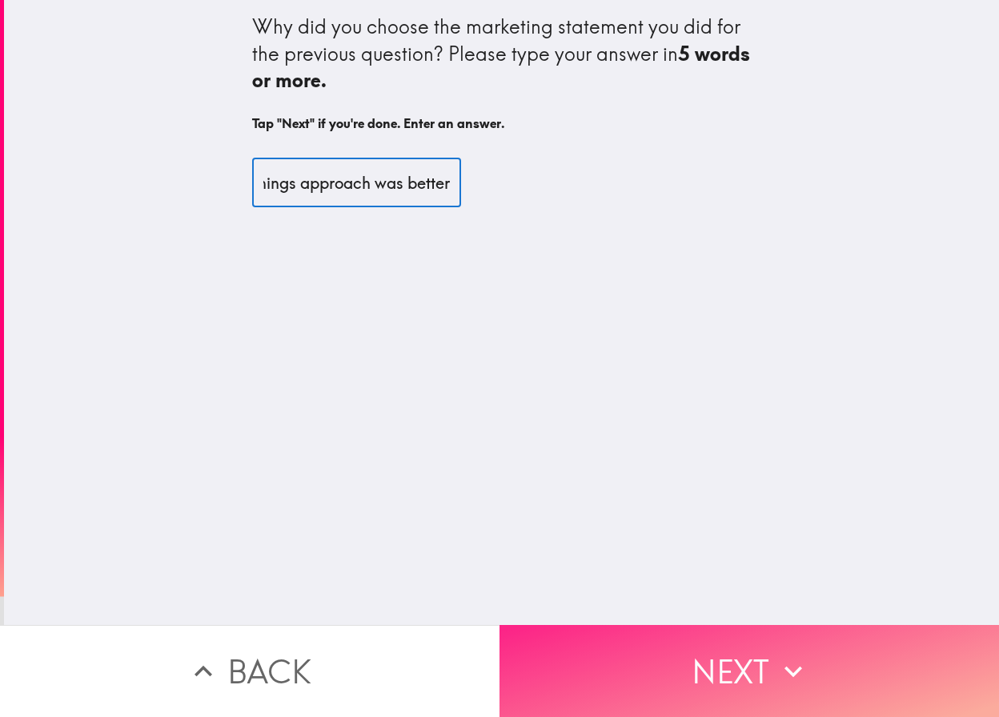
type input "I though the trying new things approach was better"
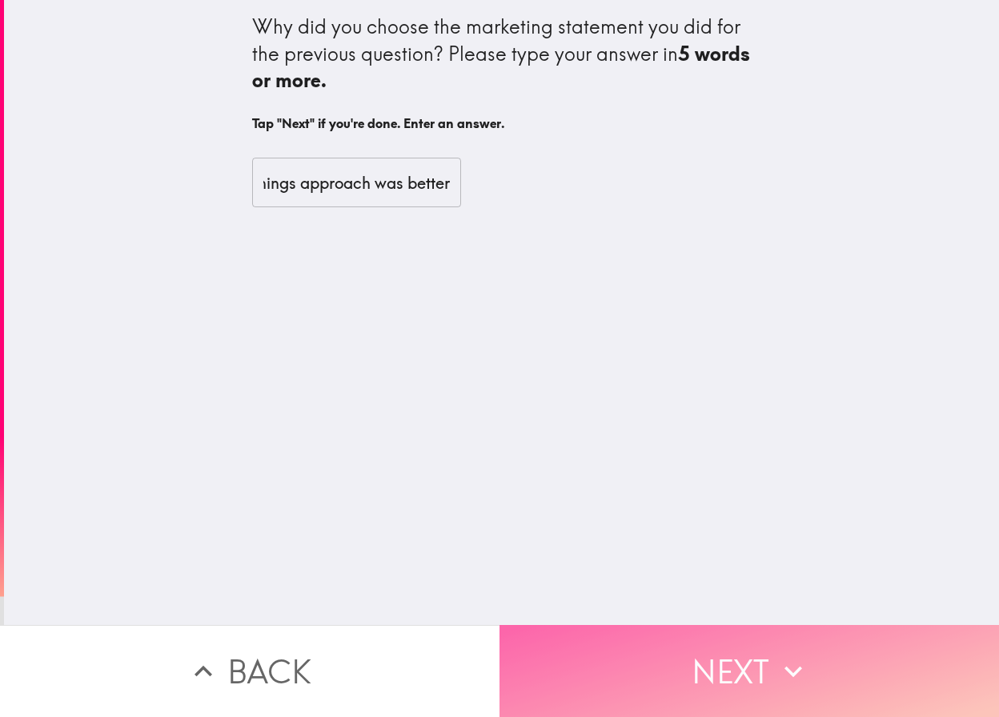
click at [662, 629] on button "Next" at bounding box center [748, 671] width 499 height 92
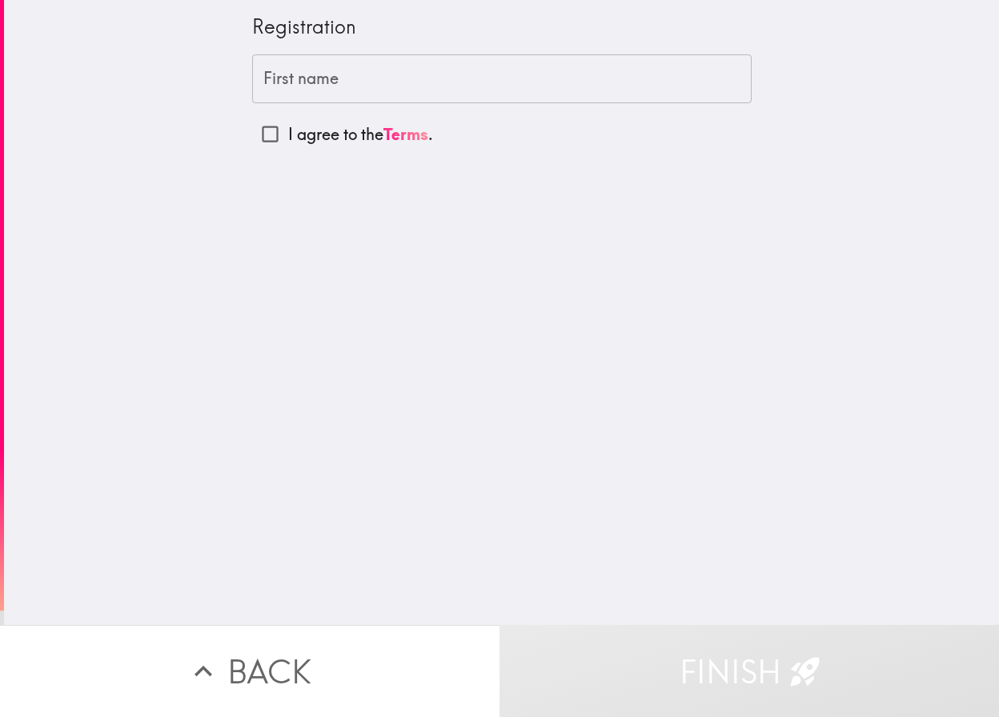
click at [374, 79] on input "First name" at bounding box center [501, 79] width 499 height 50
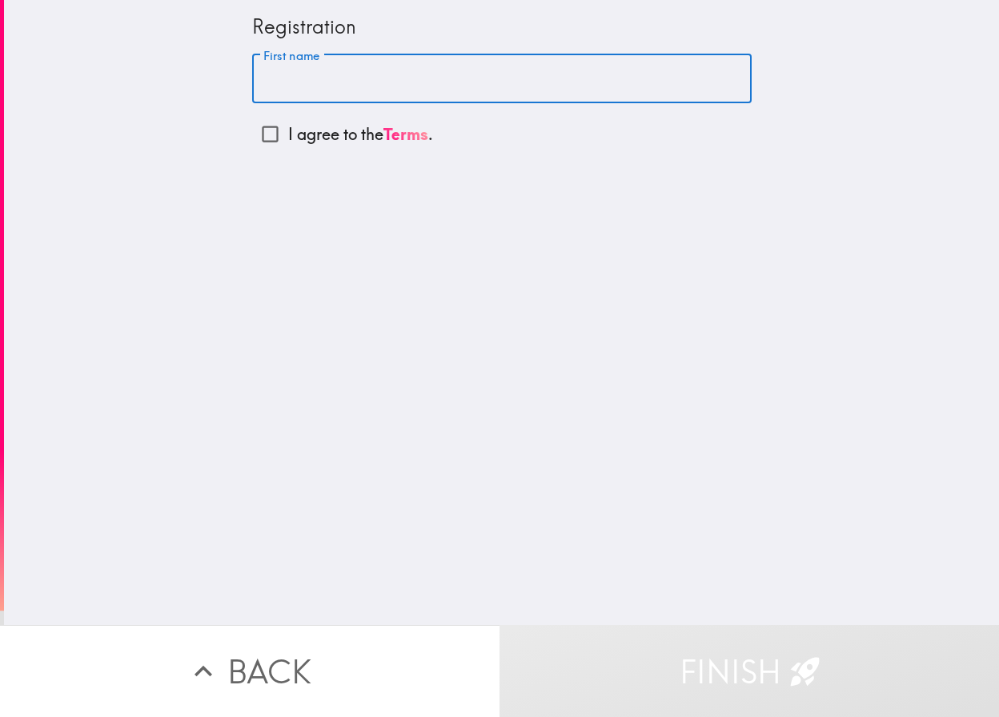
type input "[PERSON_NAME]"
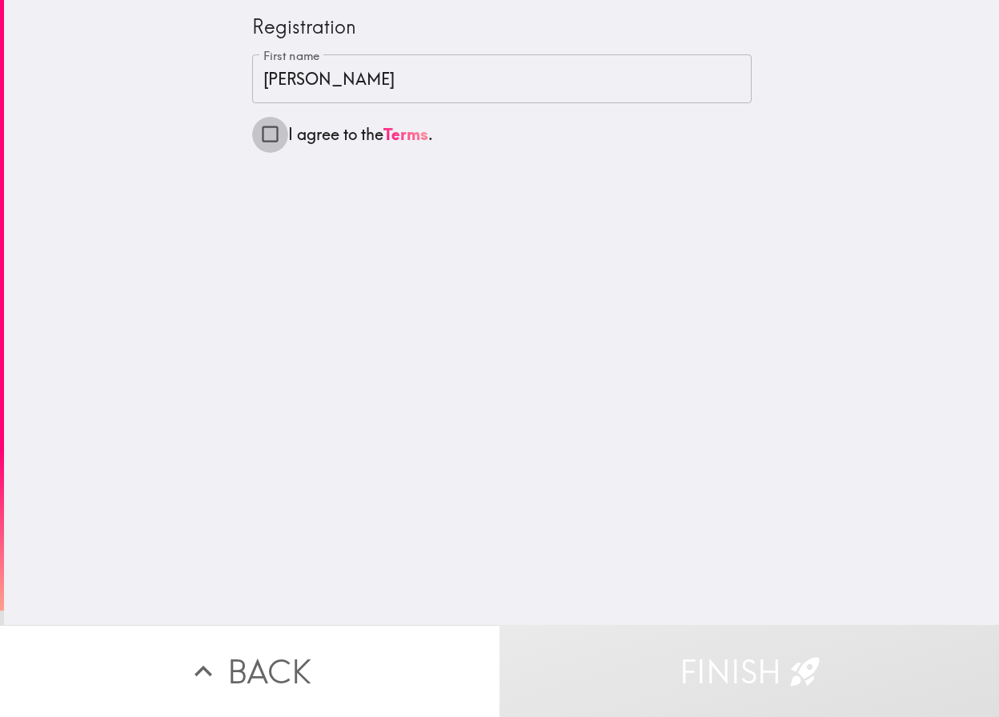
click at [254, 135] on input "I agree to the Terms ." at bounding box center [270, 134] width 36 height 36
checkbox input "true"
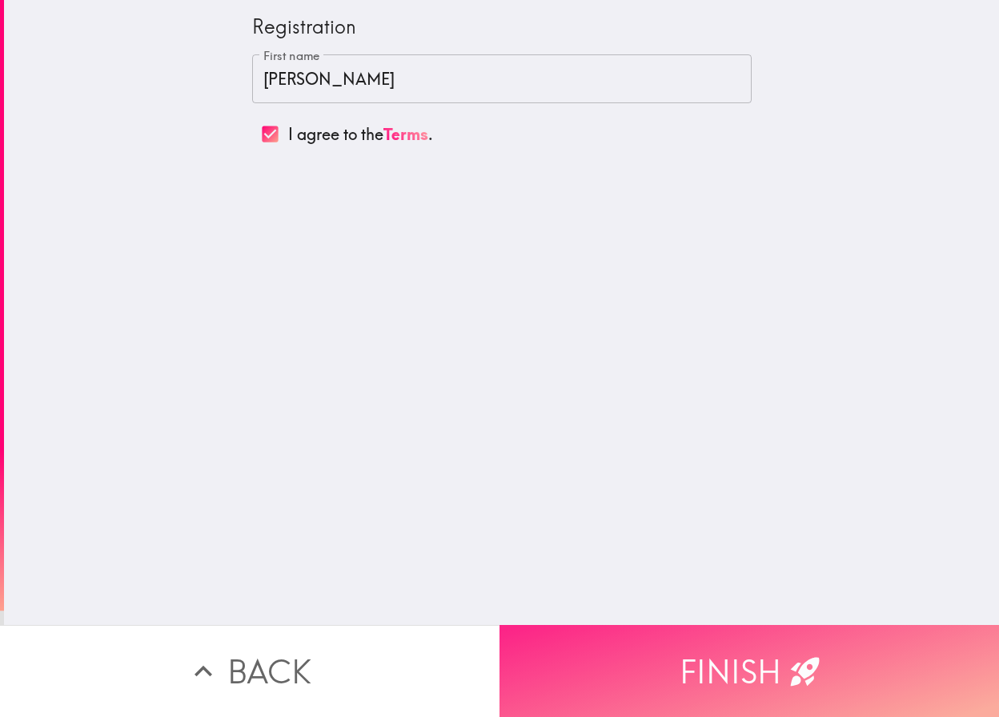
click at [627, 656] on button "Finish" at bounding box center [748, 671] width 499 height 92
